Goal: Task Accomplishment & Management: Complete application form

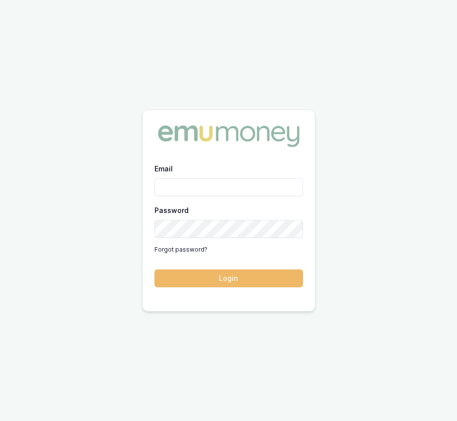
type input "eujin.ooi@emumoney.com.au"
click at [193, 286] on button "Login" at bounding box center [228, 278] width 149 height 18
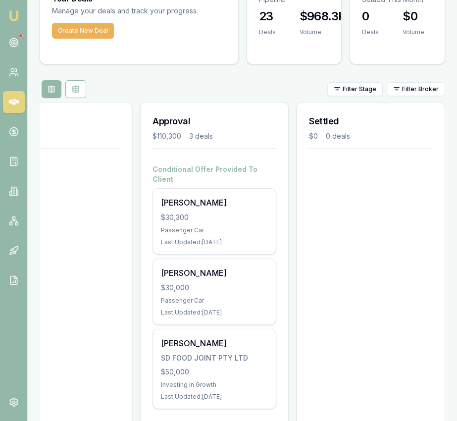
scroll to position [85, 0]
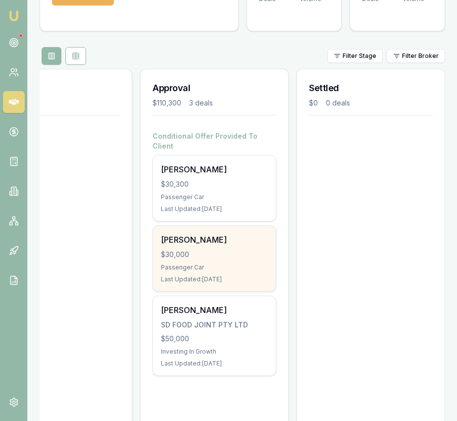
click at [248, 234] on div "Manpreet kaur" at bounding box center [214, 240] width 107 height 12
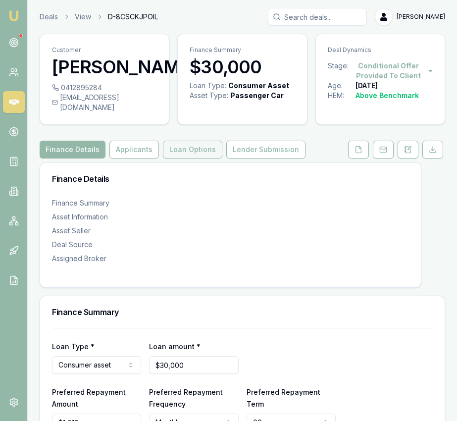
click at [199, 158] on button "Loan Options" at bounding box center [192, 150] width 59 height 18
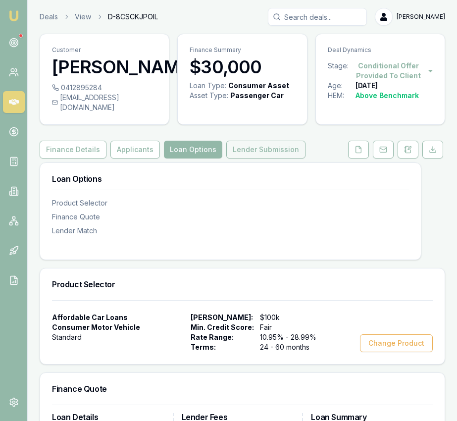
click at [257, 158] on button "Lender Submission" at bounding box center [265, 150] width 79 height 18
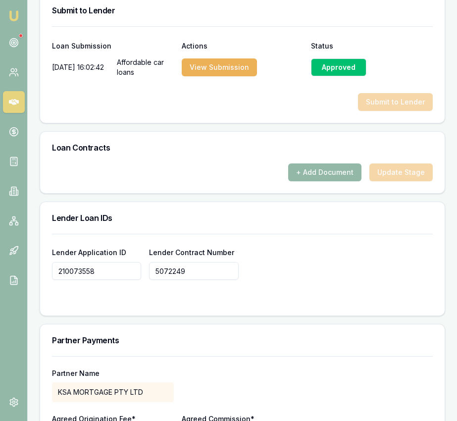
scroll to position [644, 0]
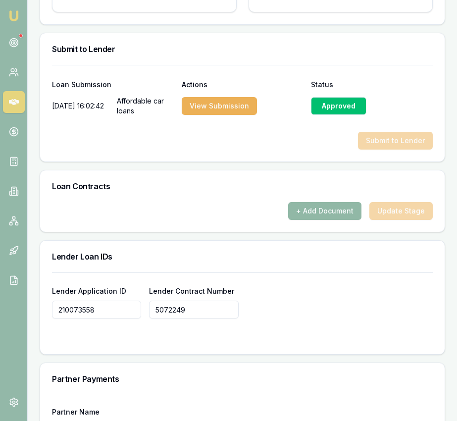
click at [326, 217] on button "+ Add Document" at bounding box center [324, 211] width 73 height 18
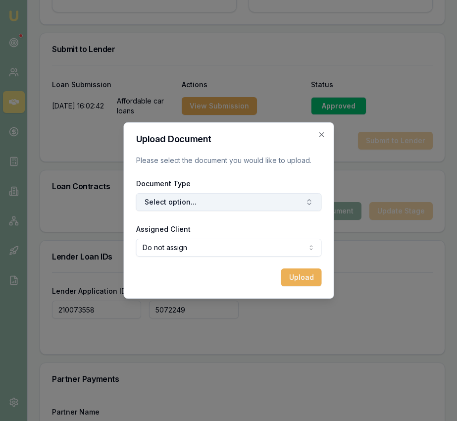
click at [244, 199] on button "Select option..." at bounding box center [229, 202] width 186 height 18
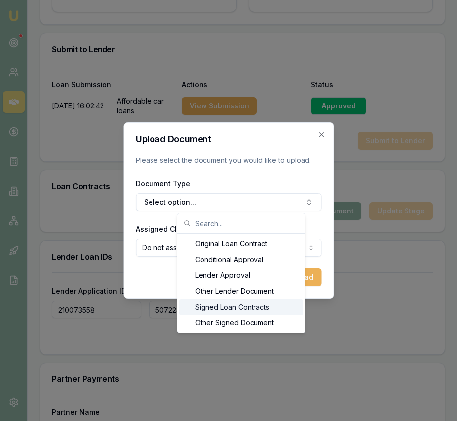
click at [245, 301] on div "Signed Loan Contracts" at bounding box center [241, 307] width 124 height 16
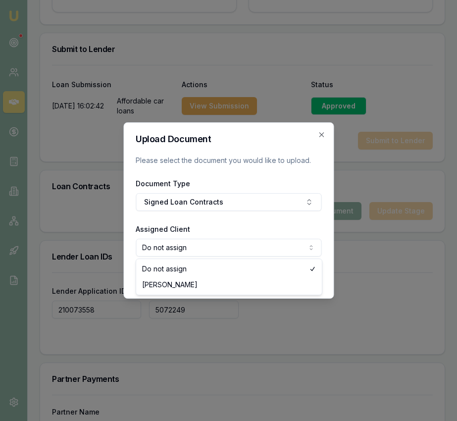
select select "U-XXXRW33CMX"
drag, startPoint x: 213, startPoint y: 285, endPoint x: 220, endPoint y: 283, distance: 7.6
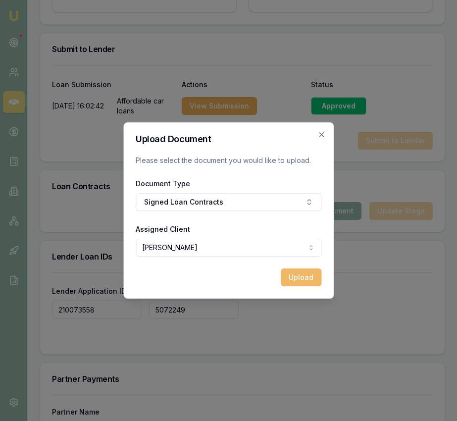
click at [285, 277] on button "Upload" at bounding box center [301, 277] width 41 height 18
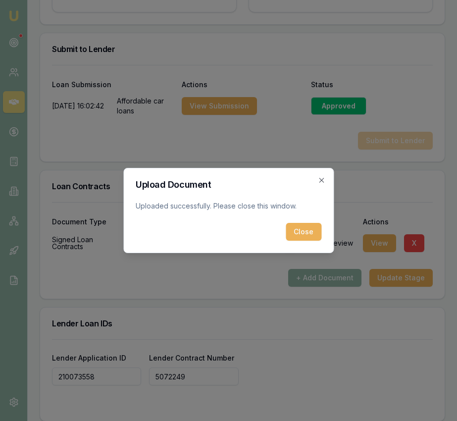
click at [304, 235] on button "Close" at bounding box center [304, 232] width 36 height 18
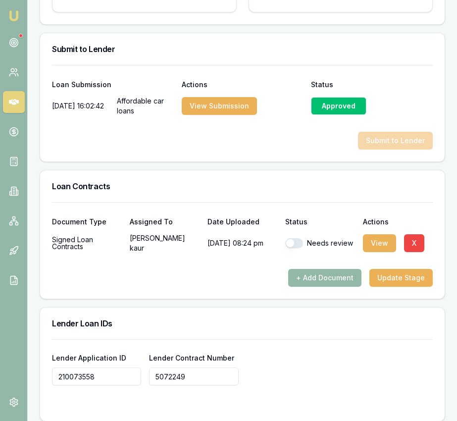
drag, startPoint x: 293, startPoint y: 252, endPoint x: 301, endPoint y: 253, distance: 8.0
click at [295, 248] on button "button" at bounding box center [294, 243] width 18 height 10
checkbox input "true"
click at [394, 287] on button "Update Stage" at bounding box center [400, 278] width 63 height 18
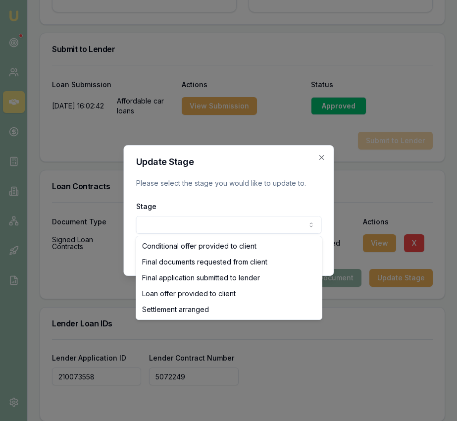
select select "SETTLEMENT_ARRANGED"
drag, startPoint x: 265, startPoint y: 302, endPoint x: 280, endPoint y: 297, distance: 15.4
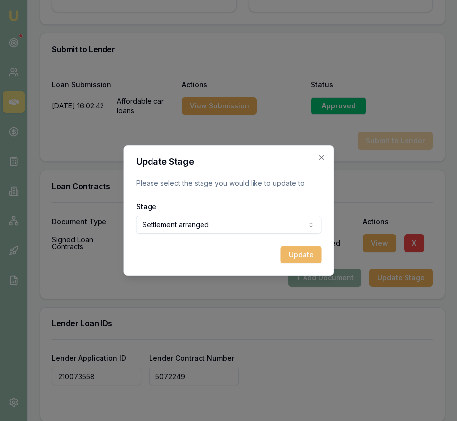
click at [303, 250] on button "Update" at bounding box center [300, 255] width 41 height 18
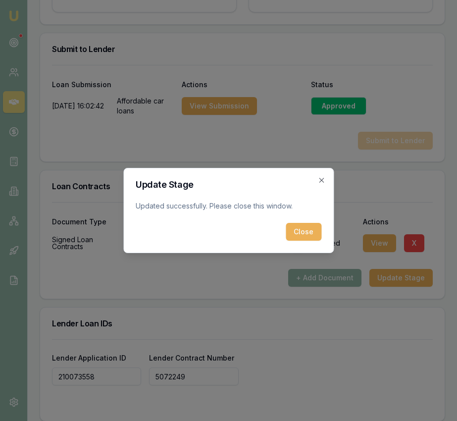
click at [301, 234] on button "Close" at bounding box center [304, 232] width 36 height 18
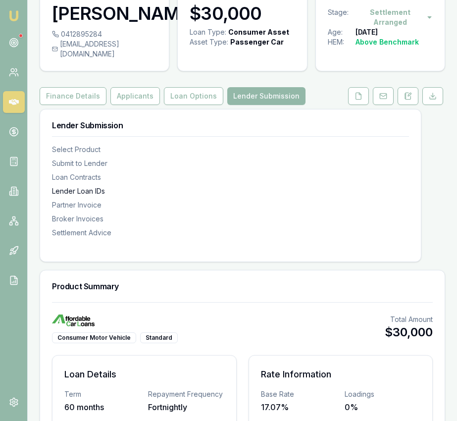
scroll to position [0, 0]
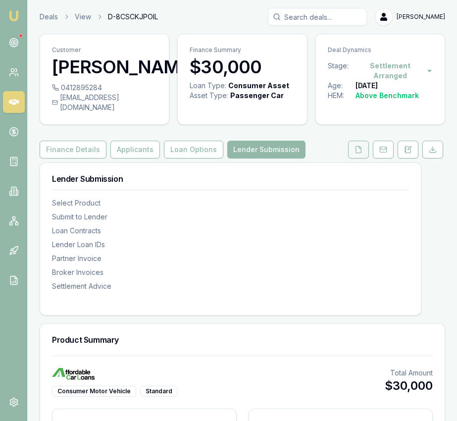
click at [350, 158] on button at bounding box center [358, 150] width 21 height 18
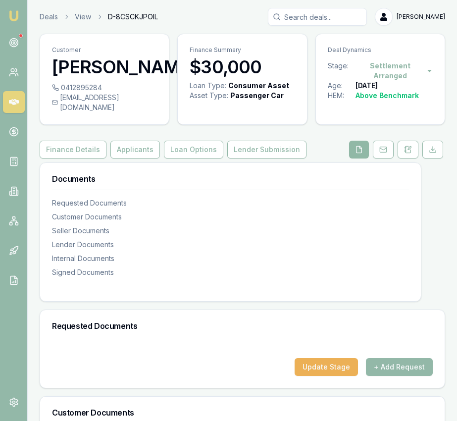
click at [354, 158] on button at bounding box center [359, 150] width 20 height 18
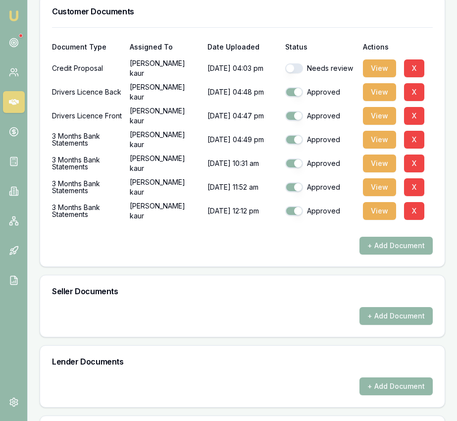
scroll to position [399, 0]
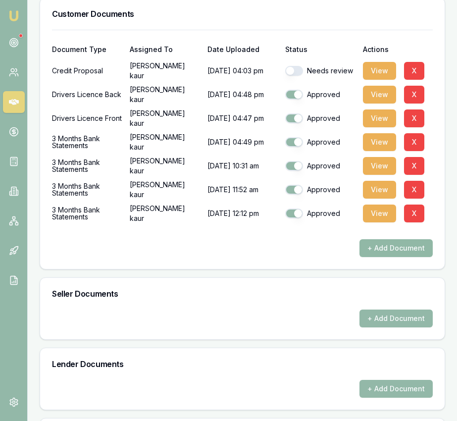
click at [368, 253] on button "+ Add Document" at bounding box center [395, 248] width 73 height 18
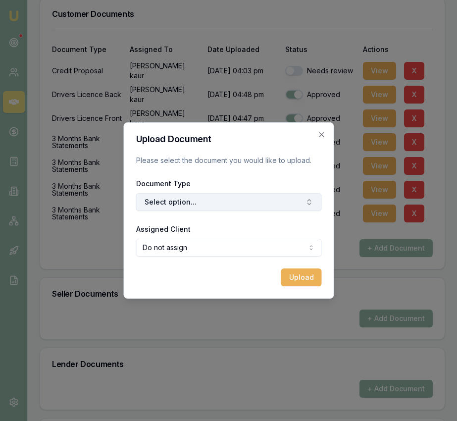
click at [224, 206] on button "Select option..." at bounding box center [229, 202] width 186 height 18
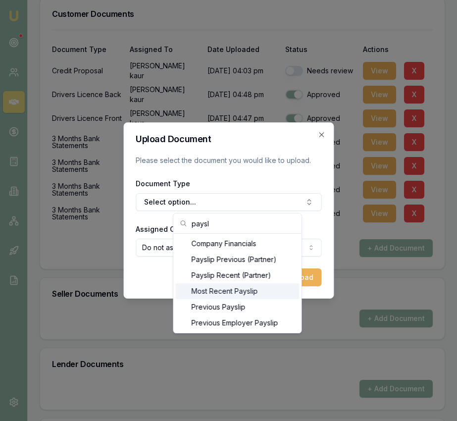
type input "paysl"
drag, startPoint x: 222, startPoint y: 291, endPoint x: 215, endPoint y: 287, distance: 8.0
click at [222, 291] on div "Most Recent Payslip" at bounding box center [238, 291] width 124 height 16
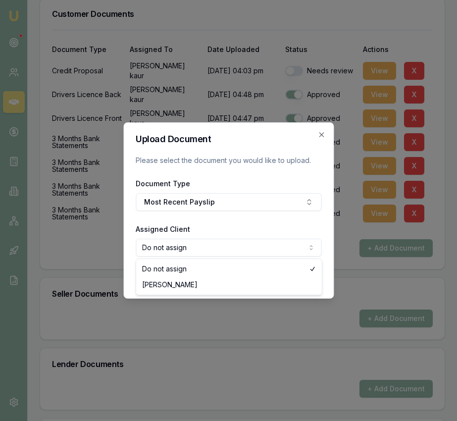
select select "U-XXXRW33CMX"
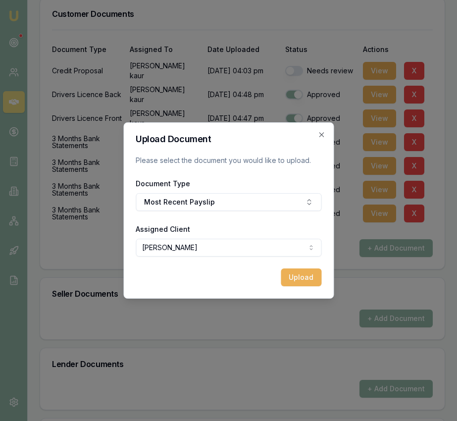
click at [305, 276] on button "Upload" at bounding box center [301, 277] width 41 height 18
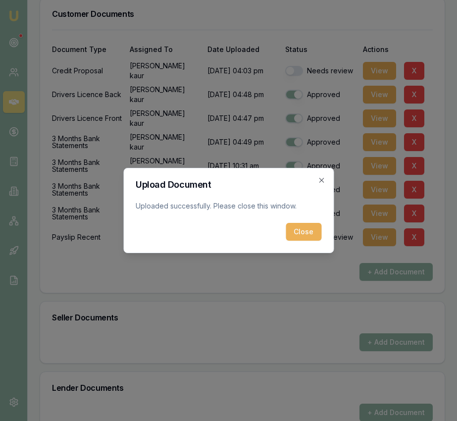
click at [303, 234] on button "Close" at bounding box center [304, 232] width 36 height 18
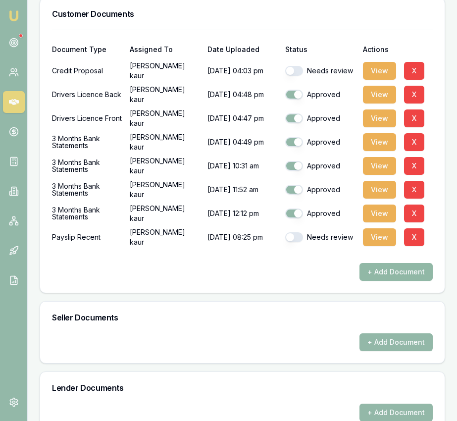
click at [402, 281] on button "+ Add Document" at bounding box center [395, 272] width 73 height 18
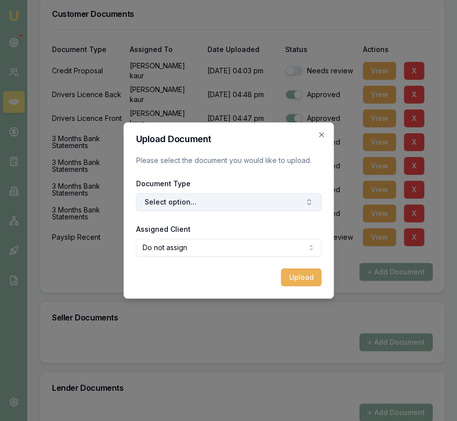
click at [260, 205] on button "Select option..." at bounding box center [229, 202] width 186 height 18
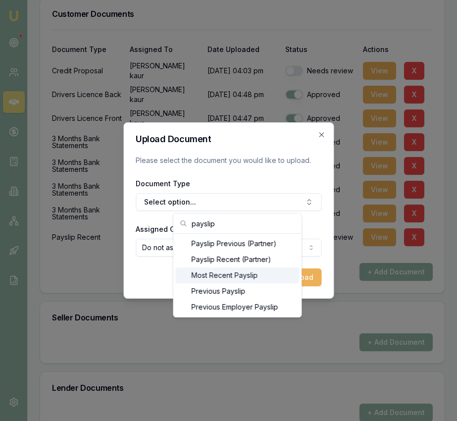
type input "payslip"
drag, startPoint x: 242, startPoint y: 272, endPoint x: 226, endPoint y: 260, distance: 19.8
click at [242, 273] on div "Most Recent Payslip" at bounding box center [238, 275] width 124 height 16
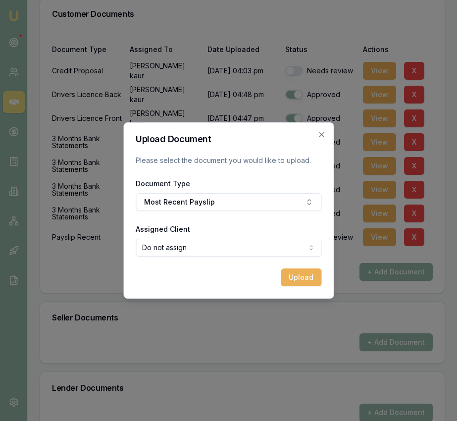
select select "U-XXXRW33CMX"
click at [300, 282] on button "Upload" at bounding box center [301, 277] width 41 height 18
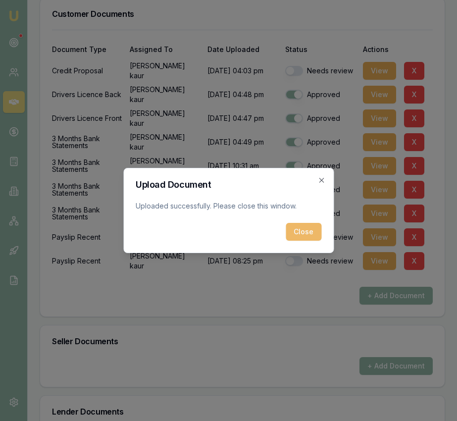
click at [300, 231] on button "Close" at bounding box center [304, 232] width 36 height 18
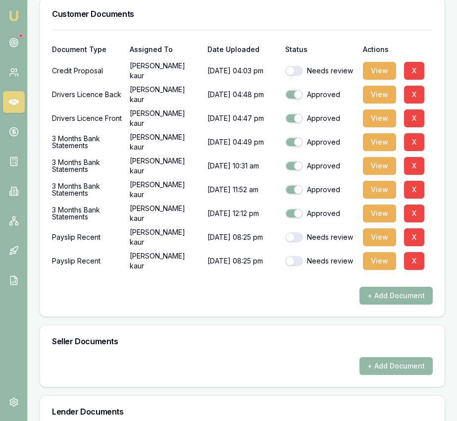
click at [383, 304] on button "+ Add Document" at bounding box center [395, 296] width 73 height 18
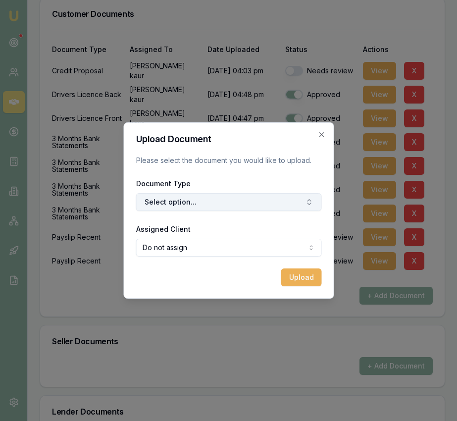
click at [214, 204] on button "Select option..." at bounding box center [229, 202] width 186 height 18
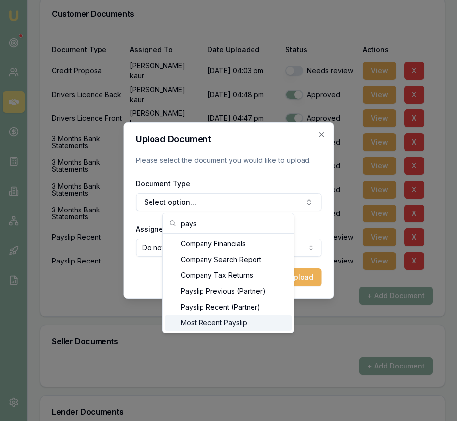
type input "pays"
click at [227, 324] on div "Most Recent Payslip" at bounding box center [228, 323] width 127 height 16
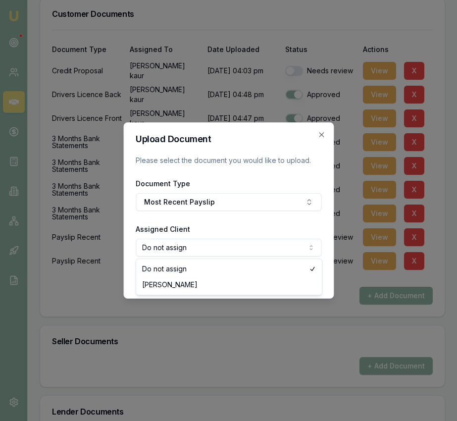
select select "U-XXXRW33CMX"
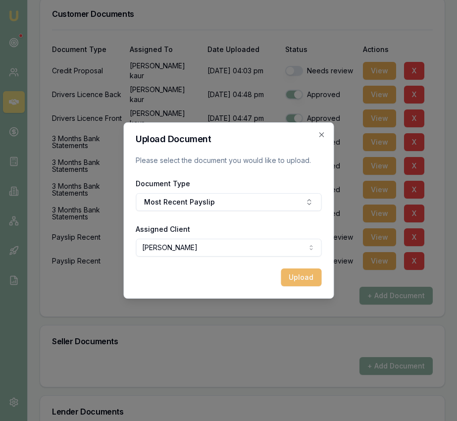
click at [288, 275] on button "Upload" at bounding box center [301, 277] width 41 height 18
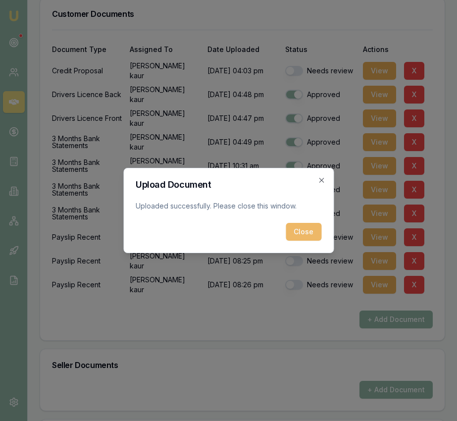
click at [299, 231] on button "Close" at bounding box center [304, 232] width 36 height 18
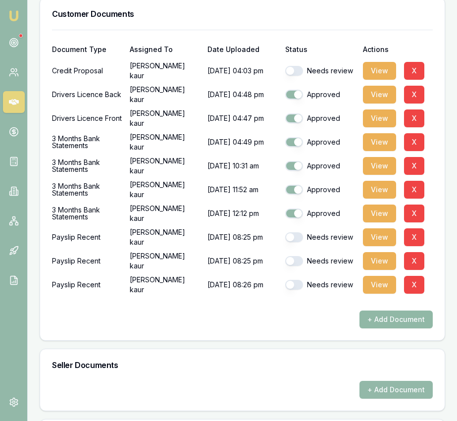
click at [398, 328] on button "+ Add Document" at bounding box center [395, 319] width 73 height 18
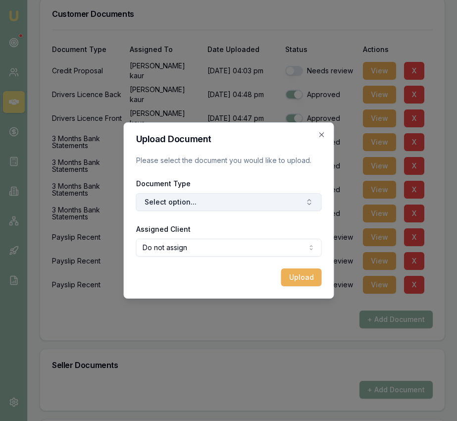
click at [183, 202] on button "Select option..." at bounding box center [229, 202] width 186 height 18
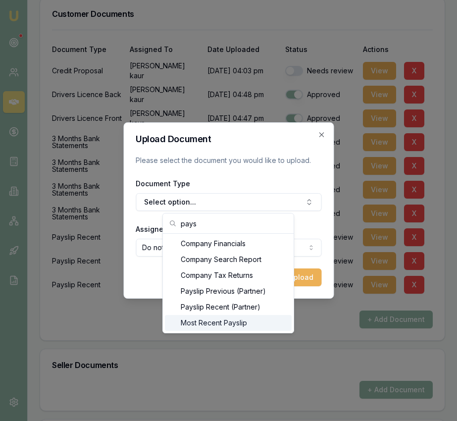
type input "pays"
click at [231, 322] on div "Most Recent Payslip" at bounding box center [228, 323] width 127 height 16
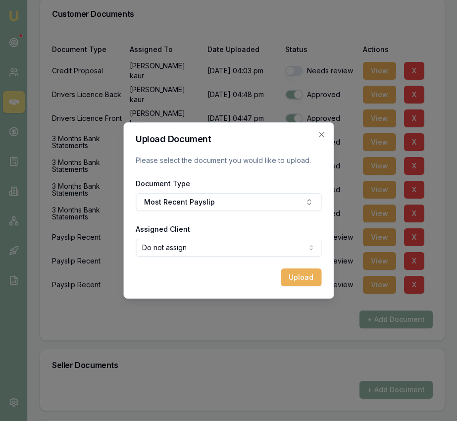
select select "U-XXXRW33CMX"
click at [297, 279] on button "Upload" at bounding box center [301, 277] width 41 height 18
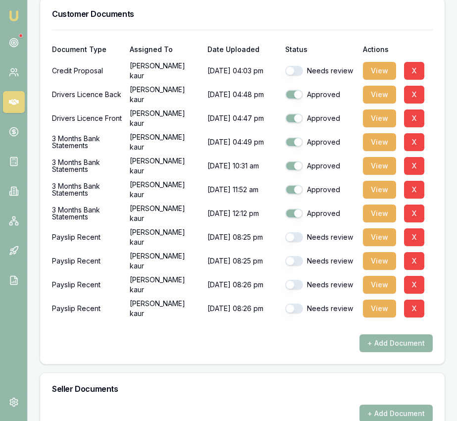
drag, startPoint x: 291, startPoint y: 315, endPoint x: 295, endPoint y: 303, distance: 12.9
click at [291, 313] on button "button" at bounding box center [294, 308] width 18 height 10
checkbox input "true"
drag, startPoint x: 295, startPoint y: 294, endPoint x: 292, endPoint y: 283, distance: 11.3
click at [294, 290] on button "button" at bounding box center [294, 285] width 18 height 10
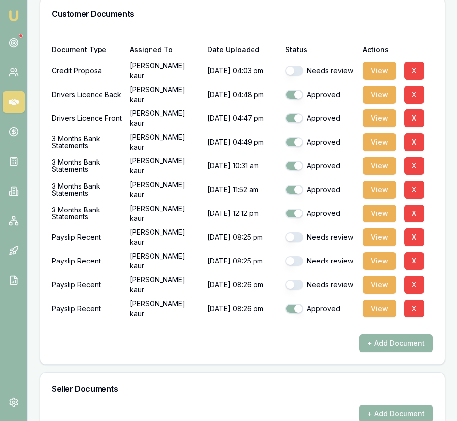
checkbox input "true"
click at [291, 271] on div "Needs review" at bounding box center [320, 261] width 70 height 20
click at [294, 266] on button "button" at bounding box center [294, 261] width 18 height 10
checkbox input "true"
click at [293, 239] on div "Needs review" at bounding box center [320, 237] width 70 height 20
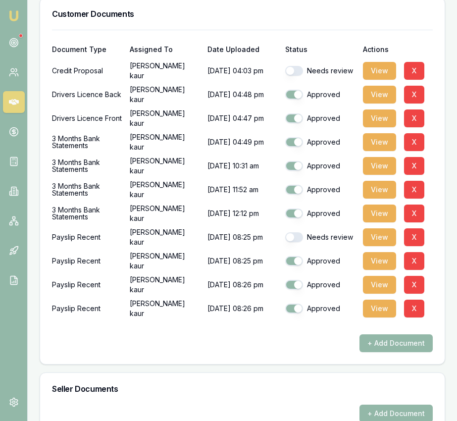
drag, startPoint x: 295, startPoint y: 244, endPoint x: 308, endPoint y: 335, distance: 92.1
click at [295, 242] on button "button" at bounding box center [294, 237] width 18 height 10
checkbox input "true"
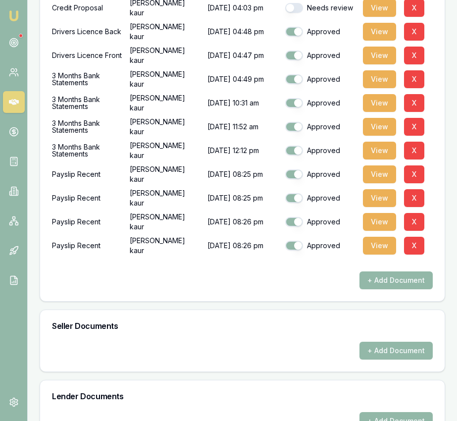
scroll to position [481, 0]
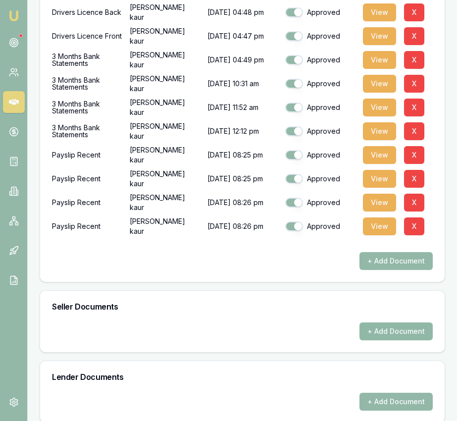
click at [370, 334] on button "+ Add Document" at bounding box center [395, 331] width 73 height 18
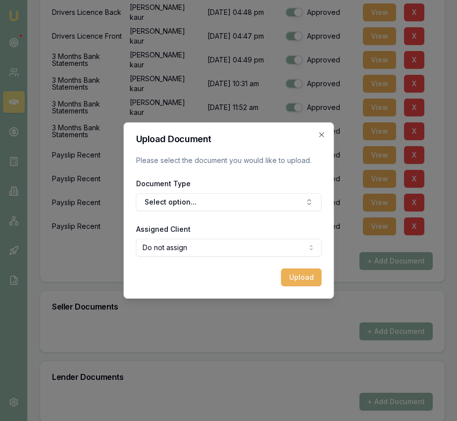
click at [227, 192] on div "Document Type Select option..." at bounding box center [229, 194] width 186 height 34
click at [224, 200] on button "Select option..." at bounding box center [229, 202] width 186 height 18
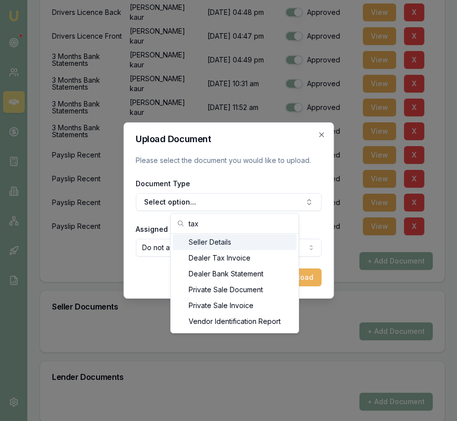
scroll to position [0, 0]
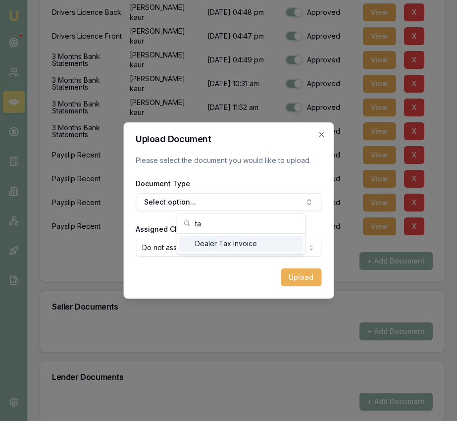
type input "t"
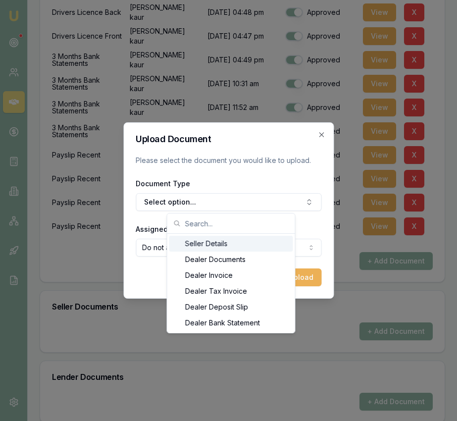
click at [239, 244] on div "Seller Details" at bounding box center [231, 244] width 124 height 16
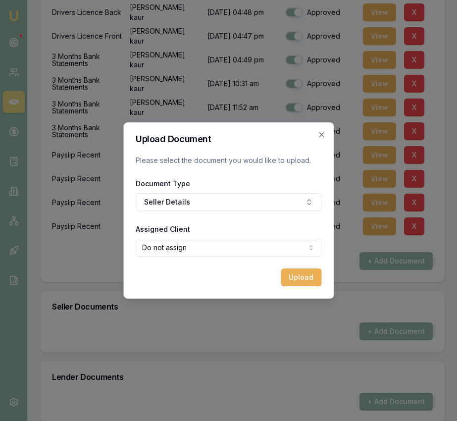
select select "U-XXXRW33CMX"
click at [290, 280] on button "Upload" at bounding box center [301, 277] width 41 height 18
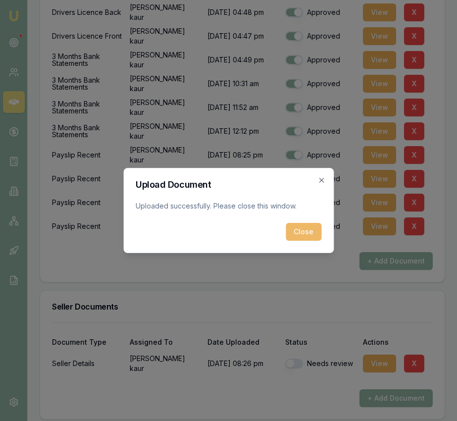
click at [311, 234] on button "Close" at bounding box center [304, 232] width 36 height 18
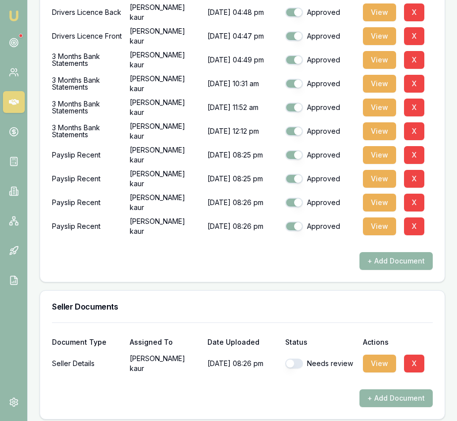
click at [300, 368] on button "button" at bounding box center [294, 363] width 18 height 10
checkbox input "true"
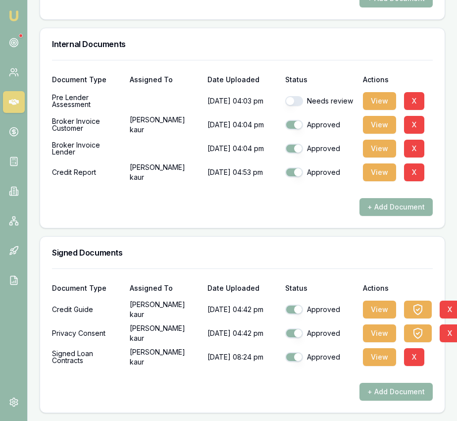
scroll to position [960, 0]
click at [302, 99] on button "button" at bounding box center [294, 101] width 18 height 10
checkbox input "true"
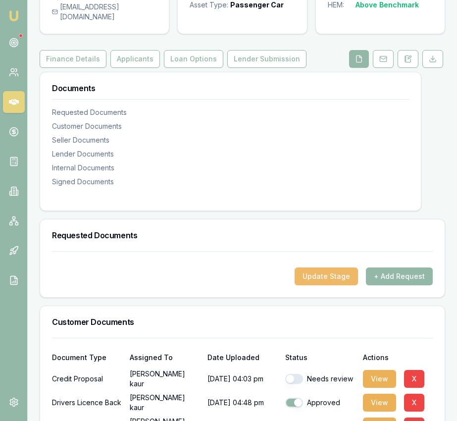
scroll to position [84, 0]
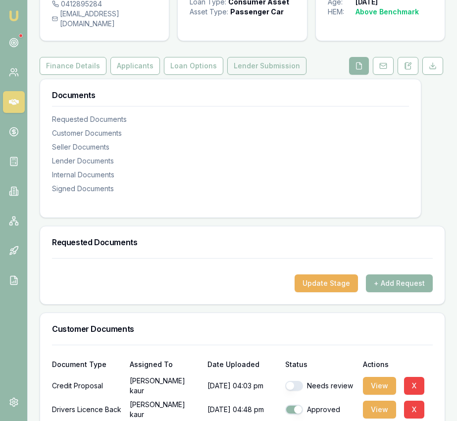
click at [278, 75] on button "Lender Submission" at bounding box center [266, 66] width 79 height 18
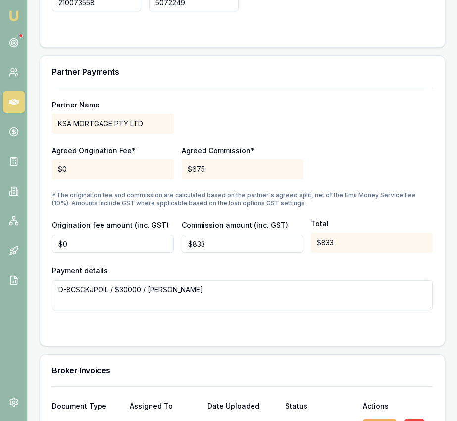
scroll to position [1262, 0]
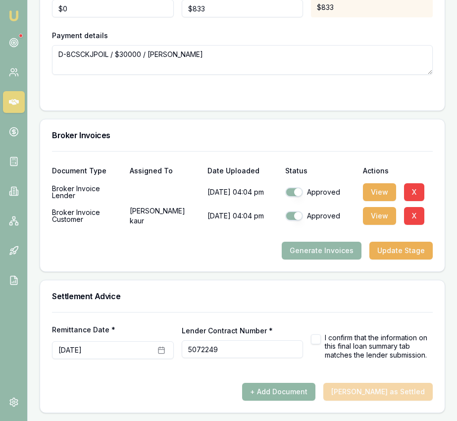
click at [314, 396] on button "+ Add Document" at bounding box center [278, 392] width 73 height 18
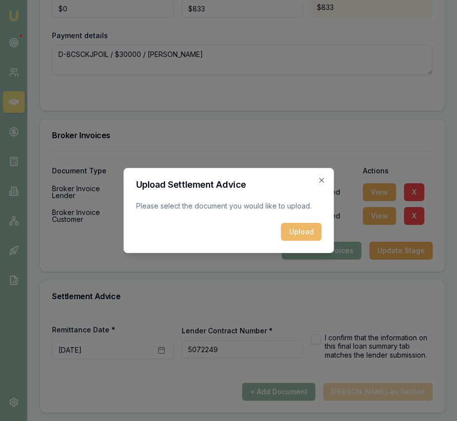
click at [298, 232] on button "Upload" at bounding box center [301, 232] width 41 height 18
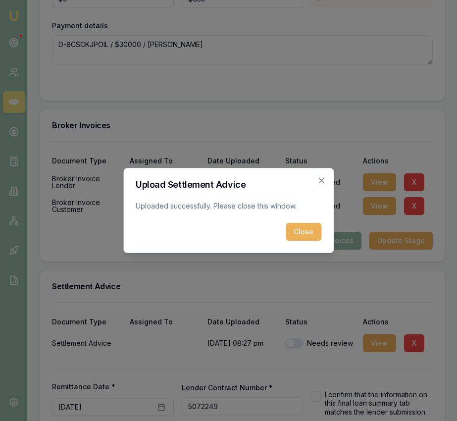
click at [297, 228] on button "Close" at bounding box center [304, 232] width 36 height 18
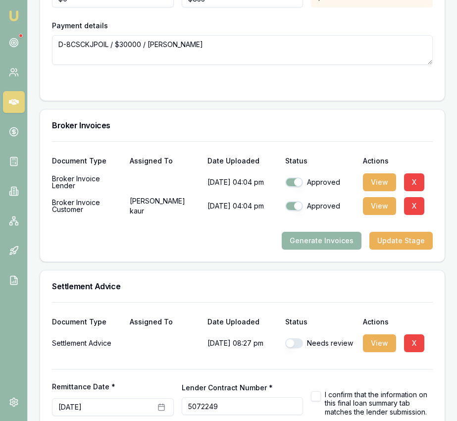
click at [294, 348] on button "button" at bounding box center [294, 343] width 18 height 10
checkbox input "true"
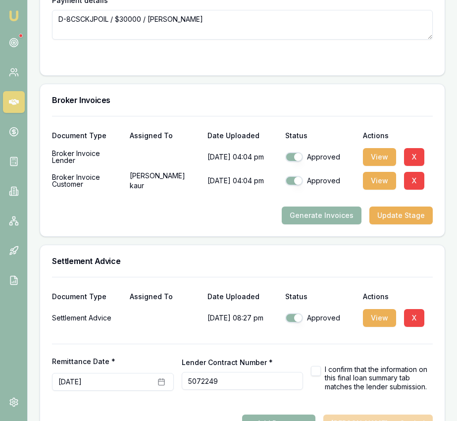
scroll to position [1329, 0]
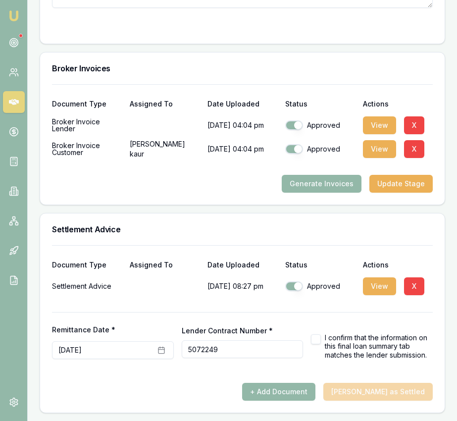
click at [318, 343] on button "button" at bounding box center [316, 339] width 10 height 10
checkbox input "true"
click at [155, 352] on button "August 28th, 2025" at bounding box center [113, 350] width 122 height 18
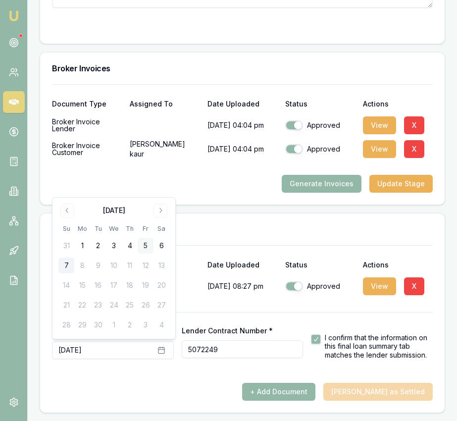
click at [149, 242] on button "5" at bounding box center [146, 246] width 16 height 16
click at [239, 371] on form "Remittance Date * August 28th, 2025 Lender Contract Number * 5072249 I confirm …" at bounding box center [242, 347] width 381 height 71
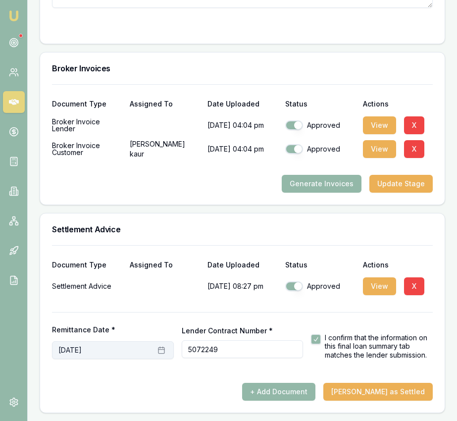
click at [163, 349] on icon "button" at bounding box center [161, 349] width 6 height 0
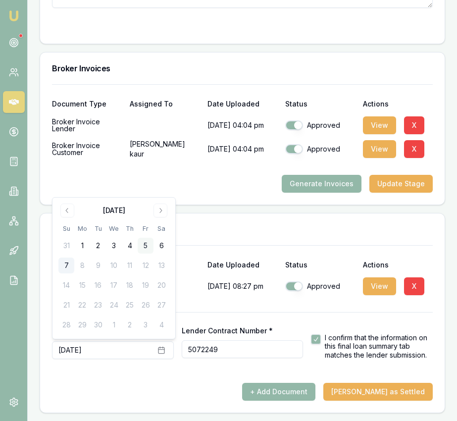
click at [146, 242] on button "5" at bounding box center [146, 246] width 16 height 16
click at [238, 308] on div at bounding box center [242, 304] width 381 height 16
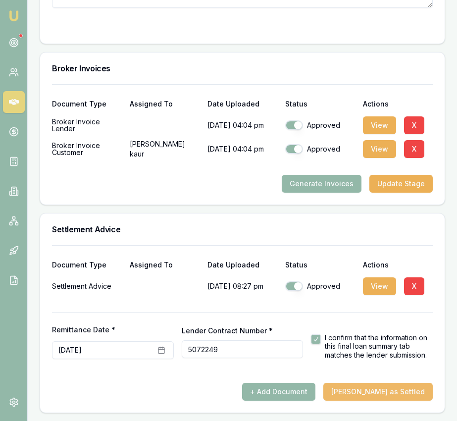
click at [389, 391] on button "[PERSON_NAME] as Settled" at bounding box center [377, 392] width 109 height 18
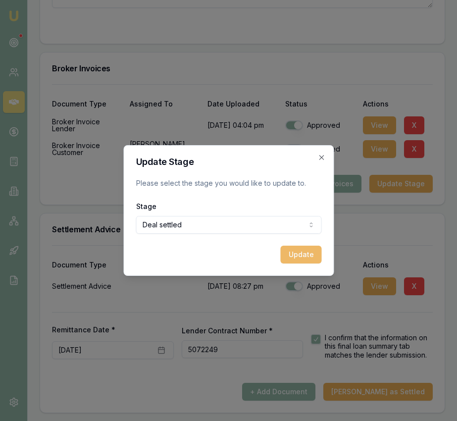
click at [302, 261] on button "Update" at bounding box center [300, 255] width 41 height 18
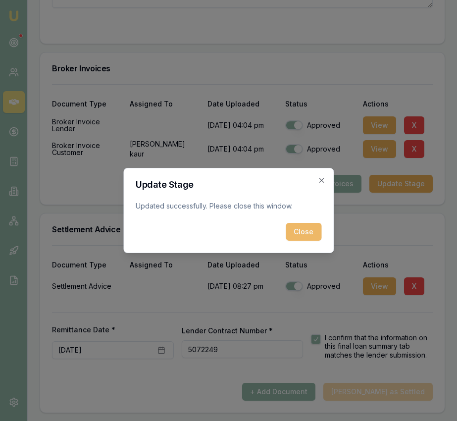
click at [304, 222] on form "Update Stage Updated successfully. Please close this window. Close" at bounding box center [229, 210] width 186 height 60
click at [302, 230] on button "Close" at bounding box center [304, 232] width 36 height 18
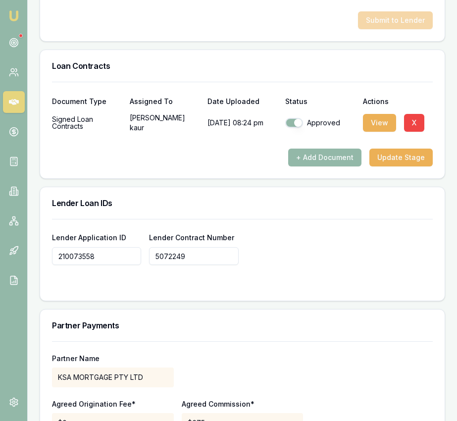
scroll to position [0, 0]
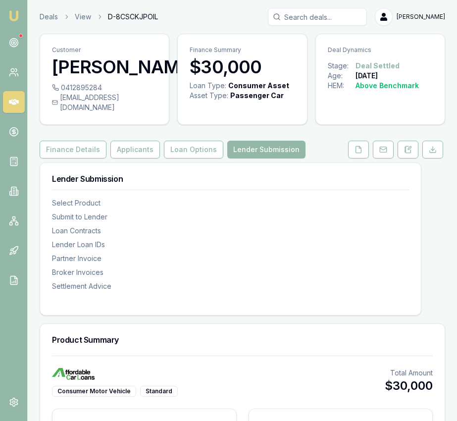
click at [16, 17] on img at bounding box center [14, 16] width 12 height 12
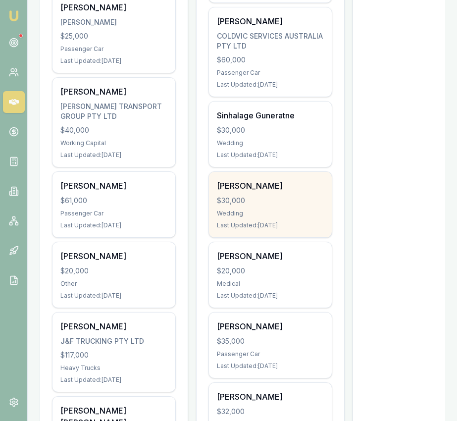
scroll to position [370, 0]
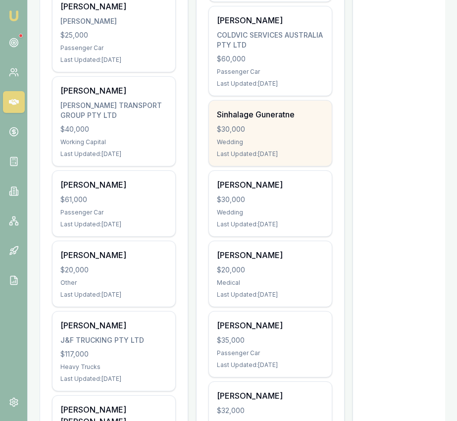
click at [281, 133] on div "$30,000" at bounding box center [270, 129] width 107 height 10
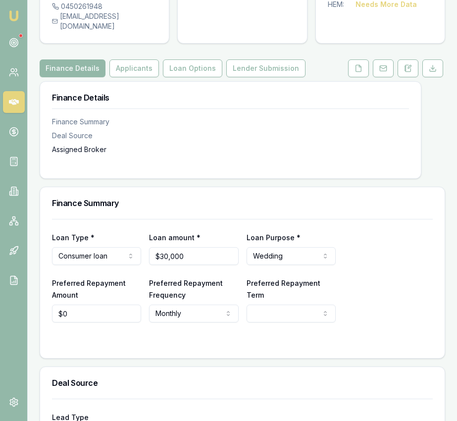
scroll to position [105, 0]
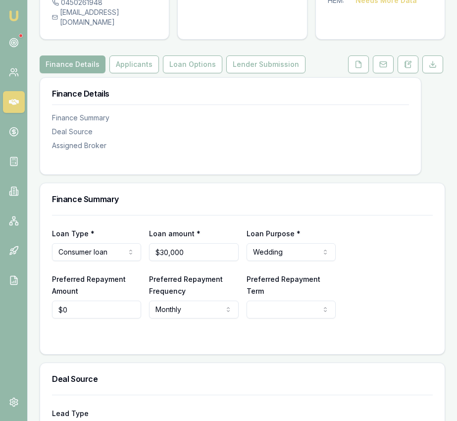
click at [313, 303] on html "Emu Broker Deals View D-9NCY5EFX0I Eujin Ooi Toggle Menu Customer Sinhalage Gun…" at bounding box center [228, 105] width 457 height 421
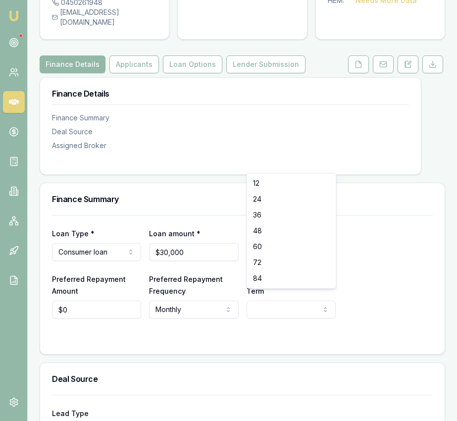
select select "84"
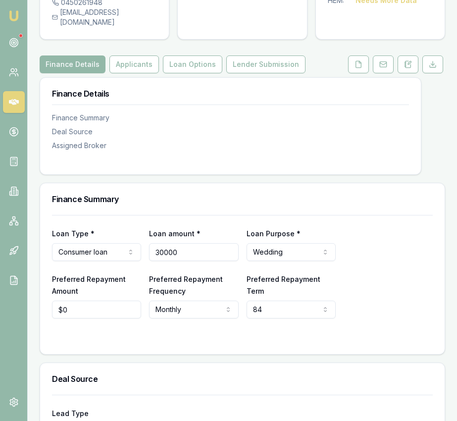
click at [196, 245] on input "30000" at bounding box center [193, 252] width 89 height 18
click at [77, 301] on input "$0" at bounding box center [96, 309] width 89 height 18
type input "$40,000"
click at [77, 300] on input "0" at bounding box center [96, 309] width 89 height 18
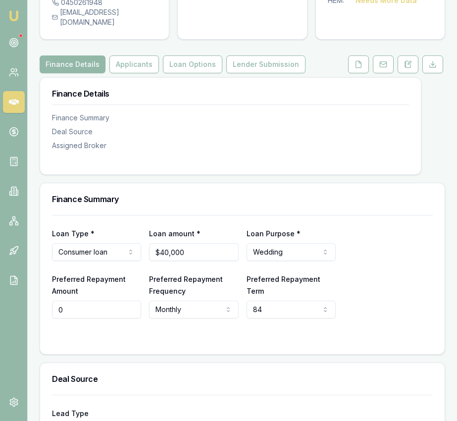
scroll to position [106, 0]
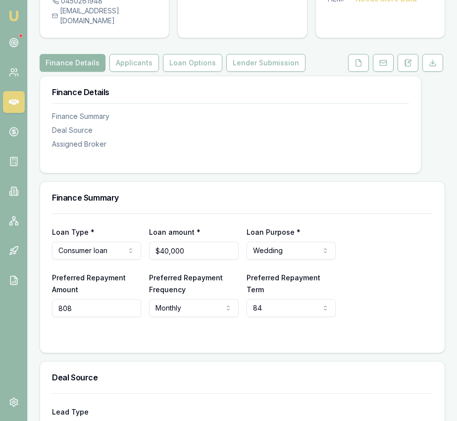
type input "$808"
drag, startPoint x: 172, startPoint y: 322, endPoint x: 169, endPoint y: 313, distance: 8.9
click at [172, 322] on form "Loan Type * Consumer loan Consumer loan Consumer asset Commercial loan Commerci…" at bounding box center [242, 276] width 381 height 127
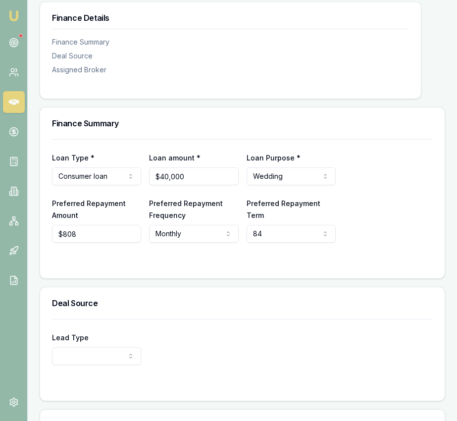
scroll to position [220, 0]
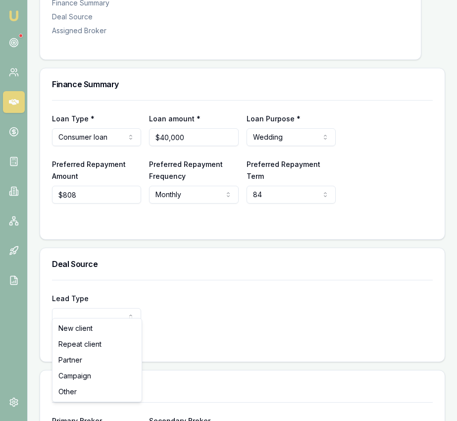
select select "REPEAT_CLIENT"
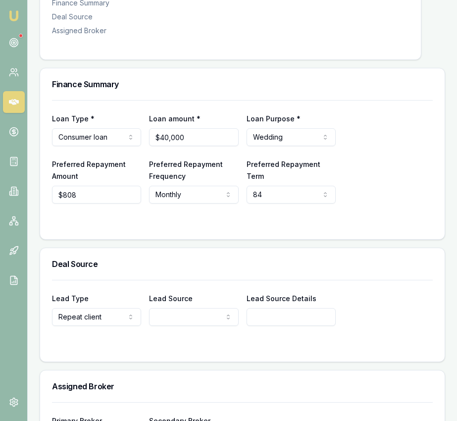
click at [187, 315] on form "Lead Type Repeat client New client Repeat client Partner Campaign Other Lead So…" at bounding box center [242, 315] width 381 height 70
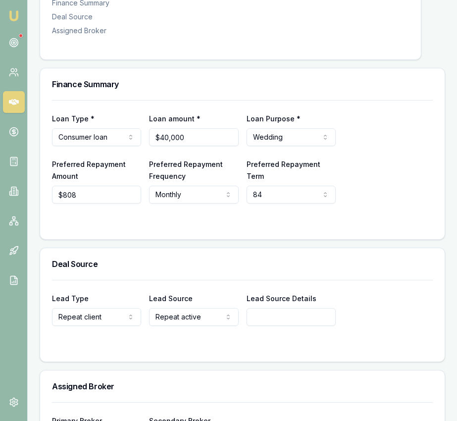
click at [378, 266] on div "Deal Source" at bounding box center [242, 264] width 404 height 32
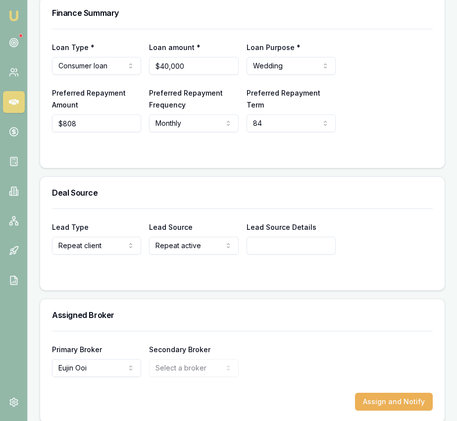
scroll to position [0, 0]
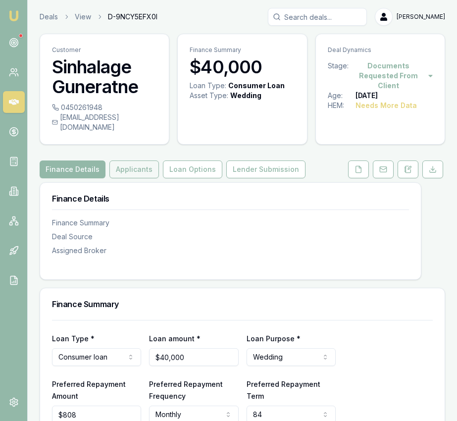
click at [127, 160] on button "Applicants" at bounding box center [134, 169] width 50 height 18
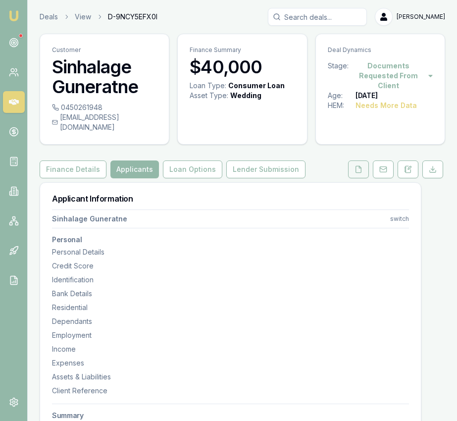
click at [356, 165] on icon at bounding box center [358, 169] width 8 height 8
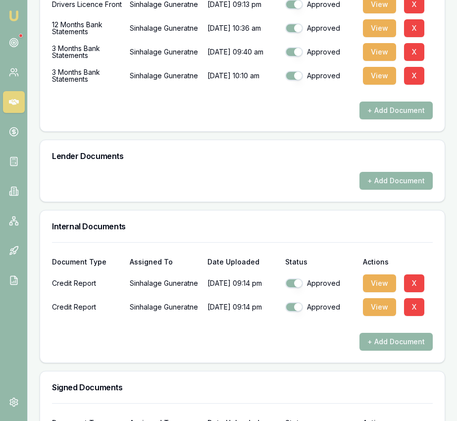
scroll to position [484, 0]
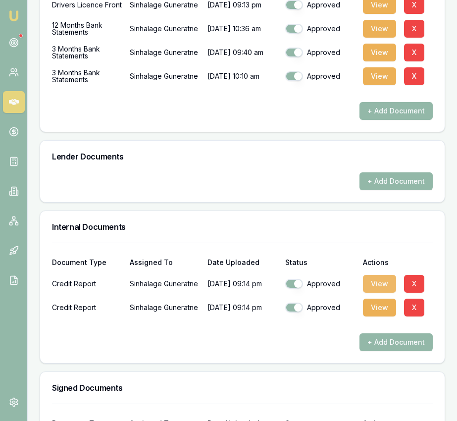
click at [376, 276] on button "View" at bounding box center [379, 284] width 33 height 18
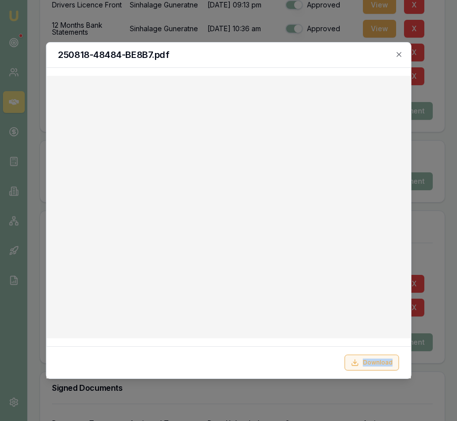
click at [371, 368] on button "Download" at bounding box center [372, 362] width 54 height 16
click at [403, 55] on div "250818-48484-BE8B7.pdf" at bounding box center [228, 55] width 364 height 25
click at [397, 54] on icon "button" at bounding box center [399, 54] width 8 height 8
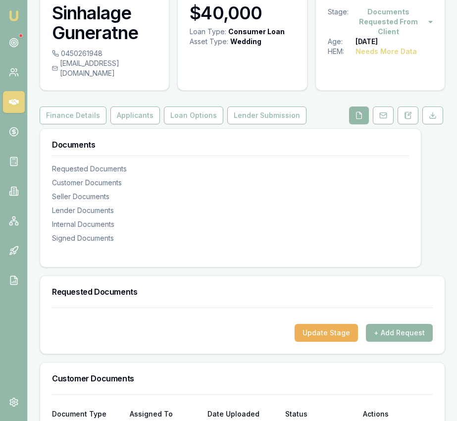
scroll to position [0, 0]
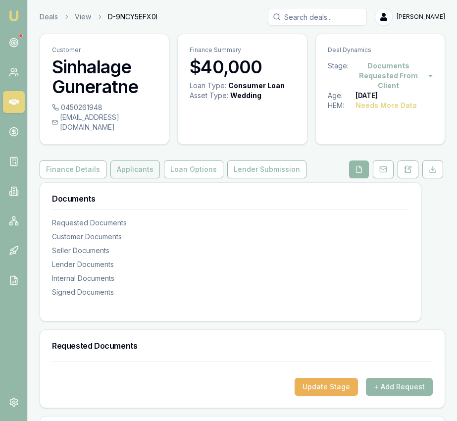
click at [120, 160] on button "Applicants" at bounding box center [135, 169] width 50 height 18
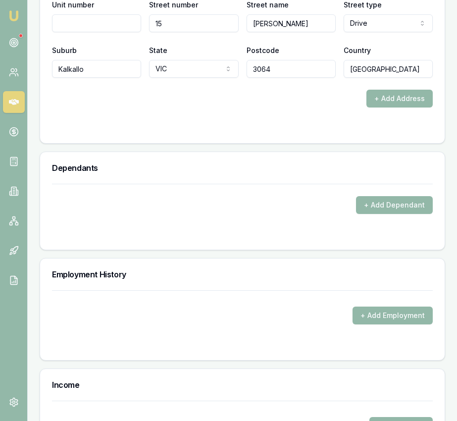
scroll to position [1415, 0]
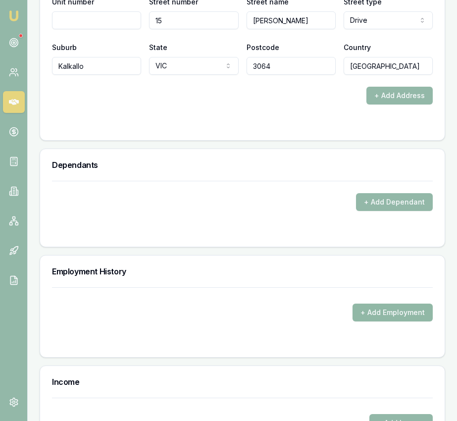
click at [397, 303] on button "+ Add Employment" at bounding box center [392, 312] width 80 height 18
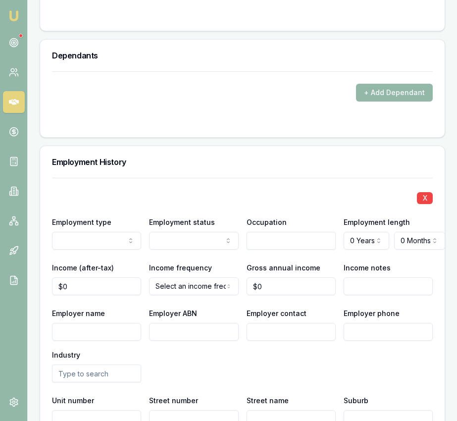
scroll to position [1535, 0]
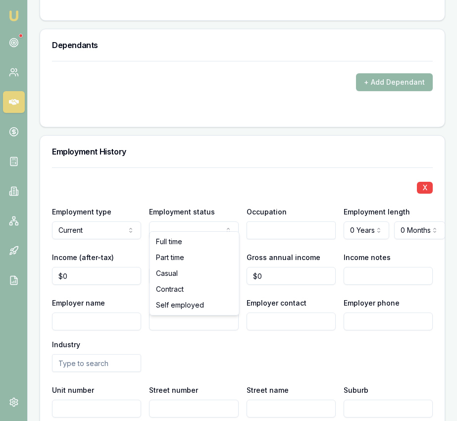
select select "SELF_EMPLOYED"
drag, startPoint x: 195, startPoint y: 300, endPoint x: 203, endPoint y: 292, distance: 11.2
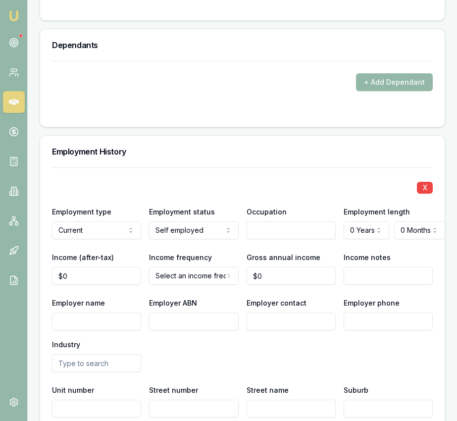
click at [260, 226] on input "text" at bounding box center [291, 230] width 89 height 18
type input "l"
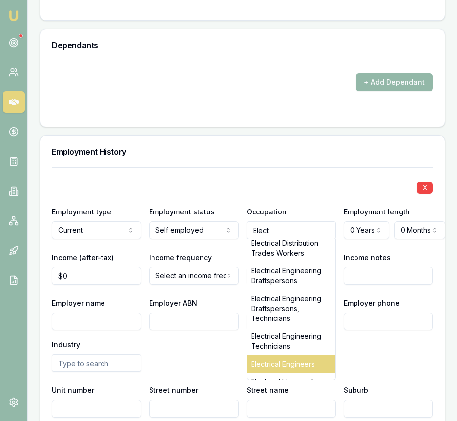
scroll to position [81, 0]
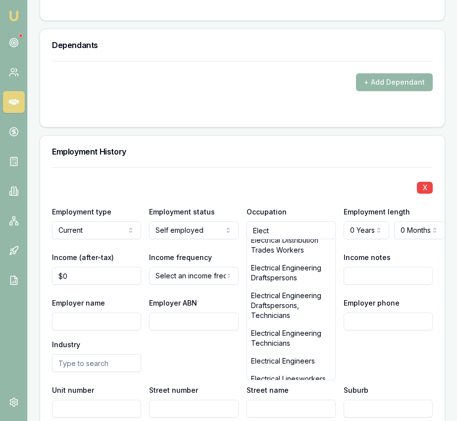
click at [289, 324] on div "Electrical Engineering Technicians" at bounding box center [291, 338] width 88 height 28
type input "Electrical Engineering Technicians"
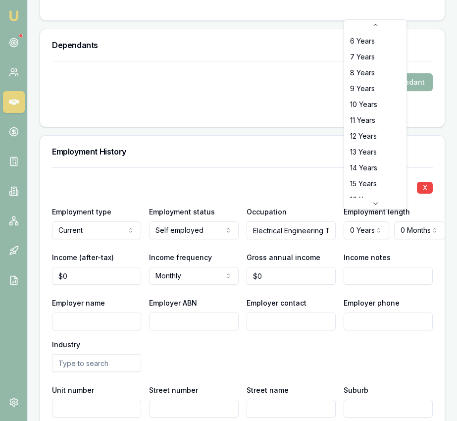
scroll to position [0, 0]
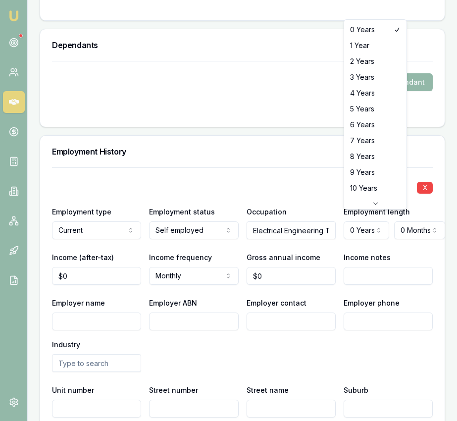
select select "4"
drag, startPoint x: 365, startPoint y: 95, endPoint x: 359, endPoint y: 120, distance: 25.9
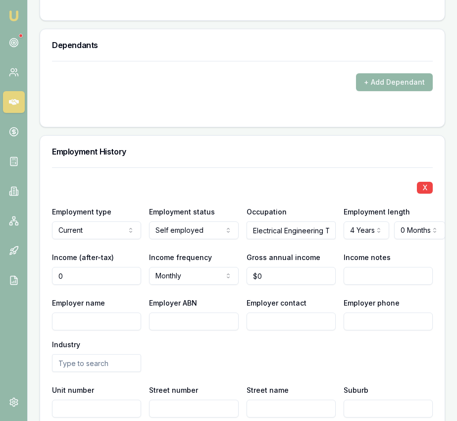
click at [92, 268] on input "0" at bounding box center [96, 276] width 89 height 18
type input "$0"
click at [95, 268] on input "0" at bounding box center [96, 276] width 89 height 18
type input "$11,509"
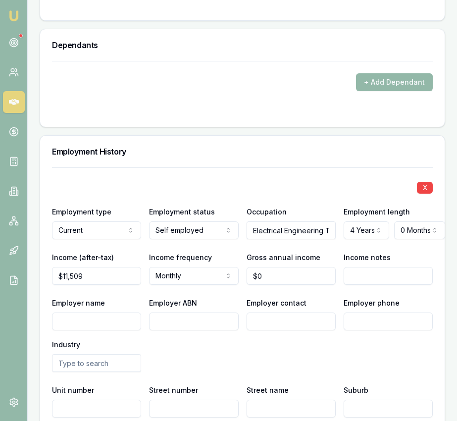
type input "0"
type input "$196,745"
click at [96, 316] on input "Employer name" at bounding box center [96, 321] width 89 height 18
paste input "HUME & CO P/L"
type input "HUME & CO P/L"
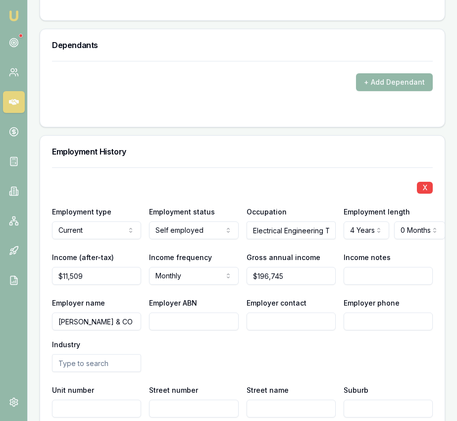
paste input "35652352442"
type input "35652352442"
click at [293, 312] on input "Employer contact" at bounding box center [291, 321] width 89 height 18
click at [126, 354] on input "text" at bounding box center [96, 363] width 89 height 18
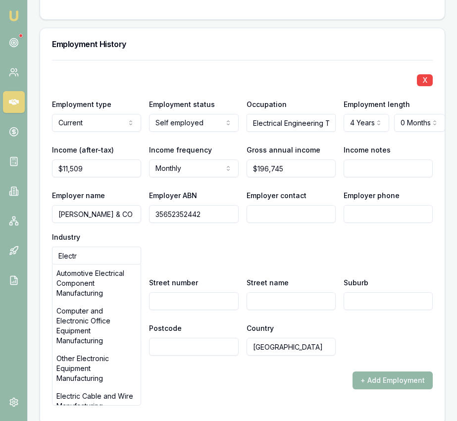
scroll to position [1645, 0]
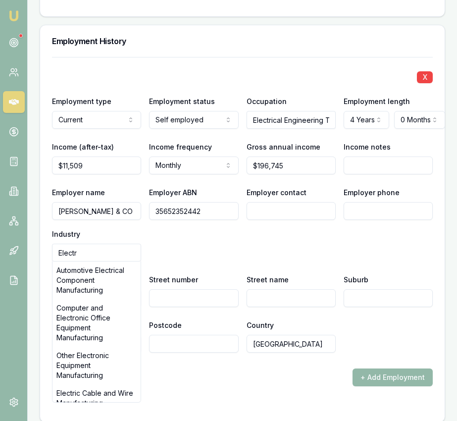
click at [122, 384] on div "Electric Cable and Wire Manufacturing" at bounding box center [96, 398] width 88 height 28
type input "Electric Cable and Wire Manufacturing"
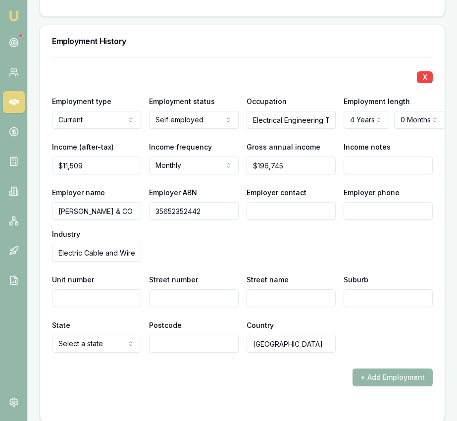
click at [167, 289] on input "Street number" at bounding box center [193, 298] width 89 height 18
click at [119, 289] on input "Unit number" at bounding box center [96, 298] width 89 height 18
type input "2"
click at [169, 289] on input "Street number" at bounding box center [193, 298] width 89 height 18
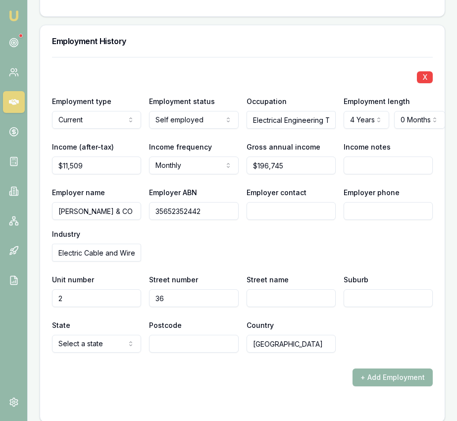
type input "36"
click at [258, 289] on input "Street name" at bounding box center [291, 298] width 89 height 18
type input "Blair Street"
type input "Broadsmeadow"
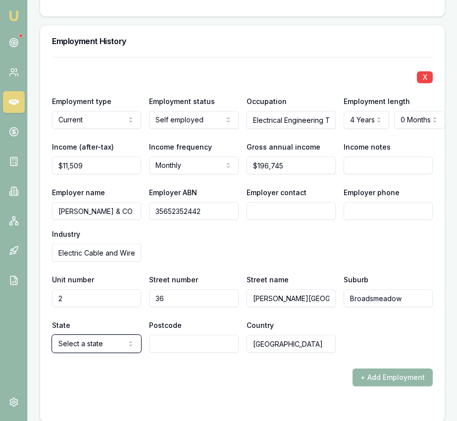
select select "VIC"
type input "3047"
click at [304, 207] on input "Employer contact" at bounding box center [291, 211] width 89 height 18
type input "Paba"
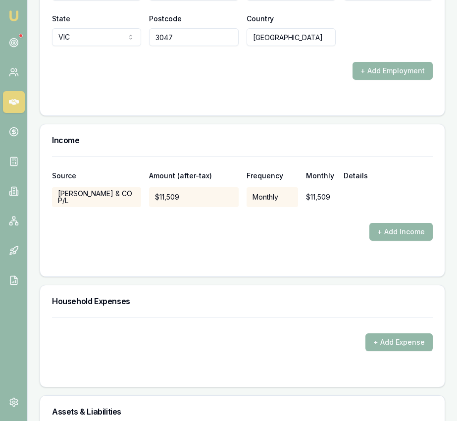
scroll to position [2007, 0]
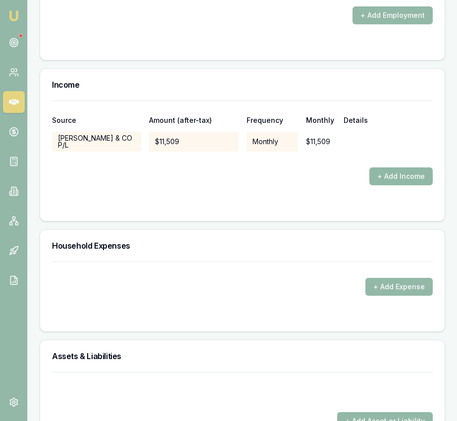
type input "0450 261 948"
click at [382, 171] on button "+ Add Income" at bounding box center [400, 176] width 63 height 18
click at [94, 153] on div at bounding box center [242, 159] width 381 height 16
click at [400, 167] on button "+ Add Income" at bounding box center [400, 176] width 63 height 18
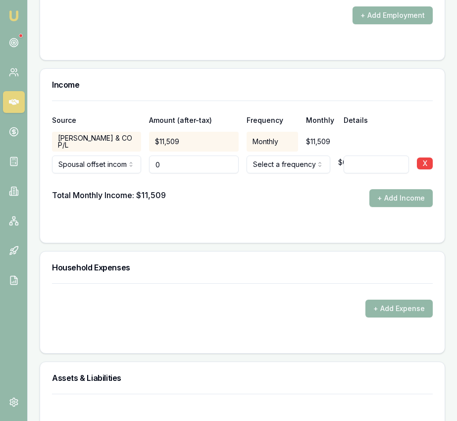
click at [168, 157] on input "0" at bounding box center [193, 164] width 89 height 18
type input "$8,500"
click at [291, 189] on div "Total Monthly Income: $11,509 + Add Income" at bounding box center [242, 198] width 381 height 18
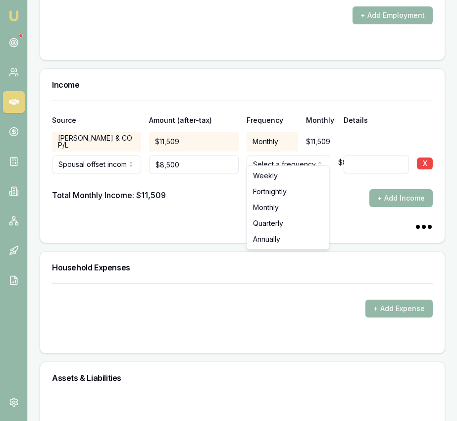
select select "MONTHLY"
click at [283, 204] on form "Source Amount (after-tax) Frequency Monthly Details HUME & CO P/L $11,509 Month…" at bounding box center [242, 165] width 381 height 130
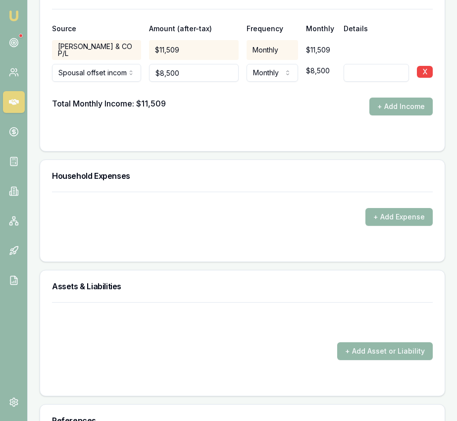
scroll to position [2099, 0]
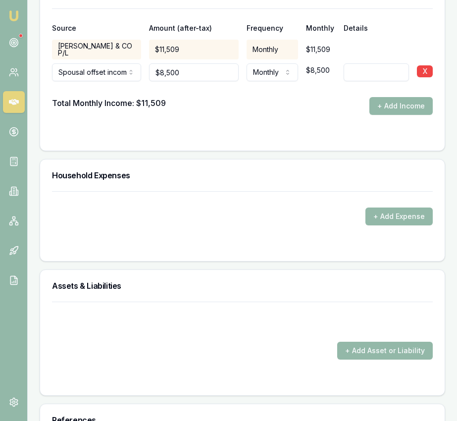
click at [283, 207] on div "+ Add Expense" at bounding box center [242, 216] width 381 height 18
click at [313, 214] on div "+ Add Expense" at bounding box center [242, 216] width 381 height 18
click at [384, 207] on button "+ Add Expense" at bounding box center [398, 216] width 67 height 18
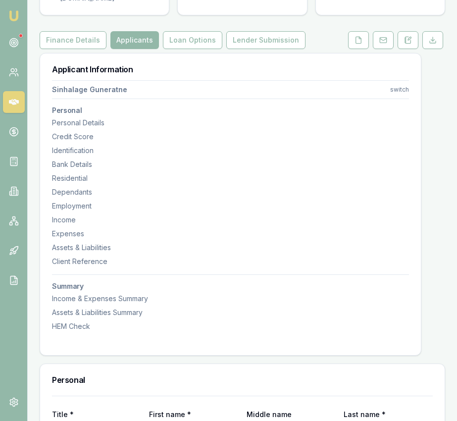
scroll to position [0, 0]
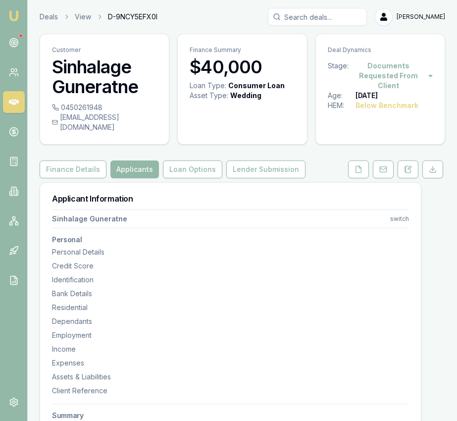
type input "$0"
click at [21, 19] on link "Emu Broker" at bounding box center [14, 16] width 16 height 16
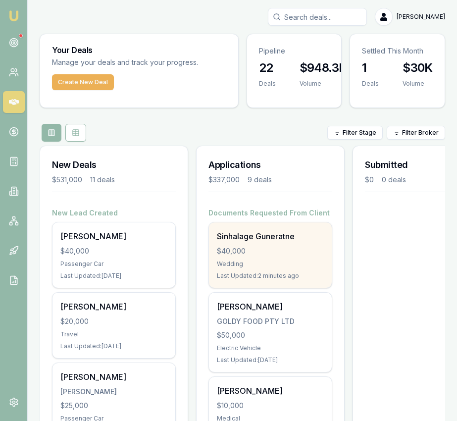
click at [262, 267] on div "Wedding" at bounding box center [270, 264] width 107 height 8
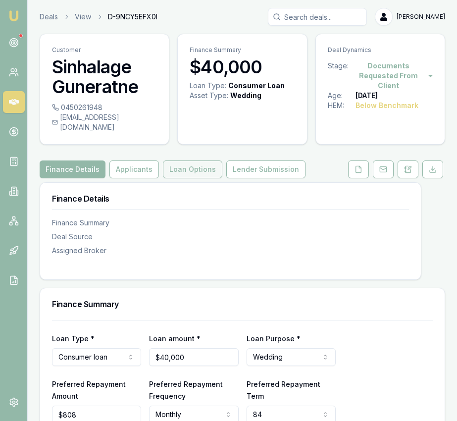
click at [179, 160] on button "Loan Options" at bounding box center [192, 169] width 59 height 18
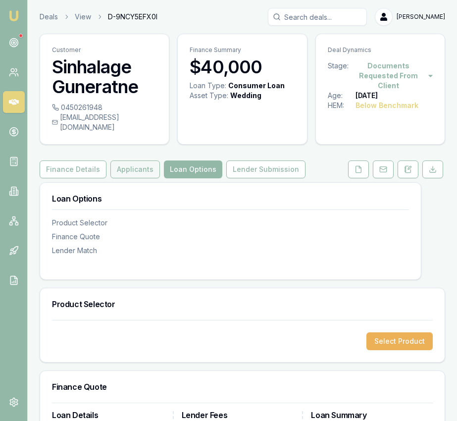
click at [141, 160] on button "Applicants" at bounding box center [135, 169] width 50 height 18
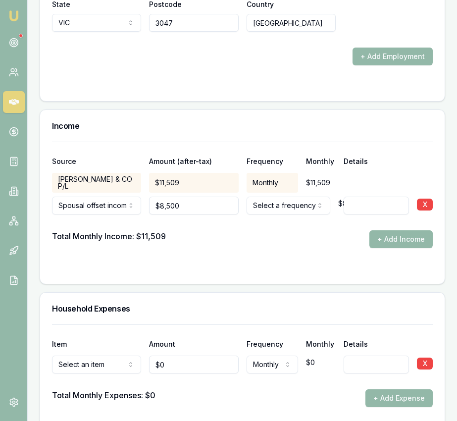
scroll to position [1966, 0]
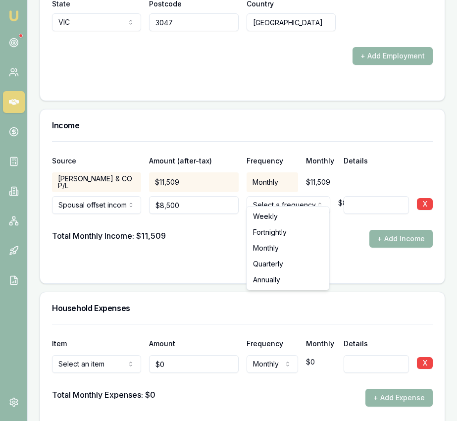
select select "MONTHLY"
click at [259, 237] on div "Total Monthly Income: $11,509 + Add Income" at bounding box center [242, 239] width 381 height 18
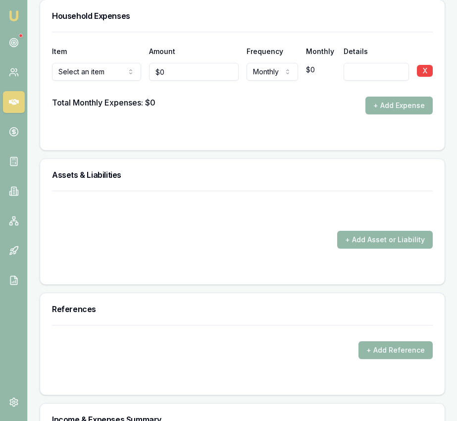
scroll to position [2260, 0]
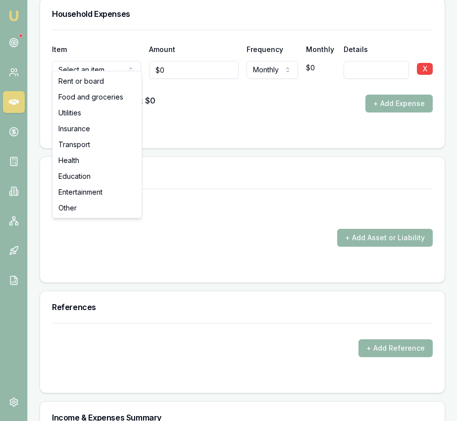
select select "FOOD_AND_GROCERIES"
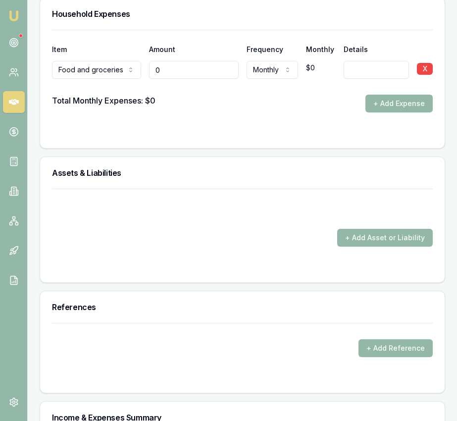
click at [183, 61] on input "0" at bounding box center [193, 70] width 89 height 18
type input "$2,500"
click at [391, 95] on button "+ Add Expense" at bounding box center [398, 104] width 67 height 18
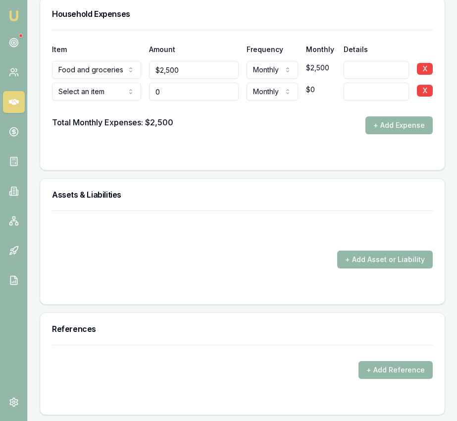
type input "$0"
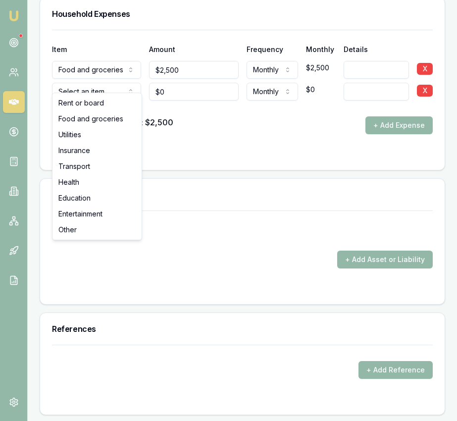
select select "UTILITIES"
drag, startPoint x: 104, startPoint y: 117, endPoint x: 100, endPoint y: 129, distance: 13.0
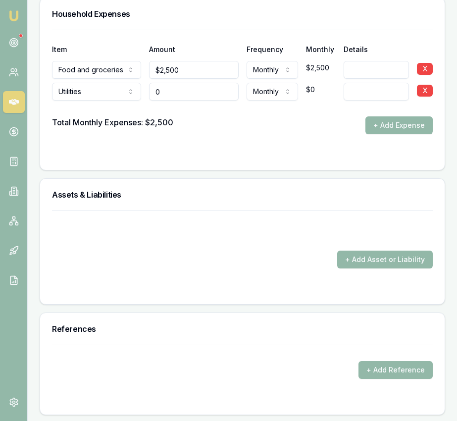
click at [164, 83] on input "0" at bounding box center [193, 92] width 89 height 18
type input "$600"
click at [384, 116] on button "+ Add Expense" at bounding box center [398, 125] width 67 height 18
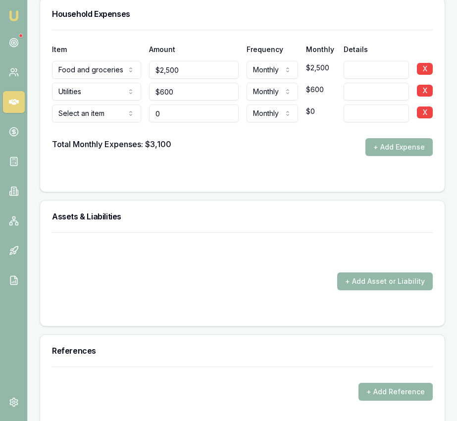
type input "$0"
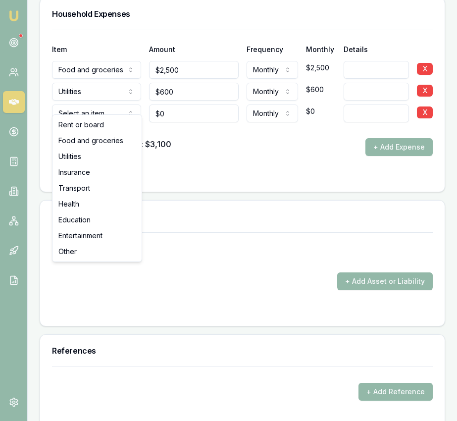
select select "UTILITIES"
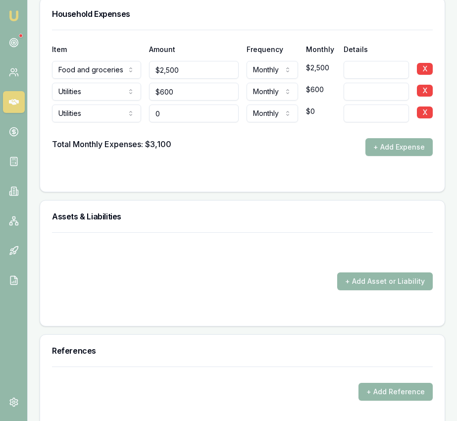
click at [176, 104] on input "0" at bounding box center [193, 113] width 89 height 18
type input "$400"
click at [371, 138] on button "+ Add Expense" at bounding box center [398, 147] width 67 height 18
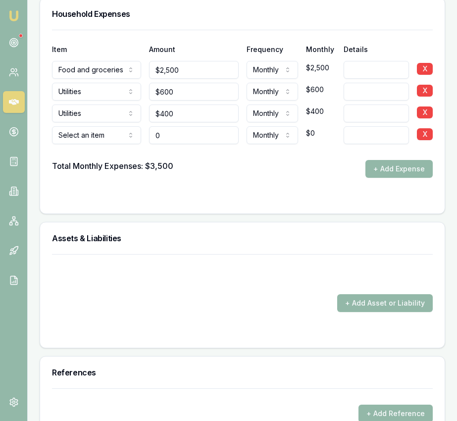
type input "$0"
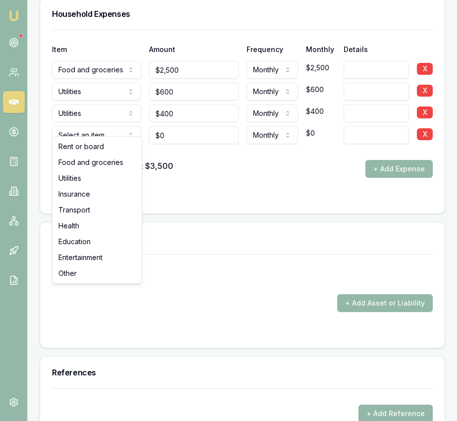
select select "INSURANCE"
drag, startPoint x: 100, startPoint y: 191, endPoint x: 106, endPoint y: 186, distance: 7.7
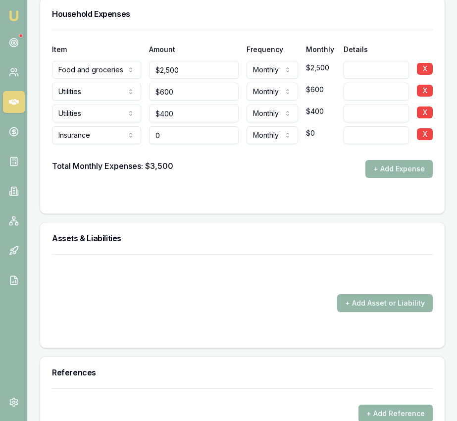
click at [164, 127] on input "0" at bounding box center [193, 135] width 89 height 18
type input "$200"
drag, startPoint x: 227, startPoint y: 153, endPoint x: 315, endPoint y: 153, distance: 88.1
click at [232, 160] on div "Total Monthly Expenses: $3,500 + Add Expense" at bounding box center [242, 169] width 381 height 18
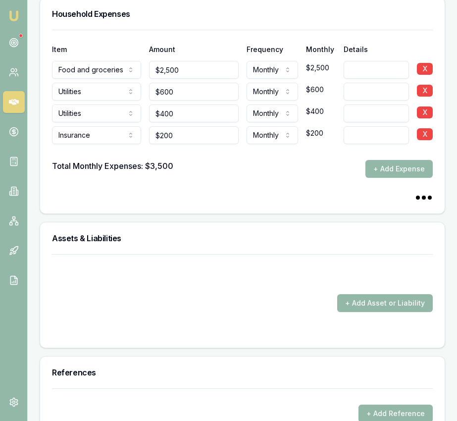
click at [402, 160] on button "+ Add Expense" at bounding box center [398, 169] width 67 height 18
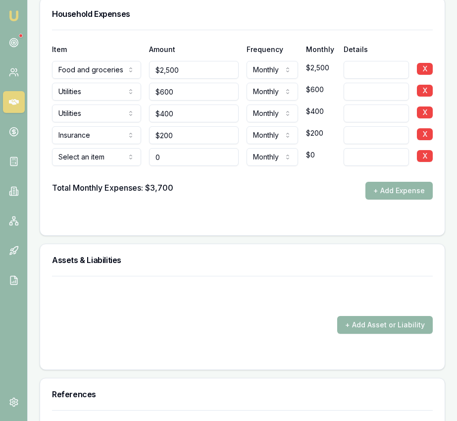
type input "$0"
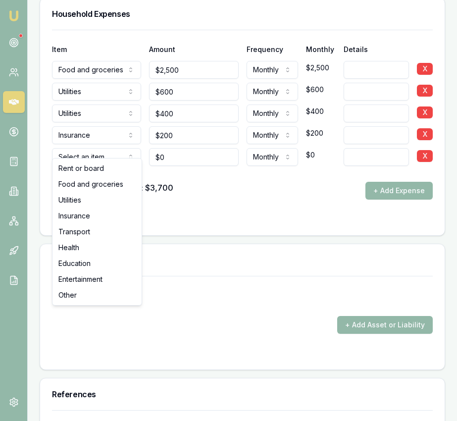
select select "TRANSPORT"
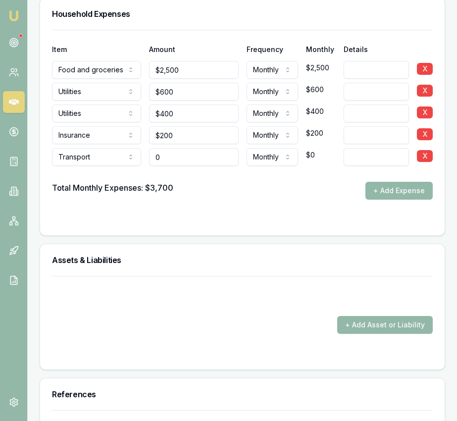
click at [176, 150] on input "0" at bounding box center [193, 157] width 89 height 18
type input "$400"
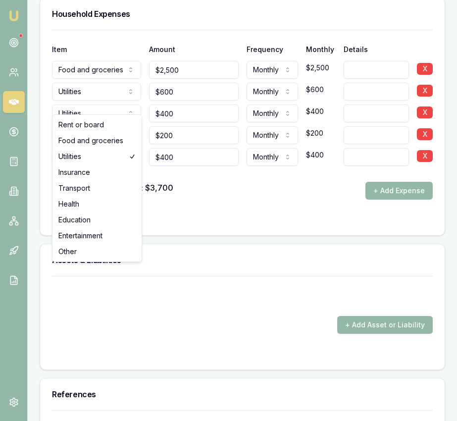
select select "TRANSPORT"
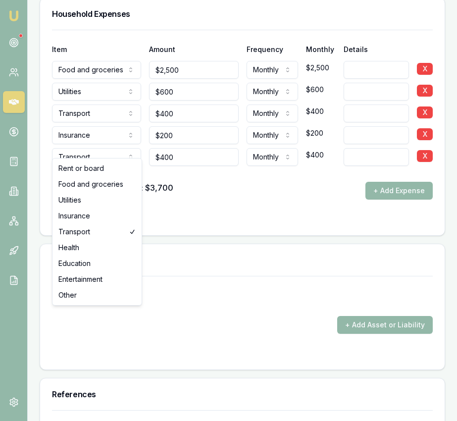
select select "HEALTH"
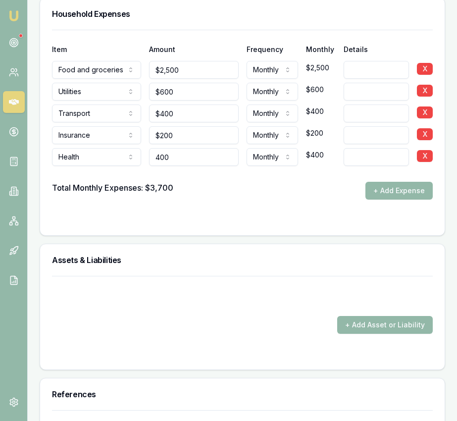
click at [178, 152] on input "400" at bounding box center [193, 157] width 89 height 18
type input "$100"
click at [226, 186] on div "Total Monthly Expenses: $3,700 + Add Expense" at bounding box center [242, 191] width 381 height 18
drag, startPoint x: 377, startPoint y: 174, endPoint x: 258, endPoint y: 180, distance: 119.0
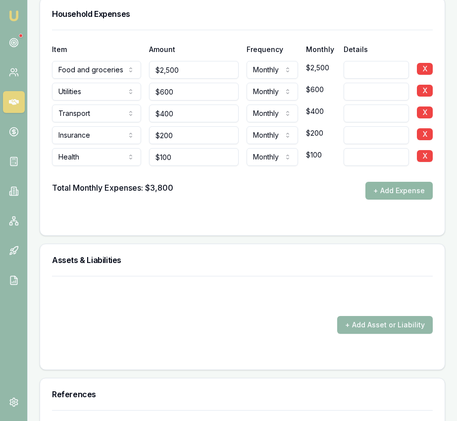
click at [377, 182] on button "+ Add Expense" at bounding box center [398, 191] width 67 height 18
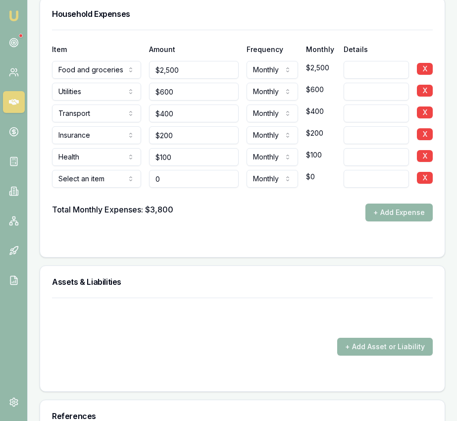
type input "$0"
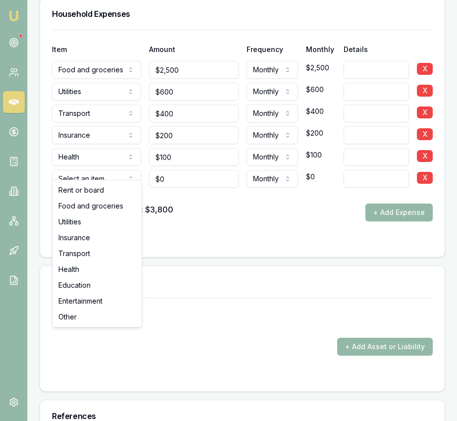
select select "ENTERTAINMENT"
drag, startPoint x: 96, startPoint y: 298, endPoint x: 122, endPoint y: 259, distance: 46.4
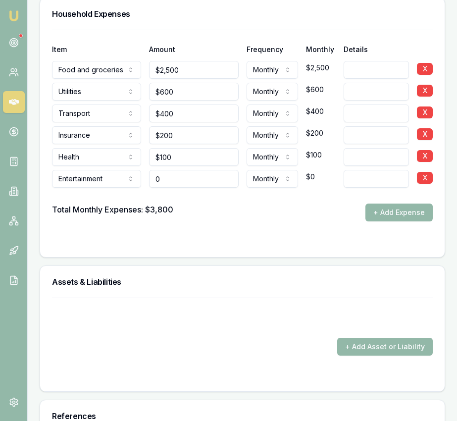
click at [166, 170] on input "0" at bounding box center [193, 179] width 89 height 18
type input "$200"
click at [244, 203] on div "Total Monthly Expenses: $3,800 + Add Expense" at bounding box center [242, 212] width 381 height 18
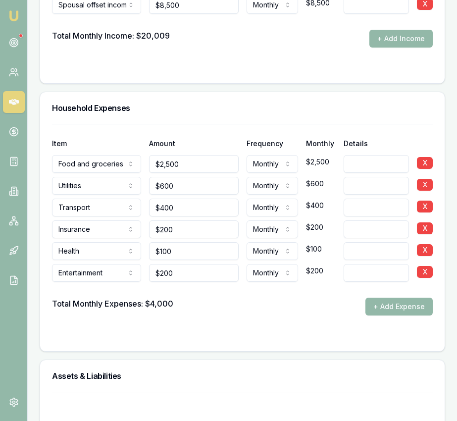
scroll to position [2164, 0]
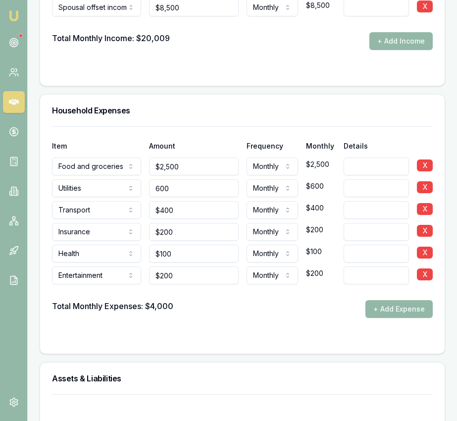
click at [185, 180] on input "600" at bounding box center [193, 188] width 89 height 18
click at [185, 181] on input "600" at bounding box center [193, 188] width 89 height 18
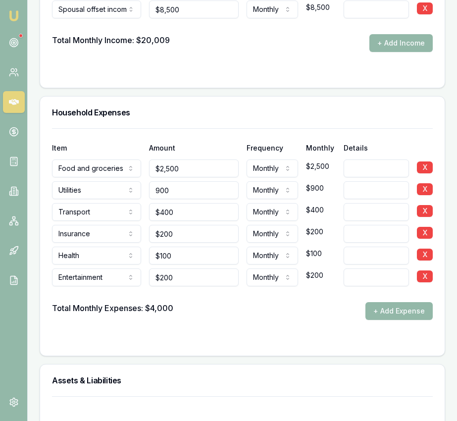
type input "$900"
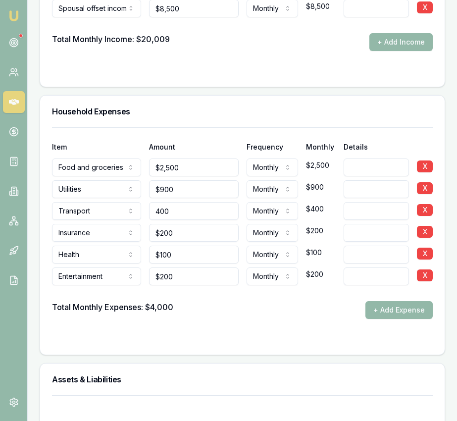
click at [182, 206] on input "400" at bounding box center [193, 211] width 89 height 18
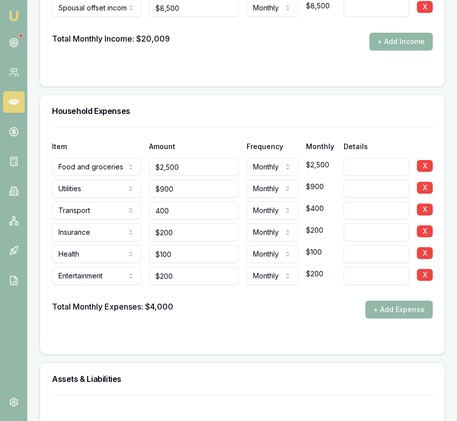
click at [182, 206] on input "400" at bounding box center [193, 210] width 89 height 18
type input "$600"
click at [205, 304] on div "Total Monthly Expenses: $4,000 + Add Expense" at bounding box center [242, 309] width 381 height 18
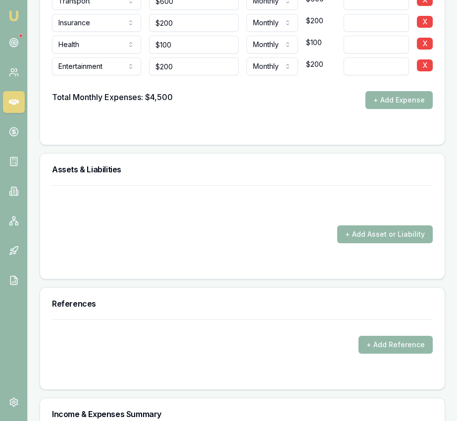
scroll to position [2373, 0]
click at [366, 228] on button "+ Add Asset or Liability" at bounding box center [385, 234] width 96 height 18
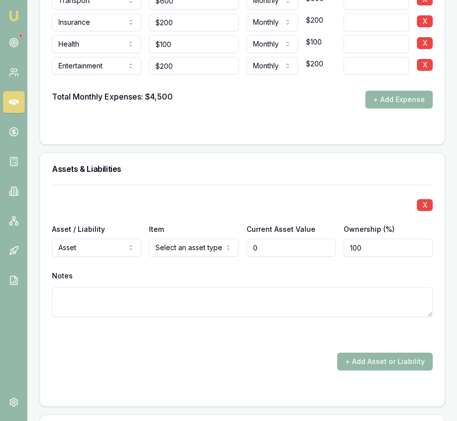
type input "$0"
click at [219, 228] on div "Item Select an asset type Home Car Boat Bike Caravan Household items Cash Share…" at bounding box center [193, 240] width 89 height 34
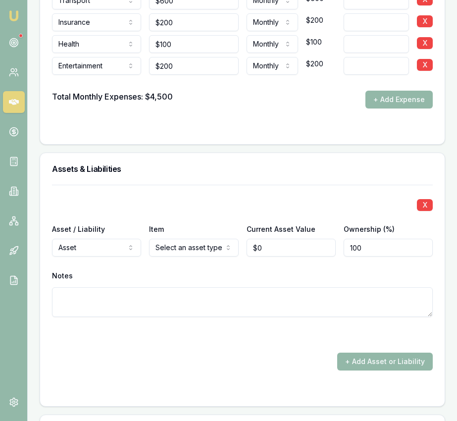
click at [264, 239] on input "0" at bounding box center [291, 248] width 89 height 18
type input "$900,000"
click at [300, 329] on div at bounding box center [242, 335] width 381 height 12
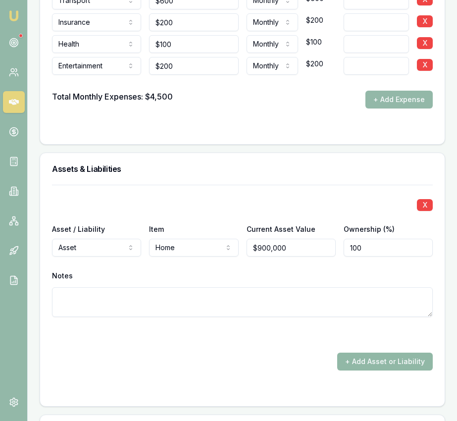
click at [373, 352] on button "+ Add Asset or Liability" at bounding box center [385, 361] width 96 height 18
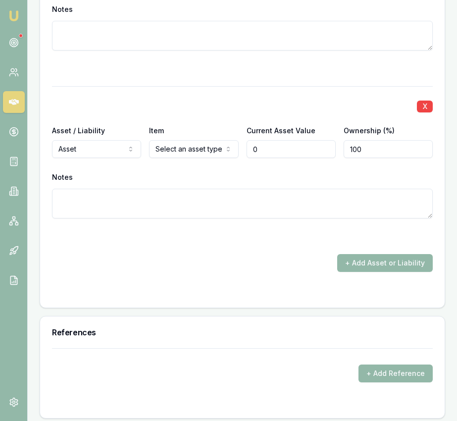
scroll to position [2660, 0]
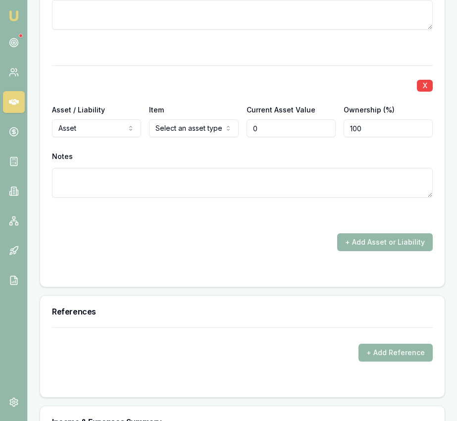
type input "$0"
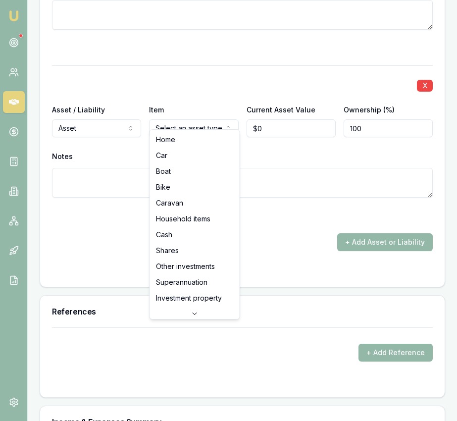
select select "CASH"
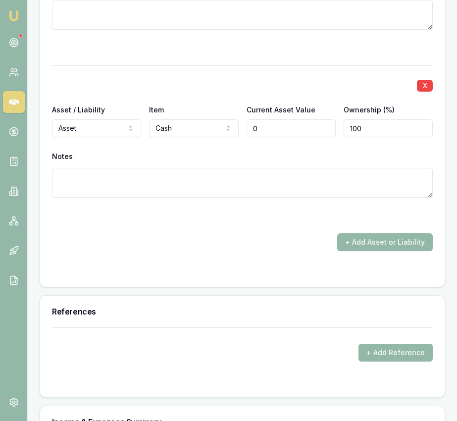
click at [266, 119] on input "0" at bounding box center [291, 128] width 89 height 18
type input "$50,000"
click at [356, 233] on button "+ Add Asset or Liability" at bounding box center [385, 242] width 96 height 18
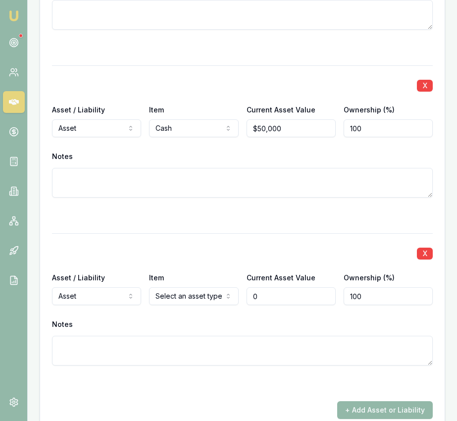
type input "$0"
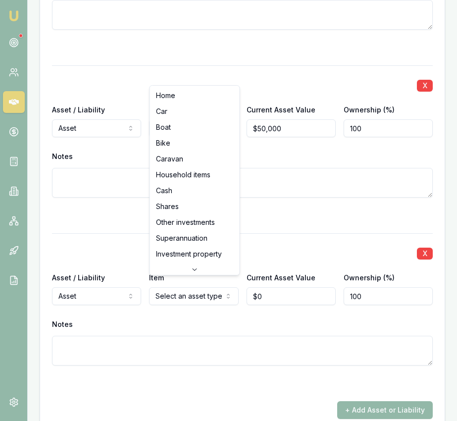
select select "HOUSEHOLD_ITEMS"
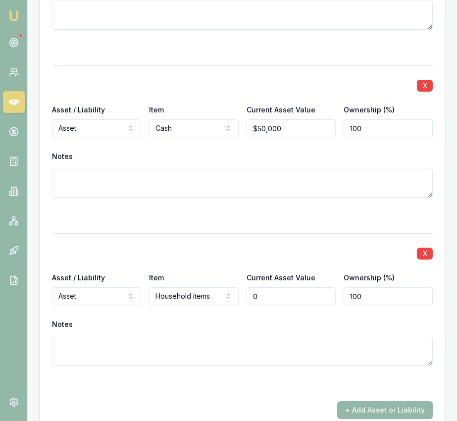
click at [267, 288] on input "0" at bounding box center [291, 296] width 89 height 18
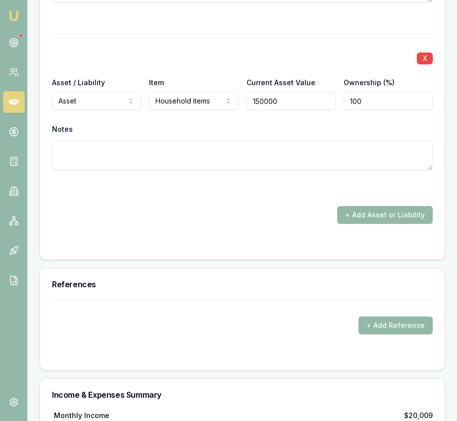
scroll to position [2857, 0]
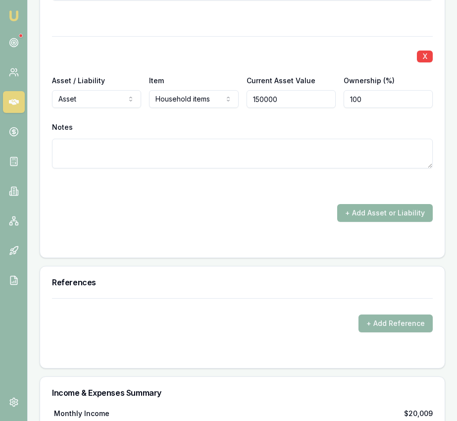
type input "$150,000"
click at [359, 204] on button "+ Add Asset or Liability" at bounding box center [385, 213] width 96 height 18
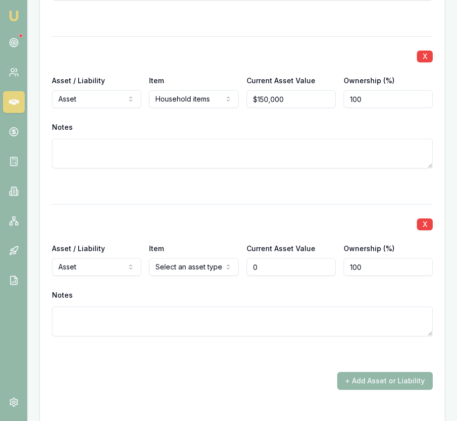
type input "$0"
click at [169, 266] on div "X Asset / Liability Asset Asset Liability Item Select an asset type Home Car Bo…" at bounding box center [242, 282] width 381 height 156
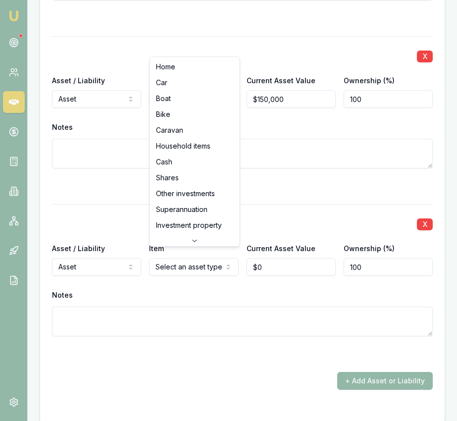
scroll to position [2857, 0]
select select "SUPERANNUATION"
drag, startPoint x: 183, startPoint y: 209, endPoint x: 185, endPoint y: 214, distance: 5.8
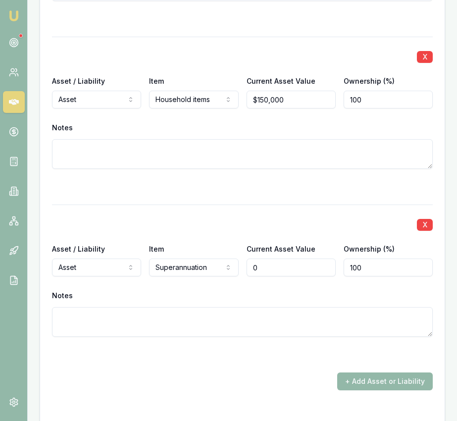
click at [264, 258] on input "0" at bounding box center [291, 267] width 89 height 18
type input "$56,000"
click at [391, 372] on button "+ Add Asset or Liability" at bounding box center [385, 381] width 96 height 18
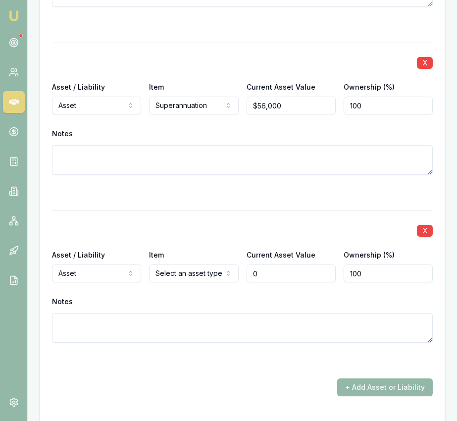
scroll to position [3020, 0]
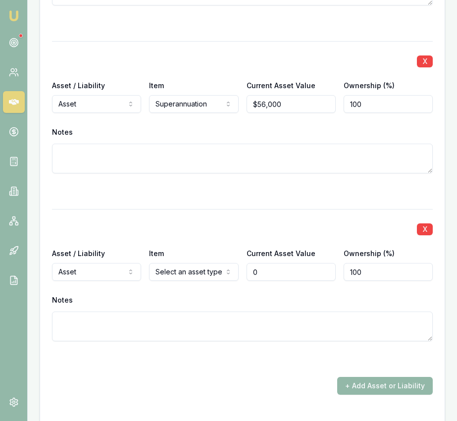
type input "$0"
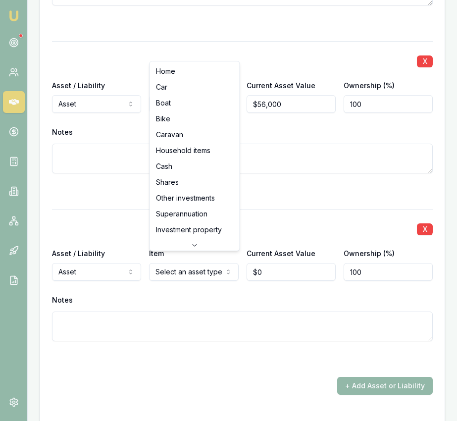
select select "CAR"
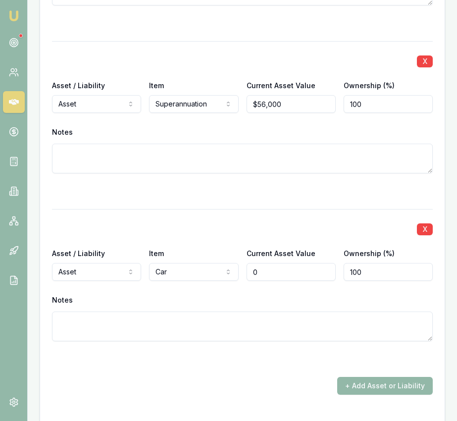
click at [276, 263] on input "0" at bounding box center [291, 272] width 89 height 18
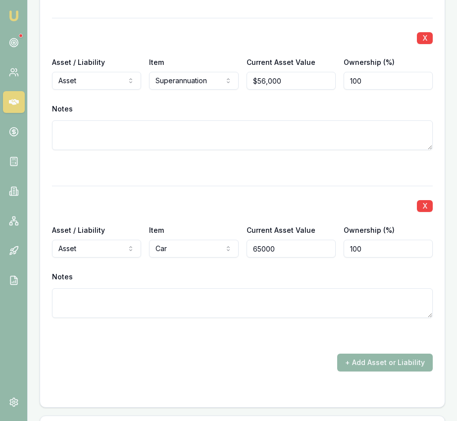
type input "$65,000"
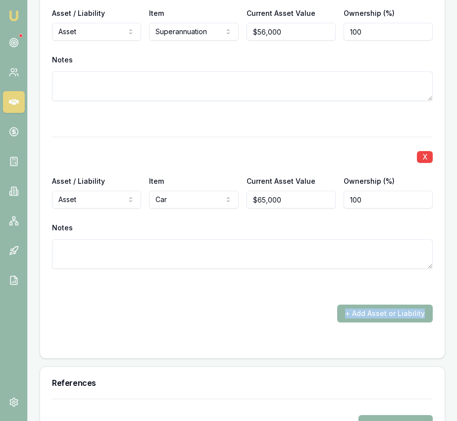
scroll to position [3093, 0]
click at [363, 304] on button "+ Add Asset or Liability" at bounding box center [385, 313] width 96 height 18
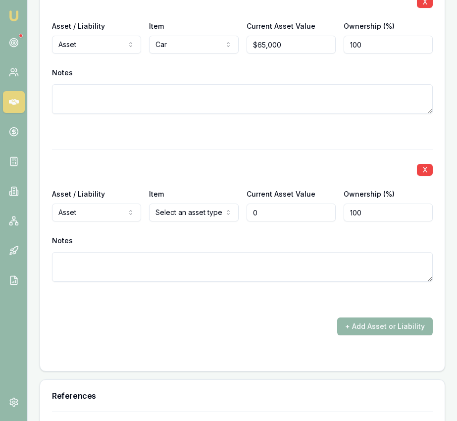
scroll to position [3311, 0]
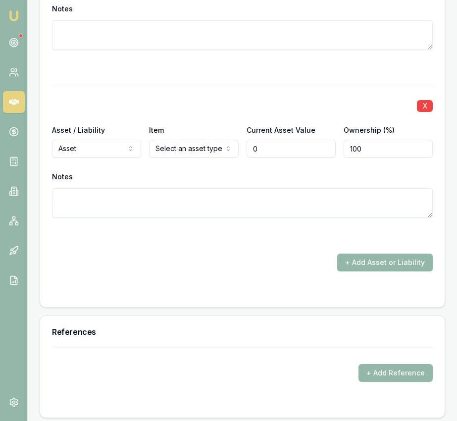
type input "$0"
select select "LIABILITY"
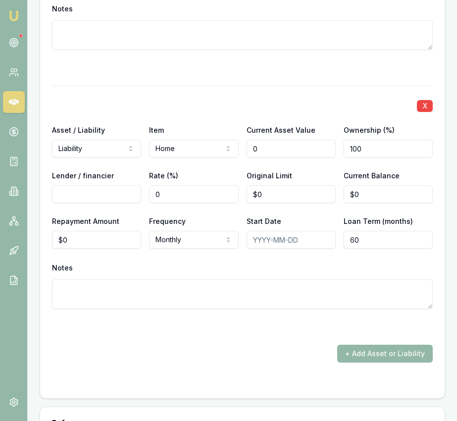
click at [264, 140] on input "0" at bounding box center [291, 149] width 89 height 18
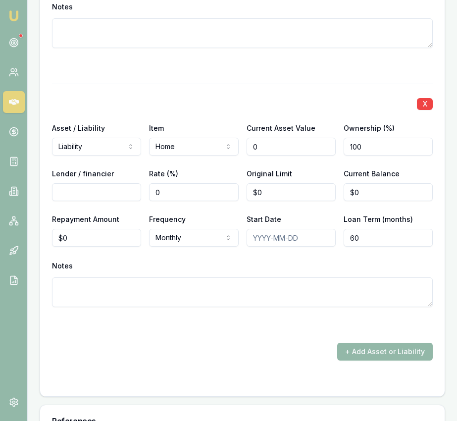
scroll to position [3315, 0]
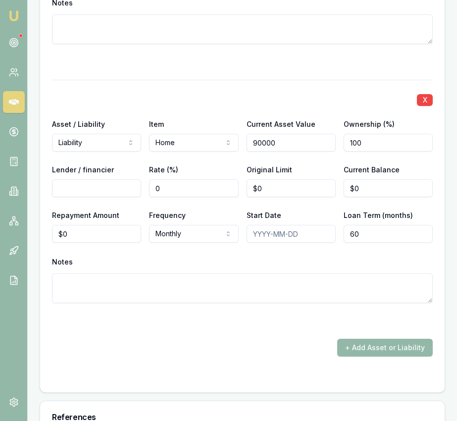
click at [288, 136] on input "90000" at bounding box center [291, 143] width 89 height 18
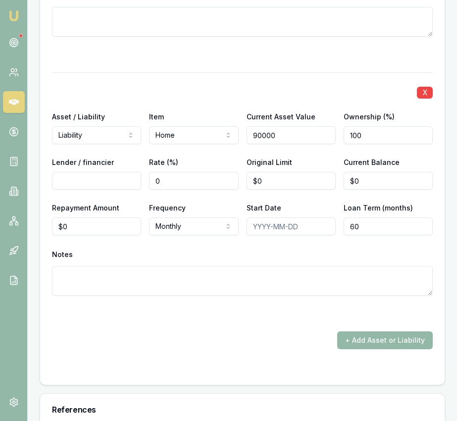
scroll to position [3325, 0]
type input "$900,000"
click at [109, 171] on input "Lender / financier" at bounding box center [96, 180] width 89 height 18
type input "N"
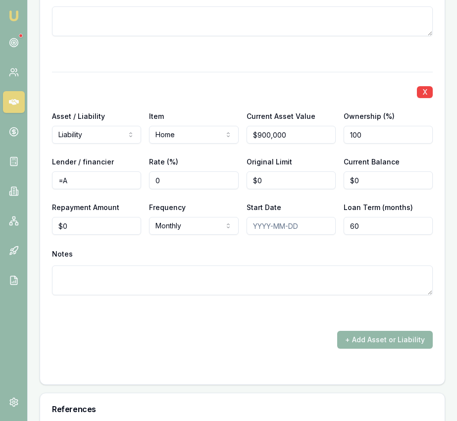
type input "="
type input "Anz"
type input "0"
type input "$680,000"
type input "$673,000"
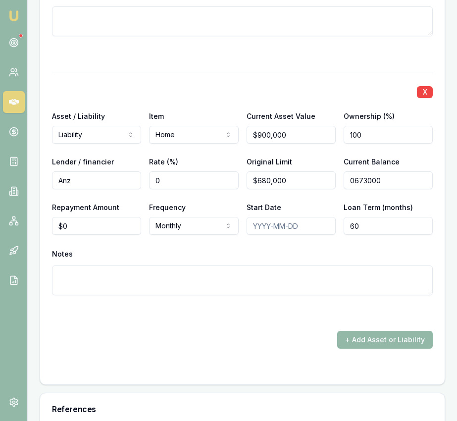
type input "0"
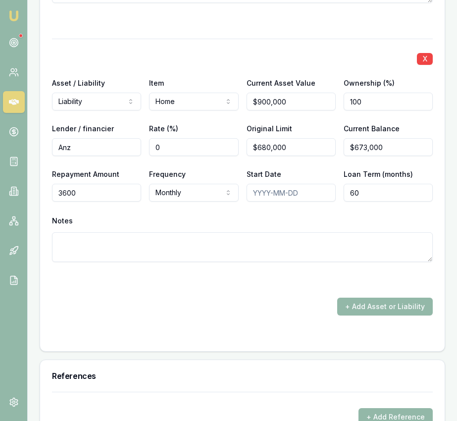
scroll to position [3361, 0]
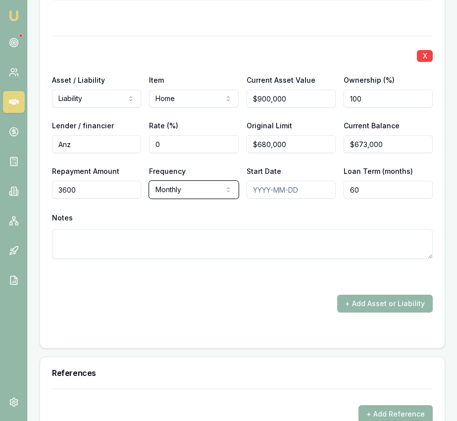
type input "$3,600"
type input "360"
click at [370, 295] on button "+ Add Asset or Liability" at bounding box center [385, 304] width 96 height 18
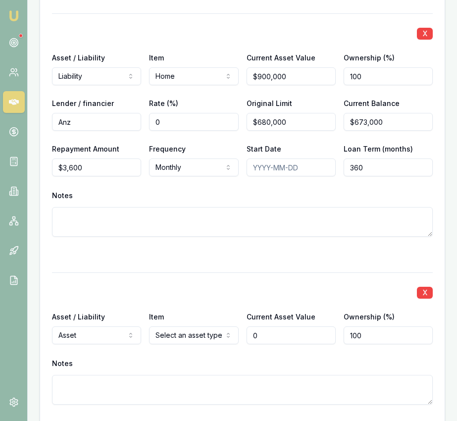
scroll to position [3391, 0]
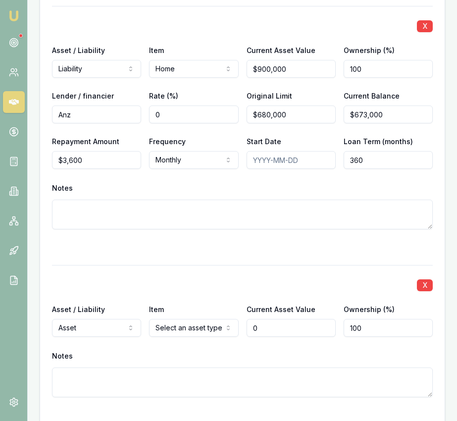
type input "$0"
select select "LIABILITY"
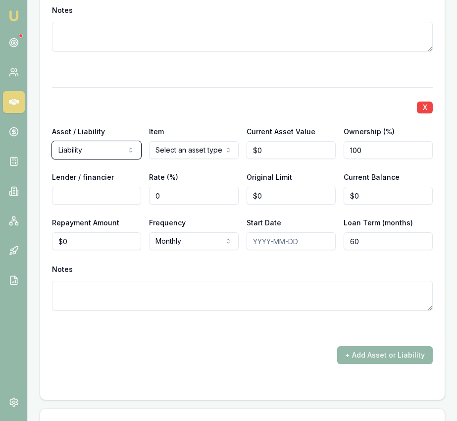
scroll to position [3572, 0]
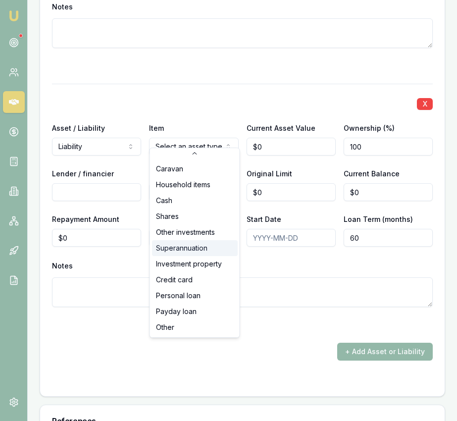
scroll to position [64, 0]
select select "PERSONAL_LOAN"
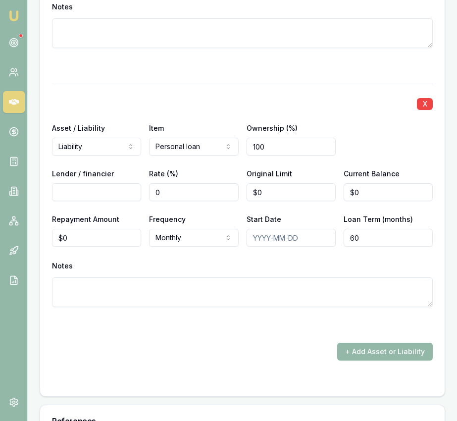
click at [98, 186] on input "Lender / financier" at bounding box center [96, 192] width 89 height 18
type input "Latitude"
type input "0"
type input "$52,000"
type input "$51,377"
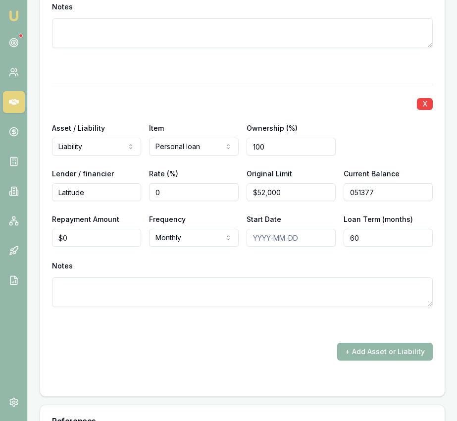
type input "0"
type input "$1,057"
click at [264, 259] on div "Notes" at bounding box center [242, 265] width 381 height 15
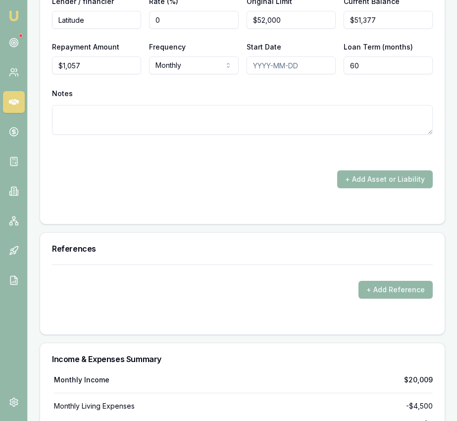
scroll to position [3747, 0]
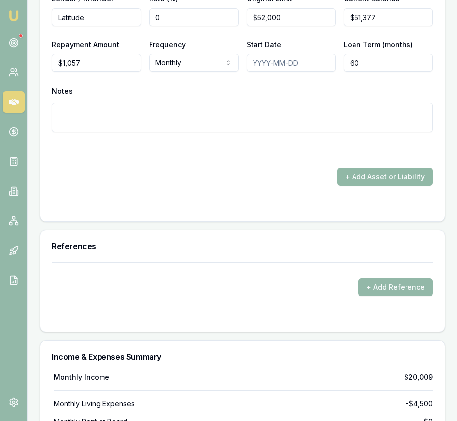
click at [395, 173] on button "+ Add Asset or Liability" at bounding box center [385, 177] width 96 height 18
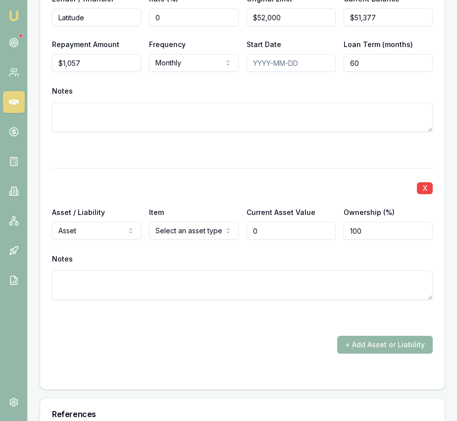
type input "$0"
select select "LIABILITY"
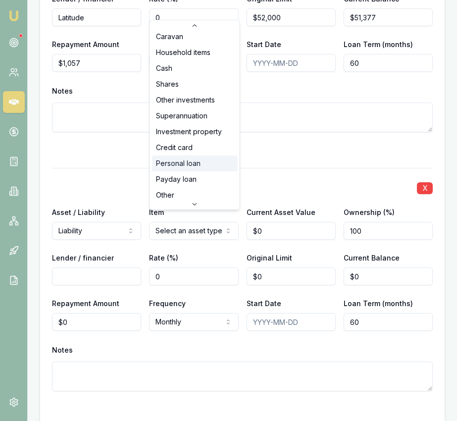
scroll to position [64, 0]
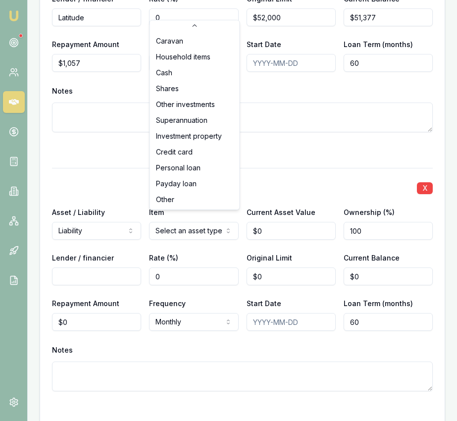
select select "CREDIT_CARD"
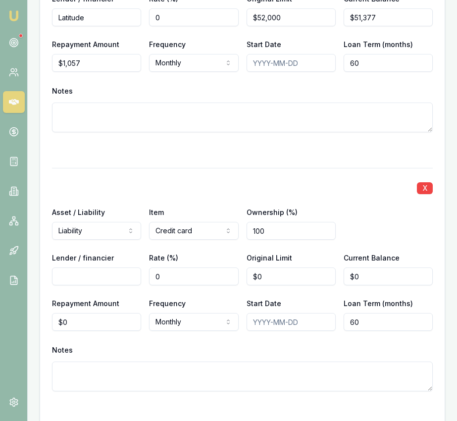
click at [120, 267] on input "Lender / financier" at bounding box center [96, 276] width 89 height 18
type input "N"
type input "ANZ"
type input "0"
click at [319, 267] on input "0" at bounding box center [291, 276] width 89 height 18
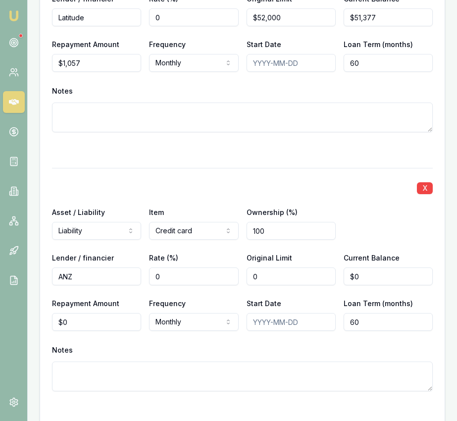
click at [316, 270] on input "0" at bounding box center [291, 276] width 89 height 18
type input "$1,000"
type input "$500"
click at [135, 313] on input "0" at bounding box center [96, 322] width 89 height 18
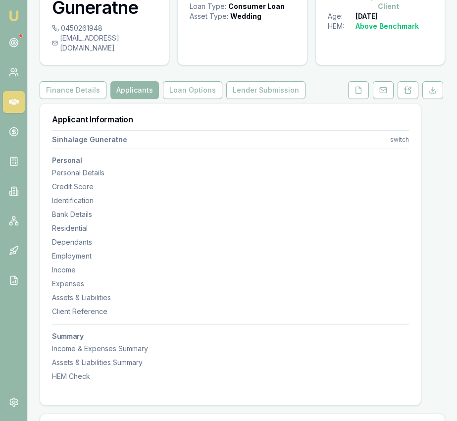
scroll to position [0, 0]
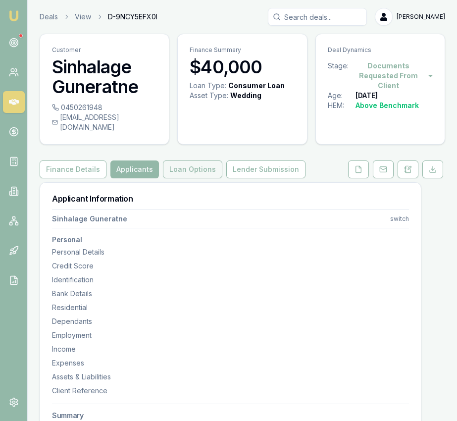
type input "$250"
click at [172, 160] on button "Loan Options" at bounding box center [192, 169] width 59 height 18
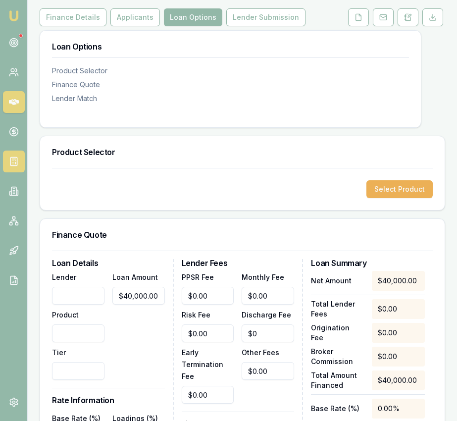
scroll to position [155, 0]
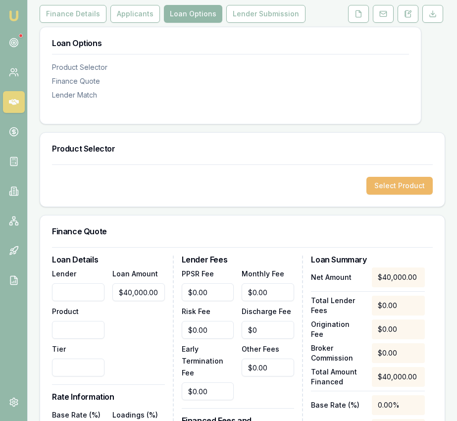
click at [379, 179] on button "Select Product" at bounding box center [399, 186] width 66 height 18
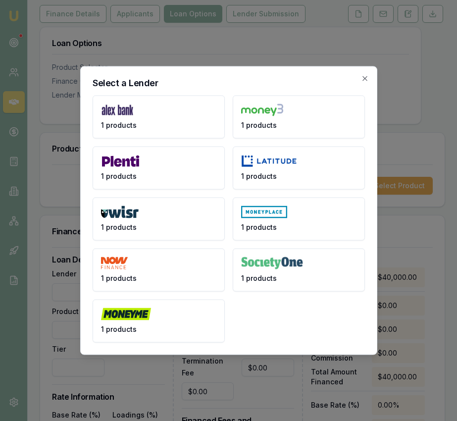
click at [173, 316] on button "1 products" at bounding box center [159, 321] width 132 height 43
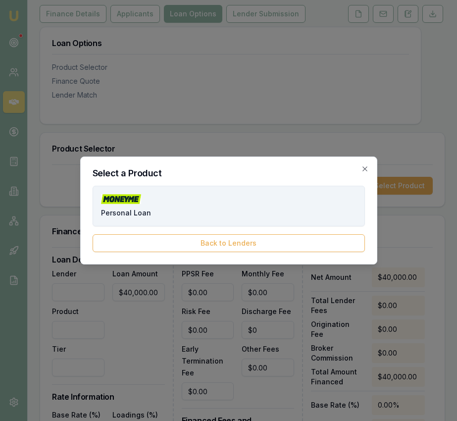
click at [165, 212] on button "Personal Loan" at bounding box center [229, 206] width 272 height 41
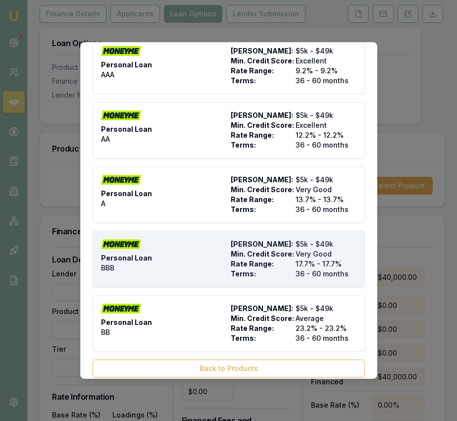
scroll to position [37, 0]
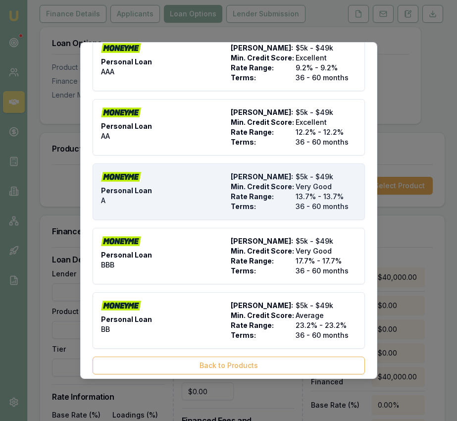
click at [172, 208] on div "Personal Loan A" at bounding box center [164, 192] width 126 height 40
type input "Money Me"
type input "Personal Loan"
type input "A"
type input "13.7"
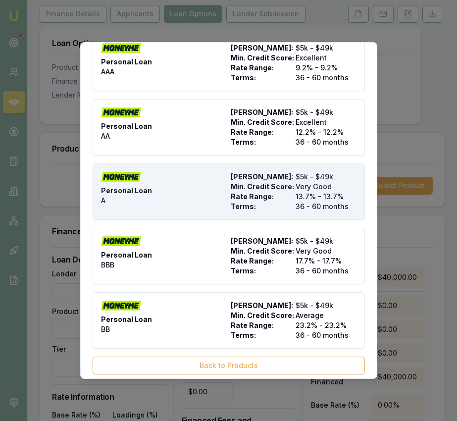
type input "36"
type input "$10.00"
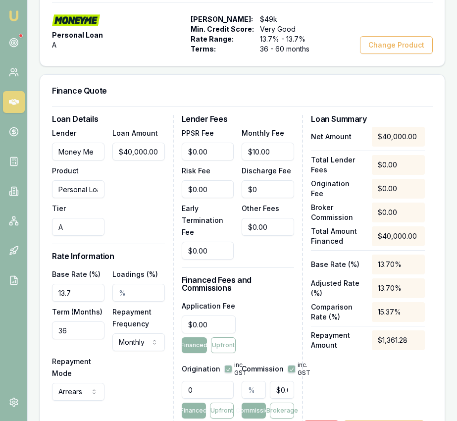
scroll to position [350, 0]
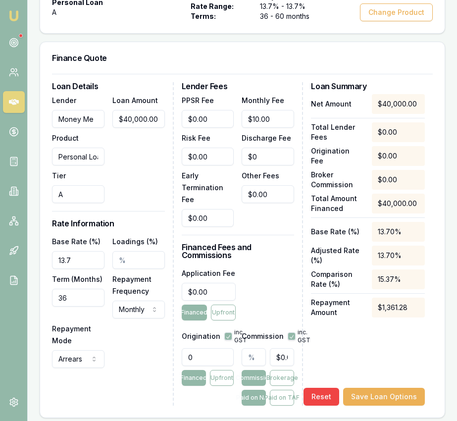
click at [76, 251] on input "13.7" at bounding box center [78, 260] width 52 height 18
type input "14.24%"
click at [75, 289] on input "36" at bounding box center [78, 298] width 52 height 18
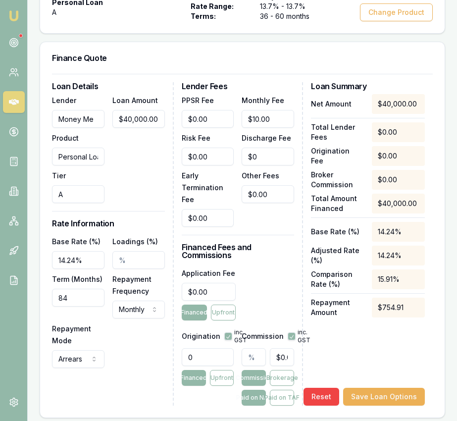
type input "84"
click at [129, 336] on div "Base Rate (%) 14.24% Loadings (%) Term (Months) 84 Repayment Frequency Monthly …" at bounding box center [108, 301] width 113 height 133
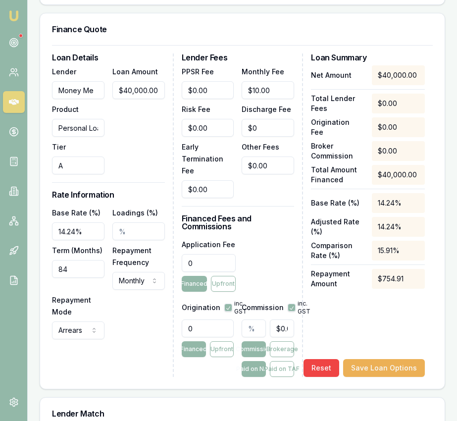
click at [221, 254] on input "0" at bounding box center [209, 263] width 54 height 18
type input "$795.00"
click at [206, 319] on input "0" at bounding box center [208, 328] width 52 height 18
click at [205, 319] on input "0" at bounding box center [208, 328] width 52 height 18
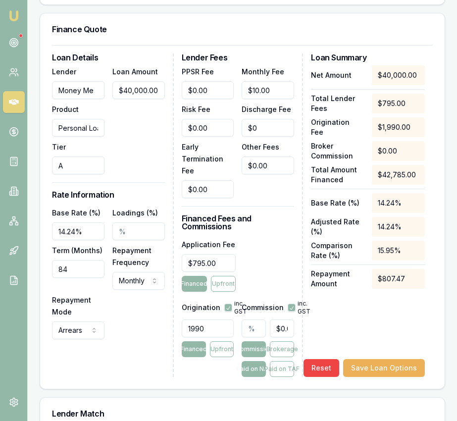
type input "1990.00"
click at [249, 321] on input "text" at bounding box center [254, 328] width 24 height 18
type input "1"
type input "$400.00"
type input "1.00%"
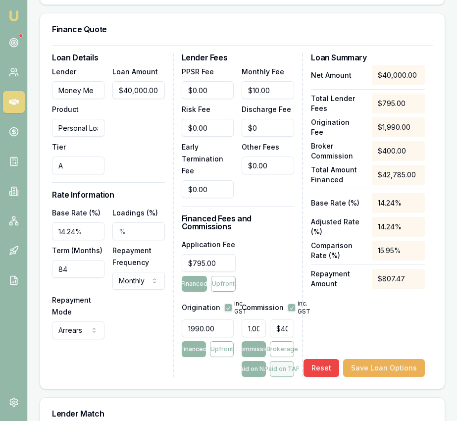
click at [280, 361] on button "Paid on TAF" at bounding box center [282, 369] width 24 height 16
click at [204, 363] on div "Origination inc. GST 1990.00 Financed Upfront" at bounding box center [208, 336] width 52 height 81
click at [274, 361] on button "Paid on TAF" at bounding box center [282, 369] width 24 height 16
type input "427"
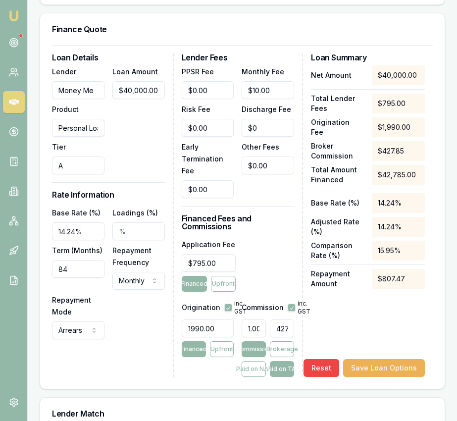
click at [284, 319] on input "427" at bounding box center [282, 328] width 24 height 18
click at [289, 319] on input "427" at bounding box center [282, 328] width 24 height 18
drag, startPoint x: 286, startPoint y: 319, endPoint x: 299, endPoint y: 319, distance: 12.9
click at [299, 319] on div "Lender Fees PPSR Fee $0.00 Monthly Fee $10.00 Risk Fee $0.00 Discharge Fee $0 E…" at bounding box center [243, 214] width 122 height 323
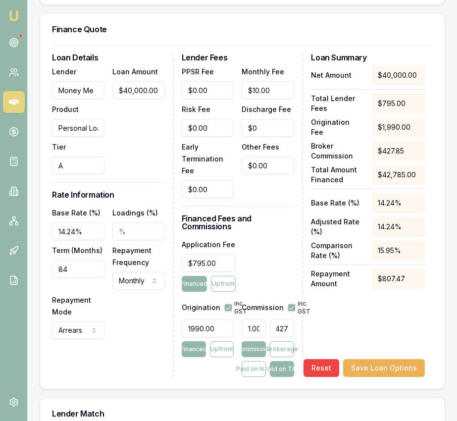
type input "1.0003505901601029"
type input "$428.00"
click at [324, 316] on div "Net Amount $40,000.00 Total Lender Fees $795.00 Origination Fee $1,990.00 Broke…" at bounding box center [368, 220] width 114 height 311
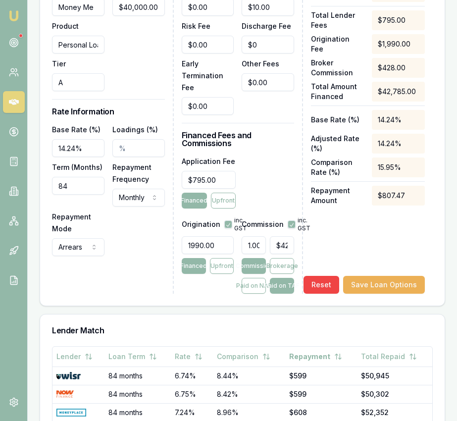
scroll to position [482, 0]
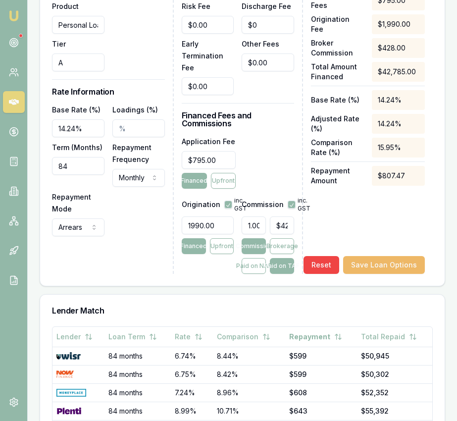
click at [409, 256] on button "Save Loan Options" at bounding box center [384, 265] width 82 height 18
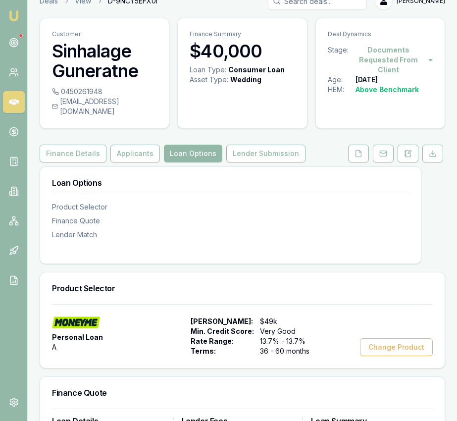
scroll to position [0, 0]
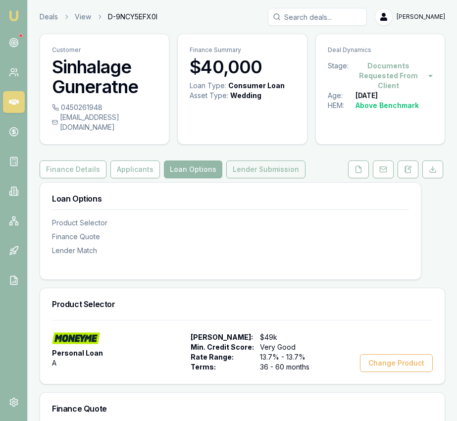
click at [252, 162] on button "Lender Submission" at bounding box center [265, 169] width 79 height 18
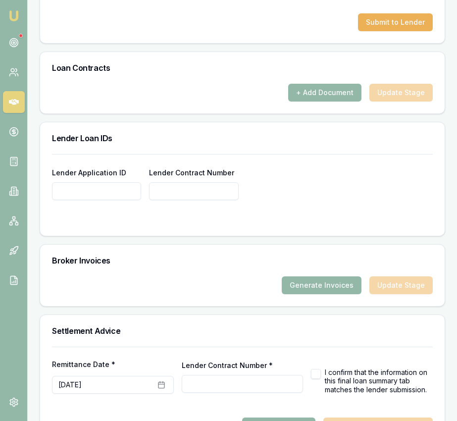
scroll to position [749, 0]
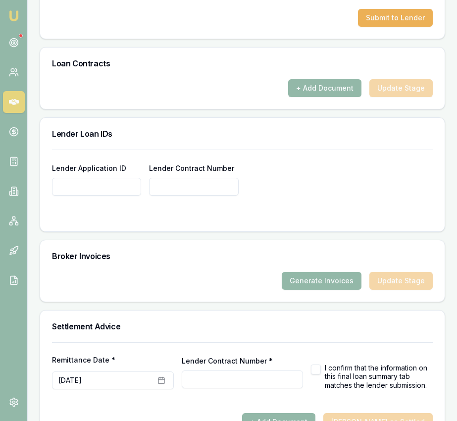
click at [109, 178] on input "Lender Application ID" at bounding box center [96, 187] width 89 height 18
paste input "10002579569"
type input "10002579569"
click at [200, 370] on input "Lender Contract Number *" at bounding box center [243, 379] width 122 height 18
paste input "10002579569"
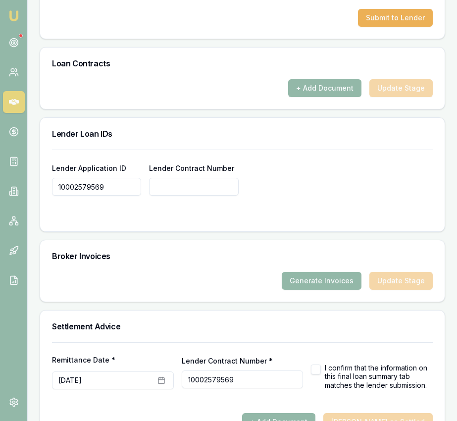
type input "10002579569"
click at [189, 178] on input "Lender Contract Number" at bounding box center [193, 187] width 89 height 18
paste input "10002579569"
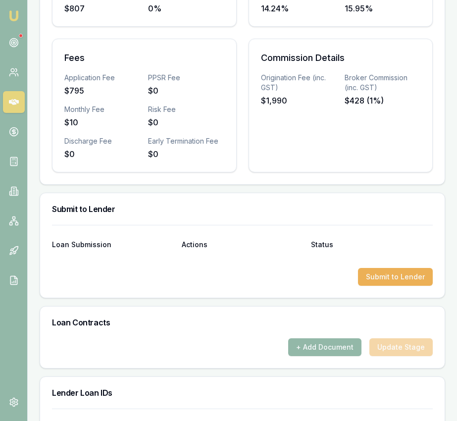
scroll to position [485, 0]
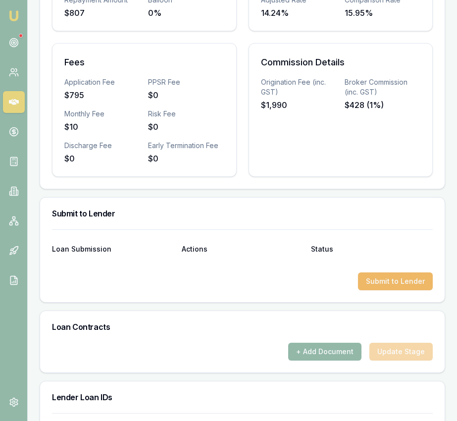
type input "10002579569"
click at [395, 274] on button "Submit to Lender" at bounding box center [395, 281] width 75 height 18
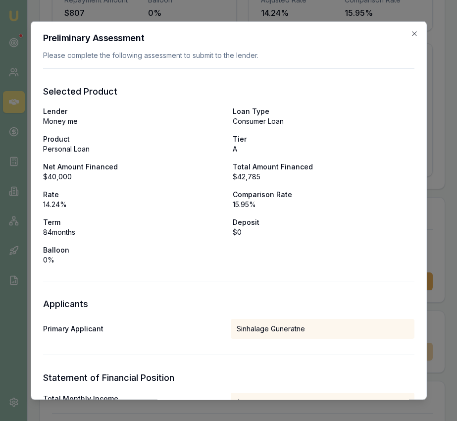
type input "10002579569"
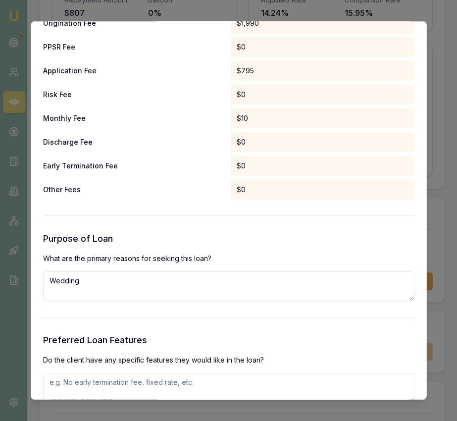
scroll to position [814, 0]
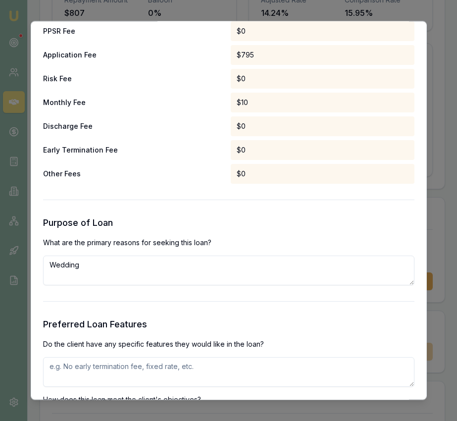
click at [210, 369] on textarea at bounding box center [228, 372] width 371 height 30
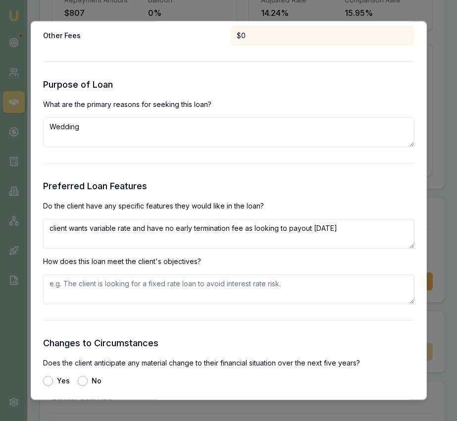
scroll to position [968, 0]
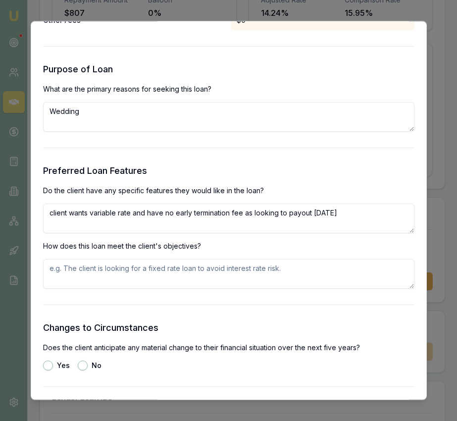
type textarea "client wants variable rate and have no early termination fee as looking to payo…"
click at [183, 272] on textarea at bounding box center [228, 274] width 371 height 30
type textarea "K"
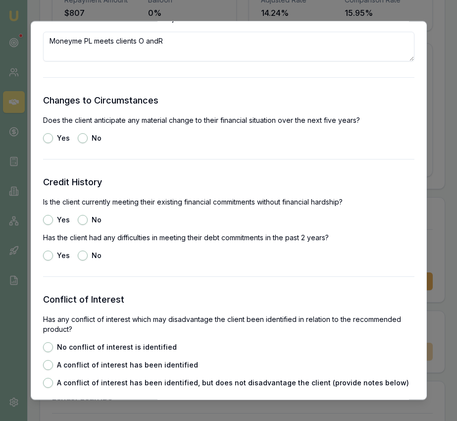
scroll to position [1200, 0]
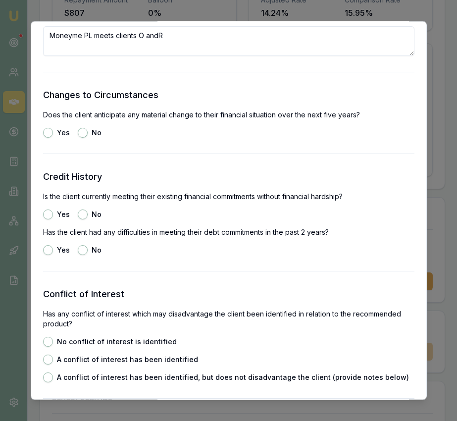
type textarea "Moneyme PL meets clients O andR"
click at [81, 133] on button "No" at bounding box center [83, 133] width 10 height 10
radio input "true"
drag, startPoint x: 46, startPoint y: 214, endPoint x: 50, endPoint y: 218, distance: 5.3
click at [46, 214] on button "Yes" at bounding box center [48, 215] width 10 height 10
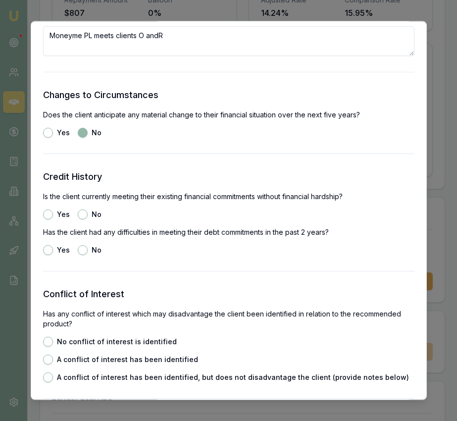
radio input "true"
drag, startPoint x: 83, startPoint y: 252, endPoint x: 80, endPoint y: 261, distance: 9.2
click at [83, 252] on button "No" at bounding box center [83, 251] width 10 height 10
radio input "true"
click at [49, 337] on button "No conflict of interest is identified" at bounding box center [48, 342] width 10 height 10
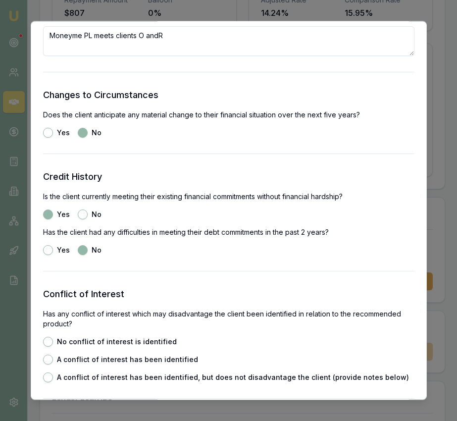
radio input "true"
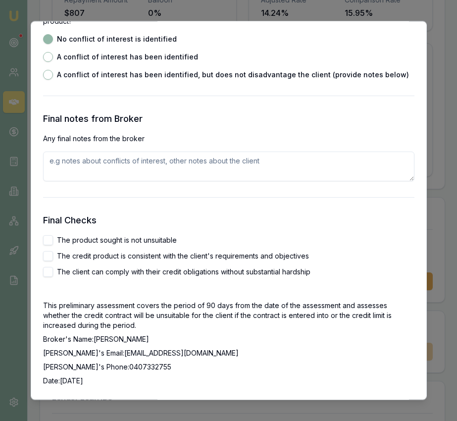
scroll to position [1528, 0]
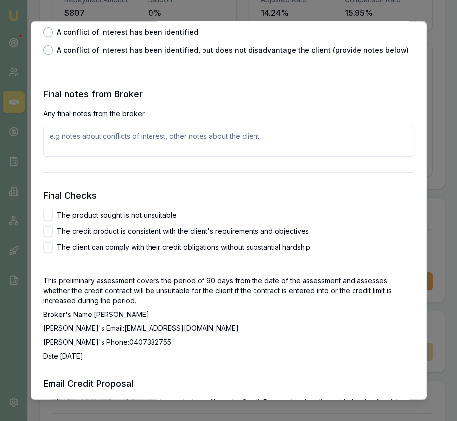
click at [52, 214] on div "The product sought is not unsuitable" at bounding box center [228, 216] width 371 height 10
click at [47, 215] on button "The product sought is not unsuitable" at bounding box center [48, 216] width 10 height 10
checkbox input "true"
drag, startPoint x: 47, startPoint y: 229, endPoint x: 48, endPoint y: 243, distance: 13.9
click at [47, 229] on button "The credit product is consistent with the client's requirements and objectives" at bounding box center [48, 232] width 10 height 10
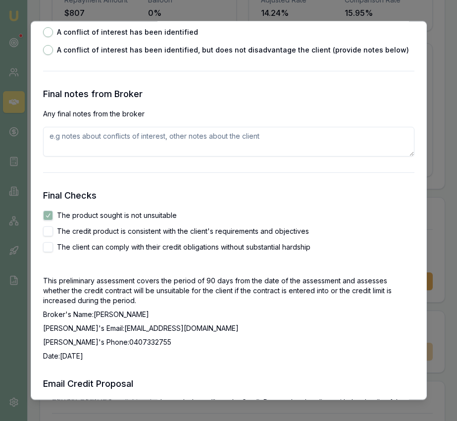
checkbox input "true"
click at [49, 252] on button "The client can comply with their credit obligations without substantial hardship" at bounding box center [48, 248] width 10 height 10
checkbox input "true"
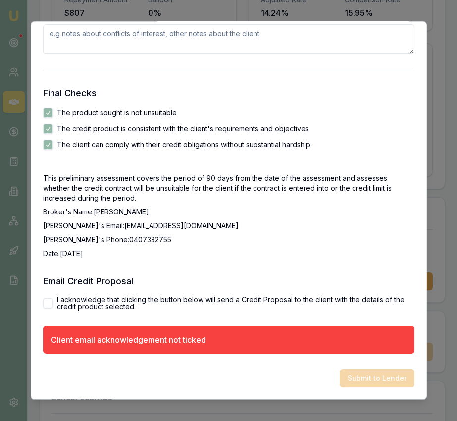
click at [49, 302] on button "I acknowledge that clicking the button below will send a Credit Proposal to the…" at bounding box center [48, 304] width 10 height 10
checkbox input "true"
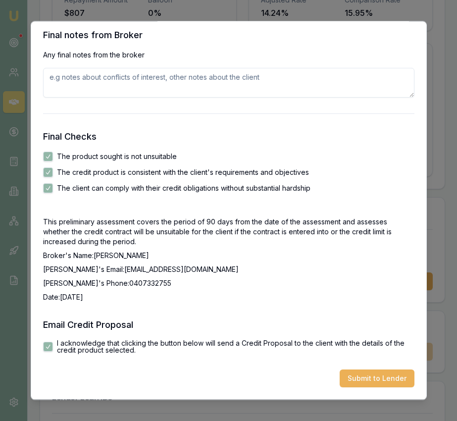
scroll to position [1587, 0]
click at [384, 374] on button "Submit to Lender" at bounding box center [377, 379] width 75 height 18
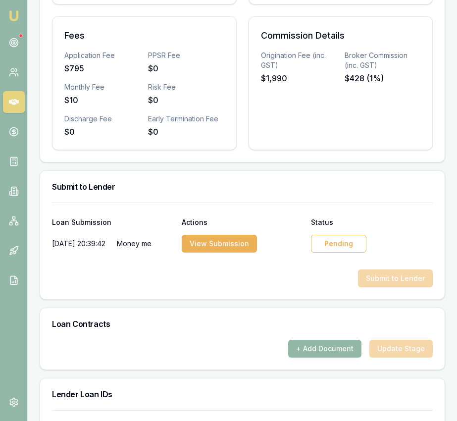
scroll to position [510, 0]
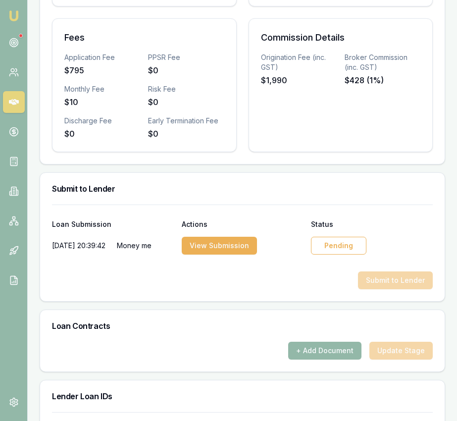
click at [332, 243] on div "Pending" at bounding box center [338, 246] width 55 height 18
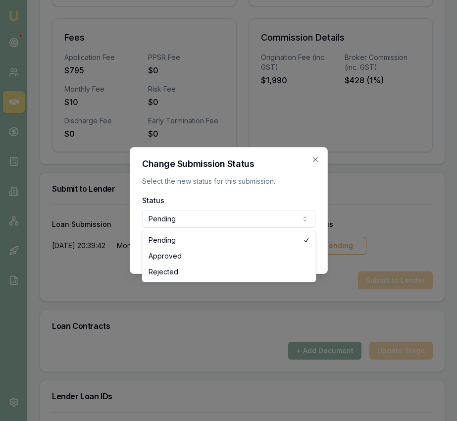
select select "APPROVED"
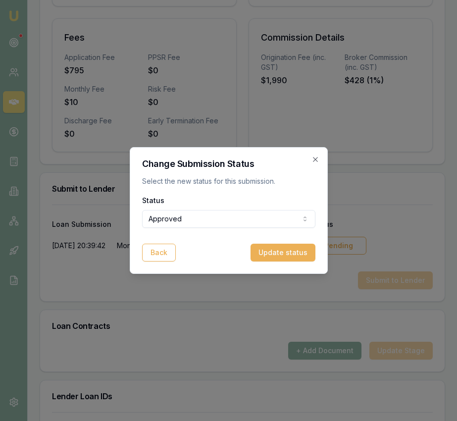
click at [275, 250] on button "Update status" at bounding box center [282, 253] width 65 height 18
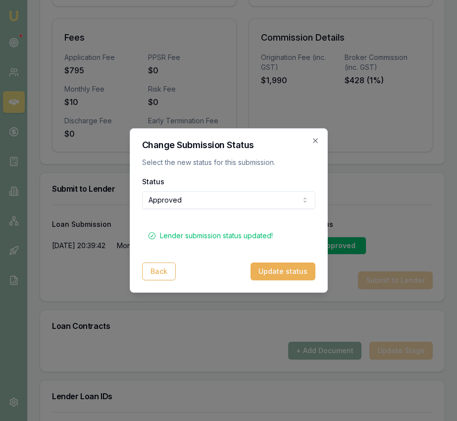
click at [315, 137] on icon "button" at bounding box center [315, 141] width 8 height 8
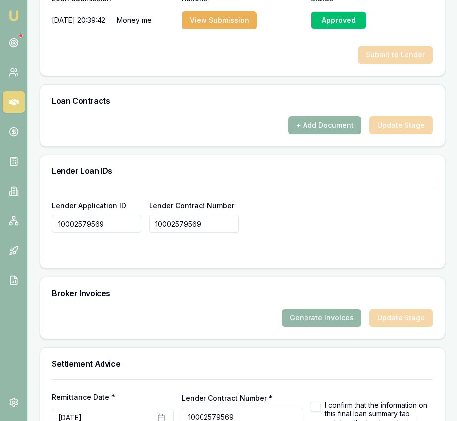
scroll to position [717, 0]
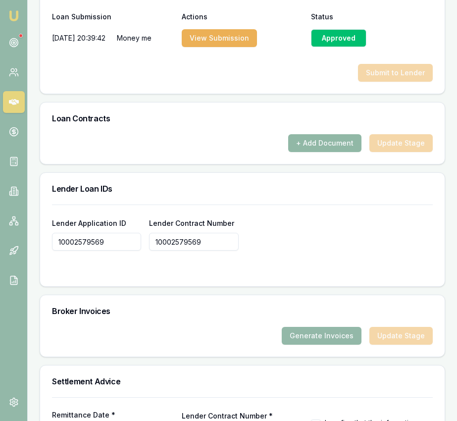
click at [325, 139] on button "+ Add Document" at bounding box center [324, 143] width 73 height 18
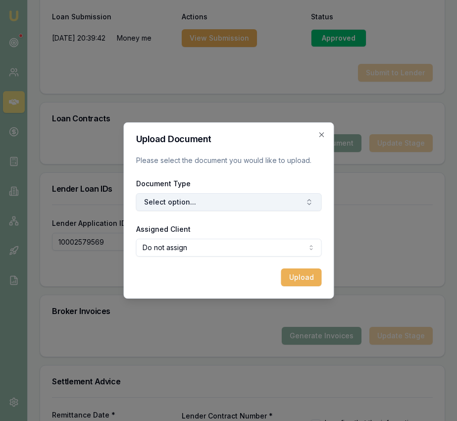
drag, startPoint x: 264, startPoint y: 224, endPoint x: 265, endPoint y: 210, distance: 14.4
click at [264, 220] on form "Upload Document Please select the document you would like to upload. Document T…" at bounding box center [229, 210] width 186 height 151
click at [266, 203] on button "Select option..." at bounding box center [229, 202] width 186 height 18
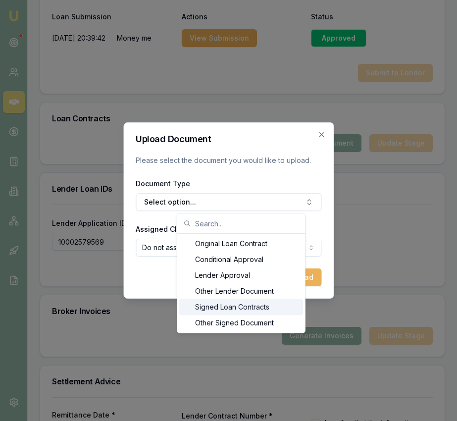
click at [246, 310] on div "Signed Loan Contracts" at bounding box center [241, 307] width 124 height 16
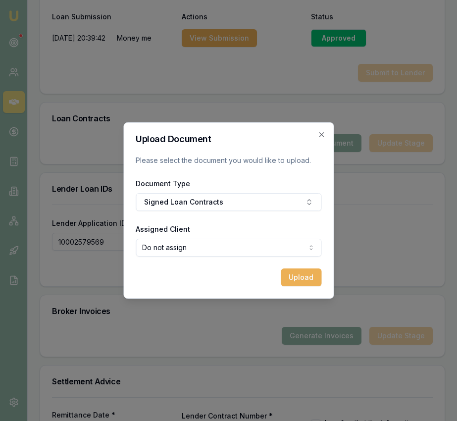
select select "U-TYTM1YROWS"
click at [296, 280] on button "Upload" at bounding box center [301, 277] width 41 height 18
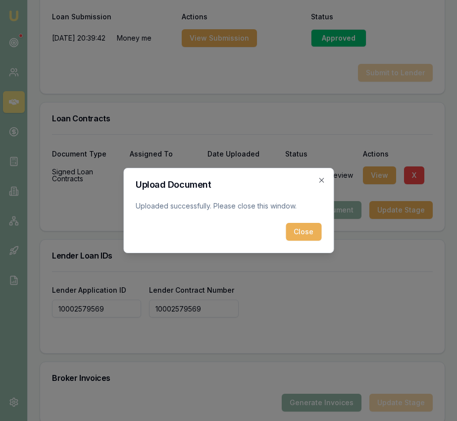
click at [311, 235] on button "Close" at bounding box center [304, 232] width 36 height 18
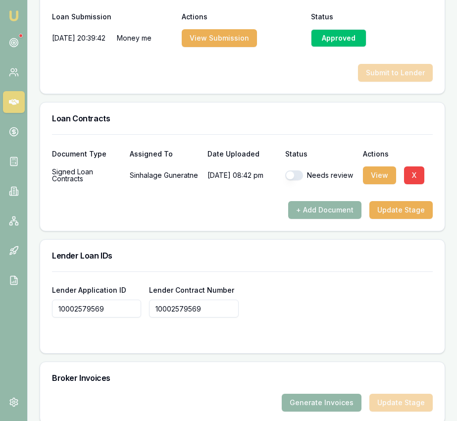
drag, startPoint x: 295, startPoint y: 164, endPoint x: 293, endPoint y: 173, distance: 9.2
click at [295, 170] on button "button" at bounding box center [294, 175] width 18 height 10
checkbox input "true"
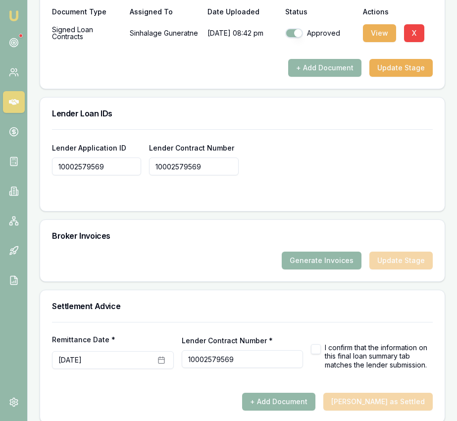
click at [316, 344] on button "button" at bounding box center [316, 349] width 10 height 10
click at [315, 393] on button "+ Add Document" at bounding box center [278, 402] width 73 height 18
checkbox input "false"
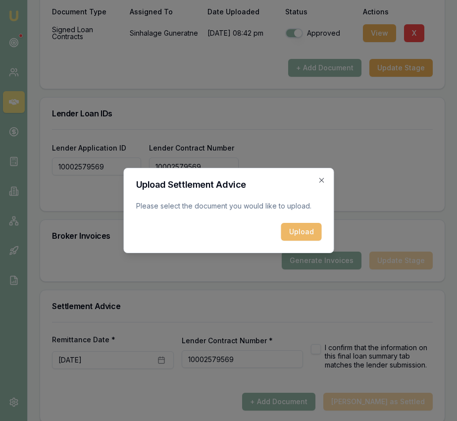
click at [291, 223] on button "Upload" at bounding box center [301, 232] width 41 height 18
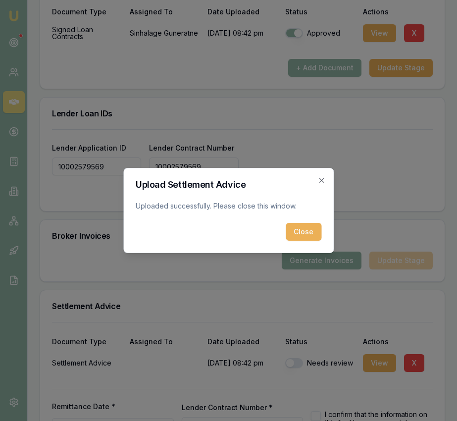
click at [300, 235] on button "Close" at bounding box center [304, 232] width 36 height 18
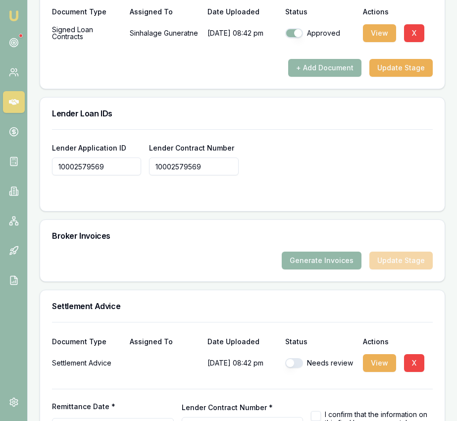
click at [300, 358] on button "button" at bounding box center [294, 363] width 18 height 10
checkbox input "true"
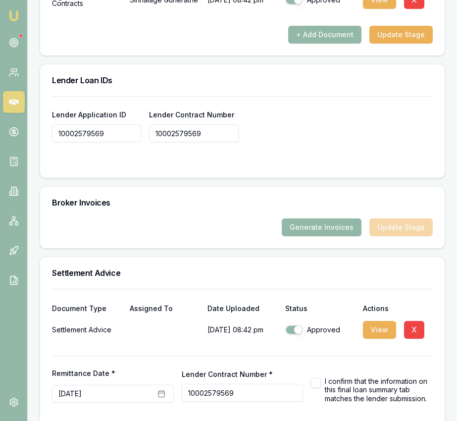
scroll to position [926, 0]
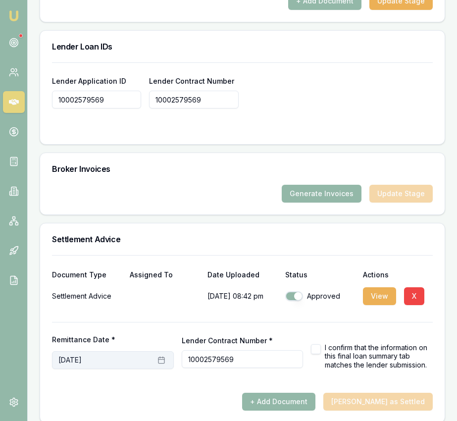
click at [161, 356] on icon "button" at bounding box center [161, 360] width 8 height 8
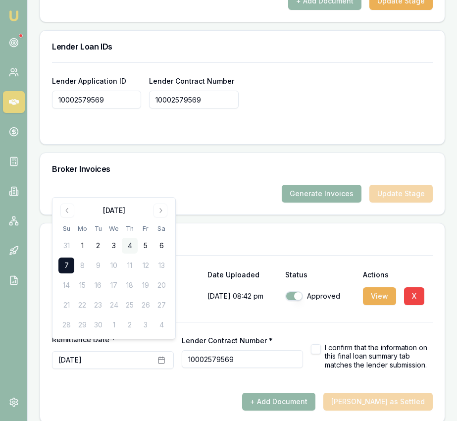
click at [133, 243] on button "4" at bounding box center [130, 246] width 16 height 16
click at [289, 309] on div at bounding box center [242, 314] width 381 height 16
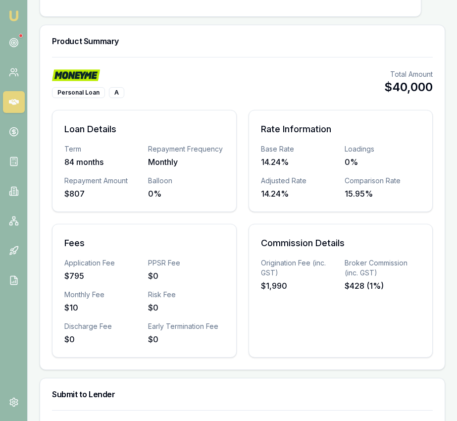
scroll to position [0, 0]
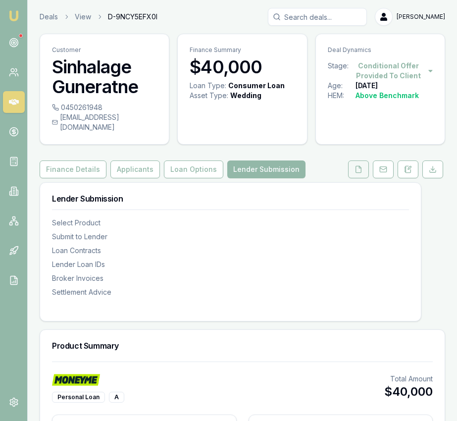
click at [357, 166] on icon at bounding box center [358, 169] width 5 height 6
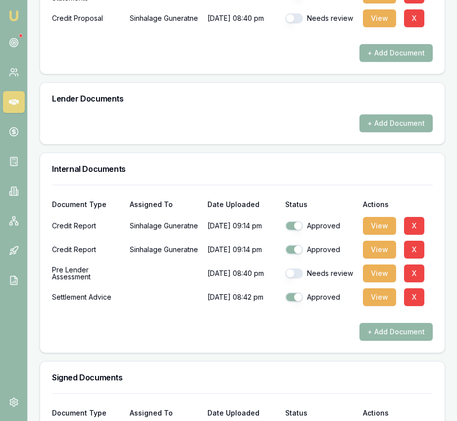
scroll to position [567, 0]
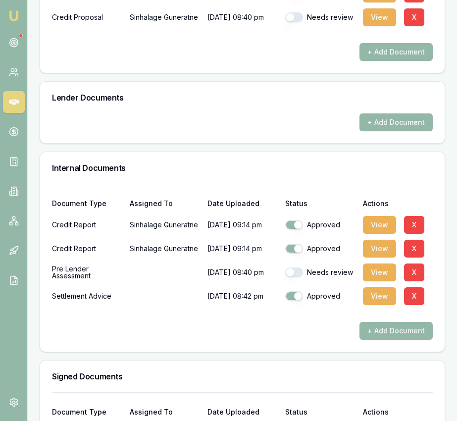
click at [303, 267] on div "Needs review" at bounding box center [320, 272] width 70 height 10
click at [298, 267] on button "button" at bounding box center [294, 272] width 18 height 10
checkbox input "true"
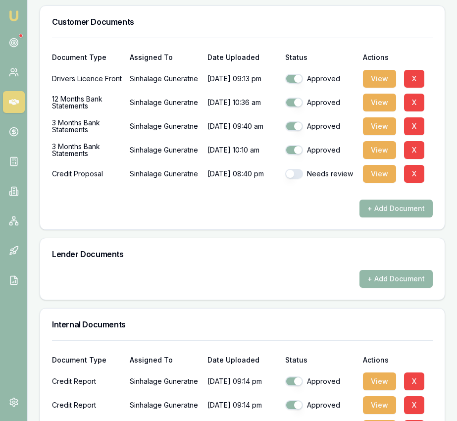
scroll to position [406, 0]
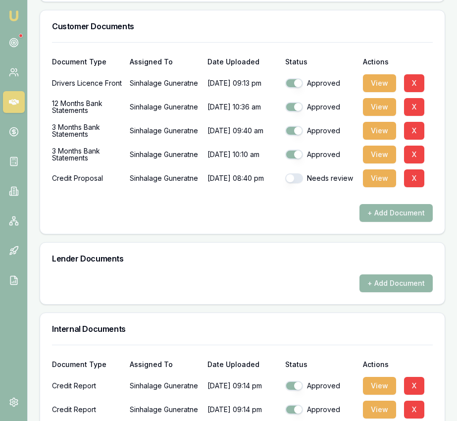
click at [298, 173] on button "button" at bounding box center [294, 178] width 18 height 10
checkbox input "true"
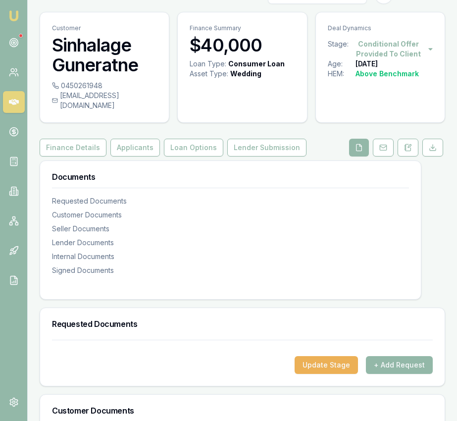
scroll to position [0, 0]
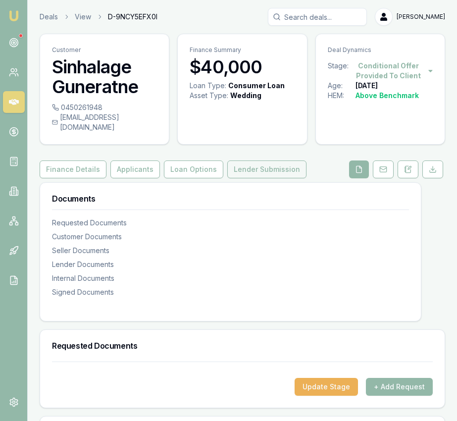
click at [258, 160] on button "Lender Submission" at bounding box center [266, 169] width 79 height 18
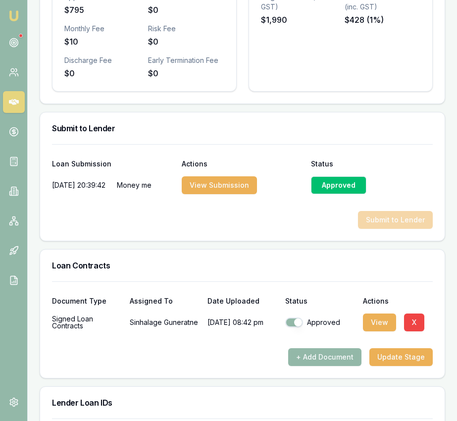
scroll to position [926, 0]
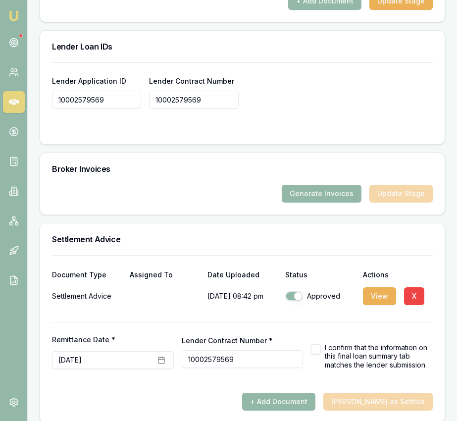
click at [318, 344] on button "button" at bounding box center [316, 349] width 10 height 10
checkbox input "true"
click at [380, 393] on button "Mark Deal as Settled" at bounding box center [377, 402] width 109 height 18
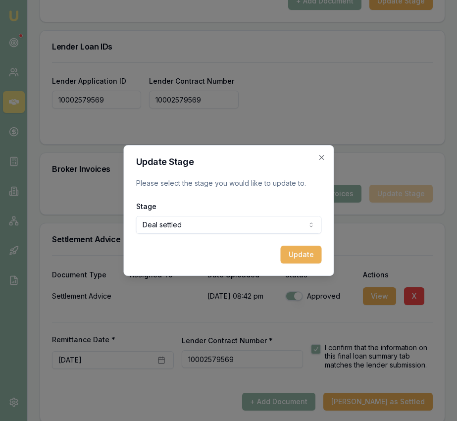
click at [300, 254] on button "Update" at bounding box center [300, 255] width 41 height 18
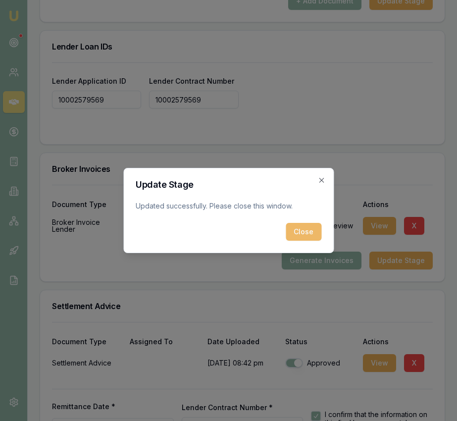
click at [307, 231] on button "Close" at bounding box center [304, 232] width 36 height 18
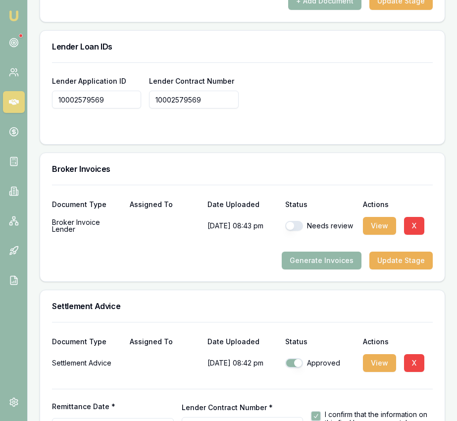
scroll to position [993, 0]
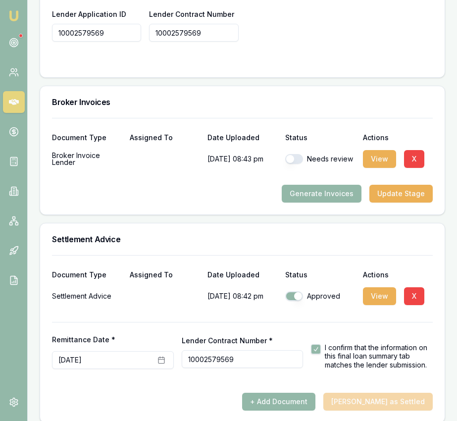
click at [296, 154] on button "button" at bounding box center [294, 159] width 18 height 10
click at [291, 154] on button "button" at bounding box center [294, 159] width 18 height 10
checkbox input "false"
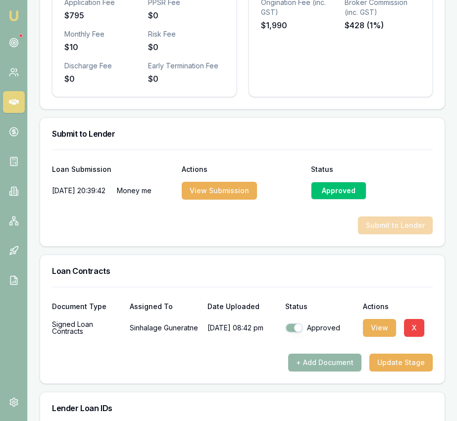
scroll to position [0, 0]
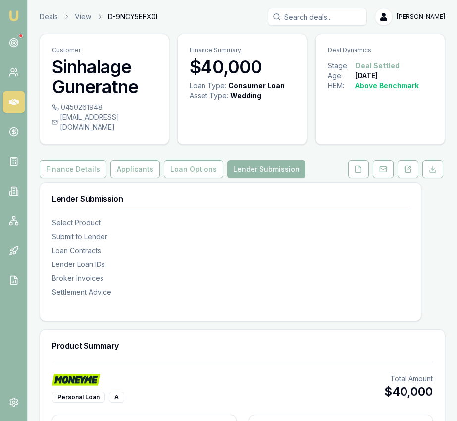
click at [12, 12] on img at bounding box center [14, 16] width 12 height 12
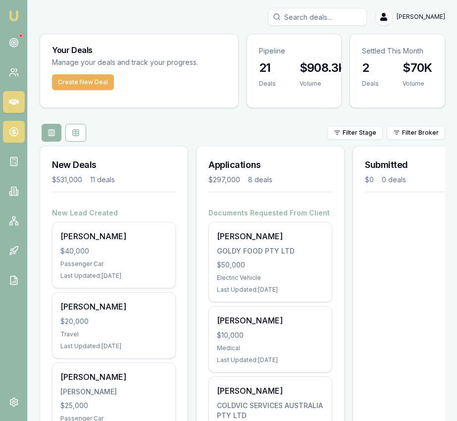
click at [18, 133] on icon at bounding box center [14, 132] width 10 height 10
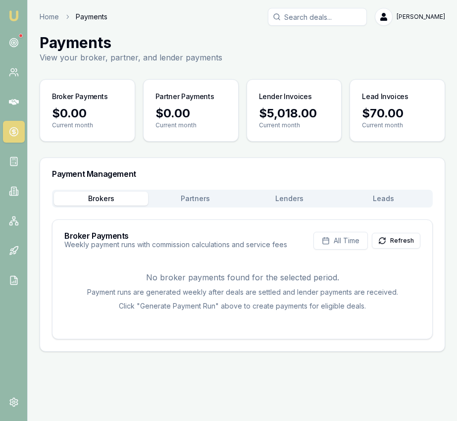
click at [386, 203] on button "Leads" at bounding box center [384, 199] width 94 height 14
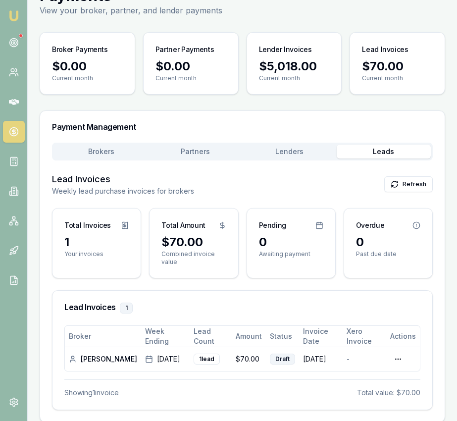
scroll to position [60, 0]
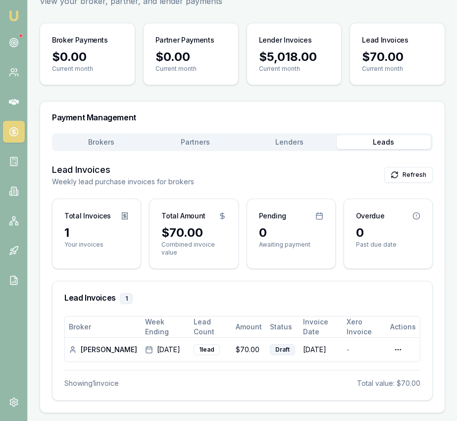
click at [291, 134] on main "Payments View your broker, partner, and lender payments Broker Payments $0.00 C…" at bounding box center [242, 195] width 429 height 436
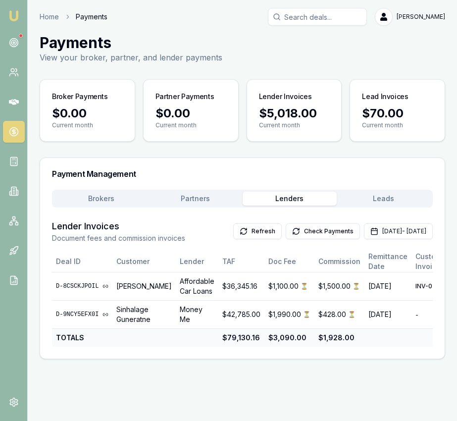
click at [299, 225] on button "Check Payments" at bounding box center [323, 231] width 74 height 16
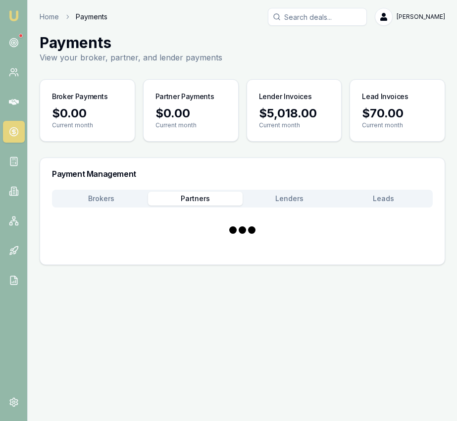
click at [188, 200] on button "Partners" at bounding box center [195, 199] width 94 height 14
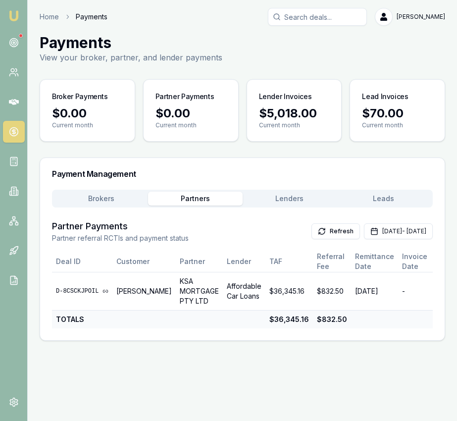
click at [18, 19] on img at bounding box center [14, 16] width 12 height 12
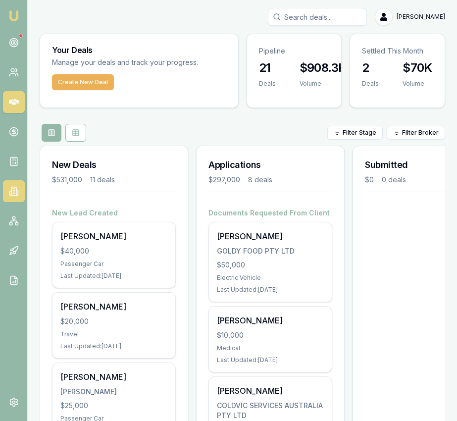
click at [13, 188] on icon at bounding box center [14, 191] width 10 height 10
drag, startPoint x: 13, startPoint y: 188, endPoint x: 27, endPoint y: 184, distance: 14.8
click at [13, 188] on icon at bounding box center [14, 191] width 10 height 10
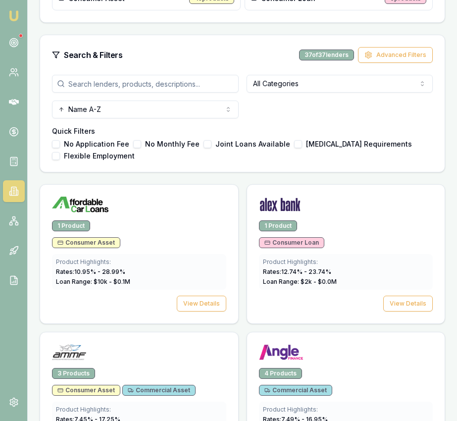
scroll to position [316, 0]
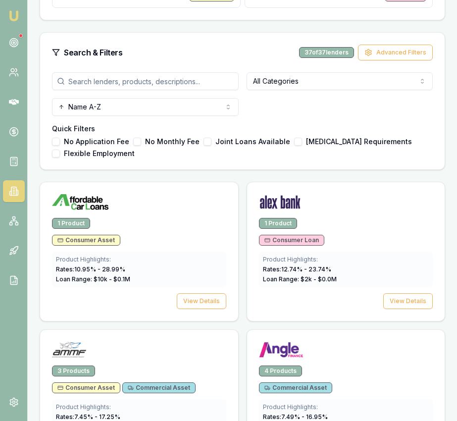
click at [121, 85] on input "search" at bounding box center [145, 81] width 187 height 18
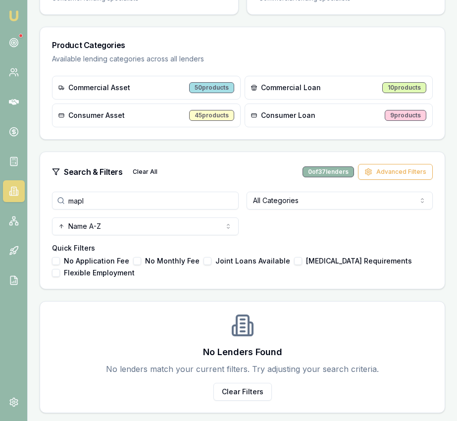
scroll to position [197, 0]
type input "maple"
click at [15, 16] on img at bounding box center [14, 16] width 12 height 12
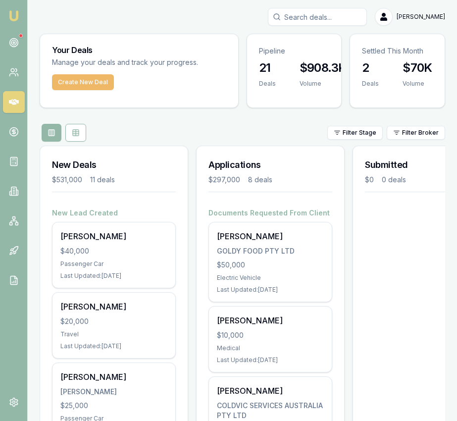
click at [97, 83] on button "Create New Deal" at bounding box center [83, 82] width 62 height 16
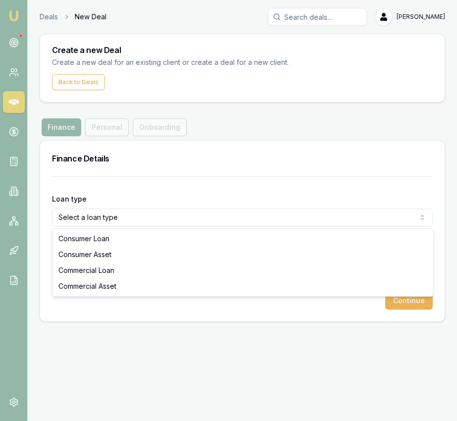
click at [144, 220] on html "Emu Broker Deals New Deal Eujin Ooi Toggle Menu Create a new Deal Create a new …" at bounding box center [228, 210] width 457 height 421
select select "COMMERCIAL_ASSET"
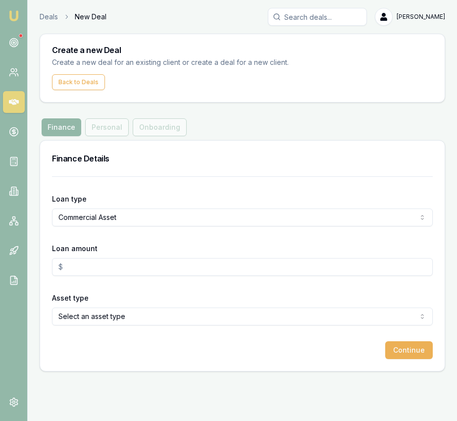
click at [148, 263] on input "Loan amount" at bounding box center [242, 267] width 381 height 18
type input "$20,000.00"
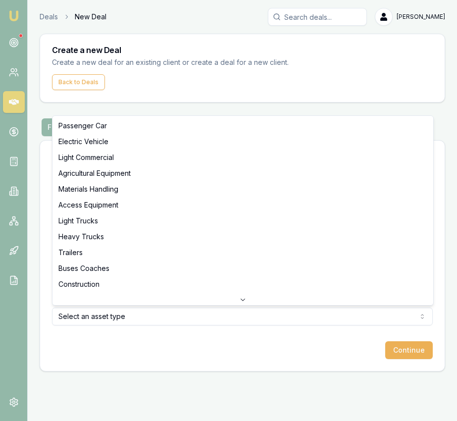
click at [190, 321] on html "Emu Broker Deals New Deal Eujin Ooi Toggle Menu Create a new Deal Create a new …" at bounding box center [228, 210] width 457 height 421
select select "HEAVY_TRUCKS"
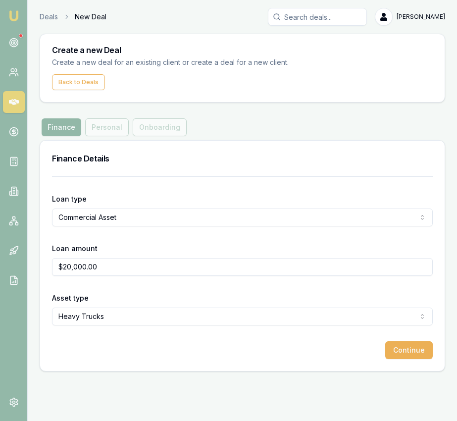
drag, startPoint x: 402, startPoint y: 353, endPoint x: 371, endPoint y: 344, distance: 32.6
click at [402, 353] on button "Continue" at bounding box center [409, 350] width 48 height 18
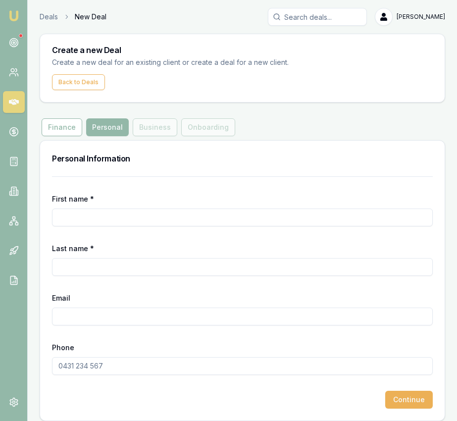
click at [107, 216] on input "First name *" at bounding box center [242, 217] width 381 height 18
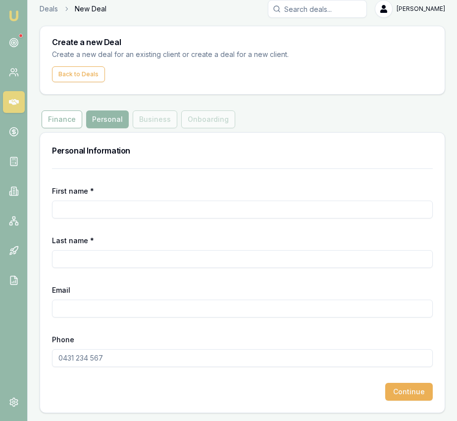
click at [83, 209] on input "First name *" at bounding box center [242, 209] width 381 height 18
paste input "RASHITH DILSAHAN"
type input "RASHITH DILSAHAN"
paste input "GUNETHTHI"
type input "GUNETHTHI"
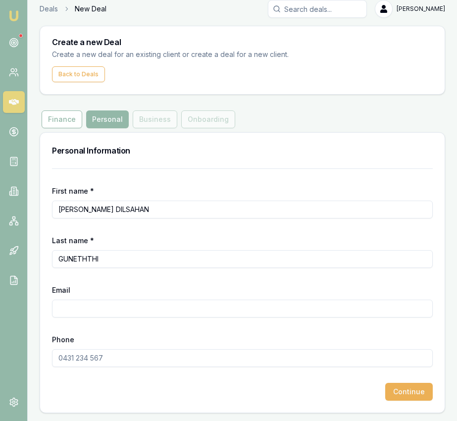
click at [158, 312] on input "Email" at bounding box center [242, 309] width 381 height 18
paste input "rashithdilsahan111@gmail.com"
type input "rashithdilsahan111@gmail.com"
click at [55, 358] on input "Phone" at bounding box center [242, 358] width 381 height 18
paste input "0451 718 711"
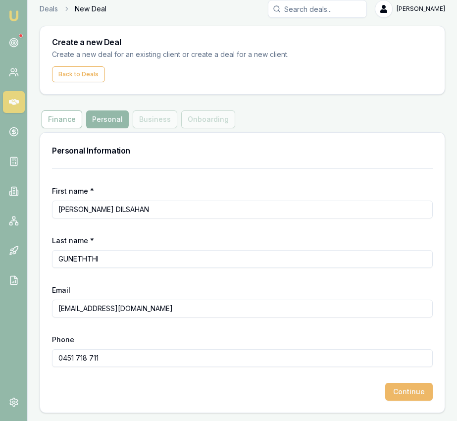
type input "0451 718 711"
drag, startPoint x: 428, startPoint y: 395, endPoint x: 420, endPoint y: 395, distance: 7.9
click at [428, 395] on button "Continue" at bounding box center [409, 392] width 48 height 18
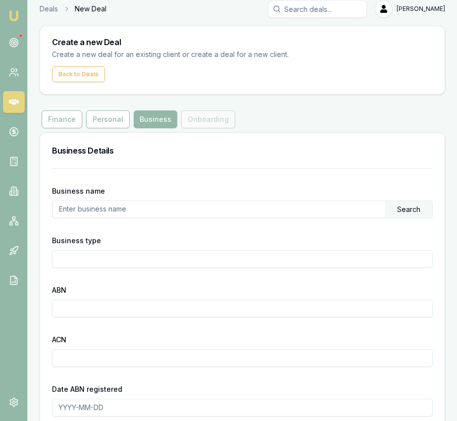
click at [130, 207] on input "text" at bounding box center [218, 209] width 333 height 16
click at [121, 205] on input "text" at bounding box center [218, 209] width 333 height 16
paste input "78324914881"
click at [405, 206] on div "Search" at bounding box center [408, 209] width 47 height 17
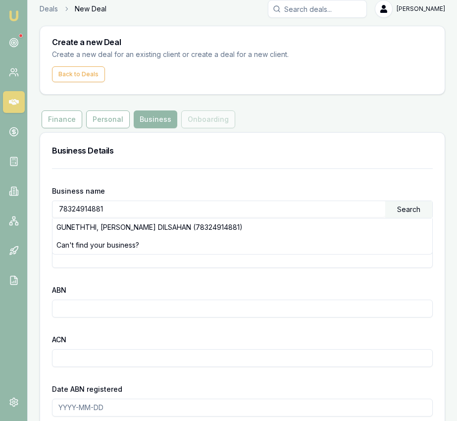
click at [126, 227] on div "GUNETHTHI, RASHITH DILSAHAN (78324914881)" at bounding box center [242, 227] width 380 height 18
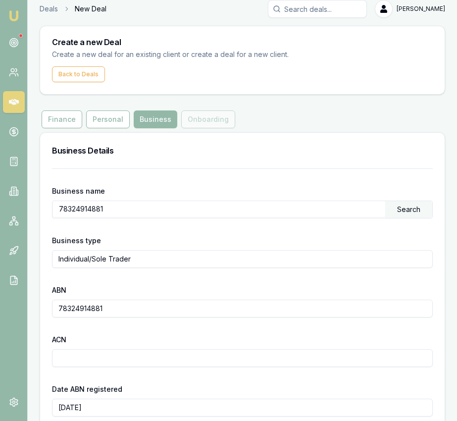
type input "GUNETHTHI, RASHITH DILSAHAN"
type input "Individual/Sole Trader"
type input "78324914881"
type input "2017-03-23"
type input "2019-10-12"
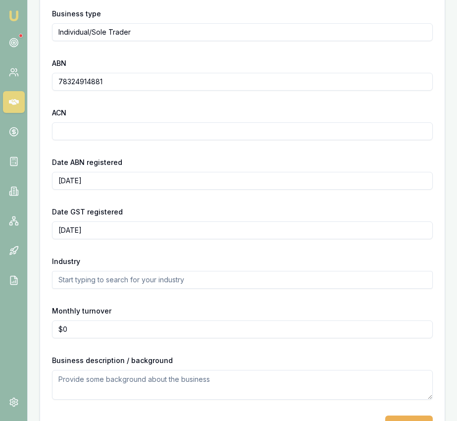
scroll to position [267, 0]
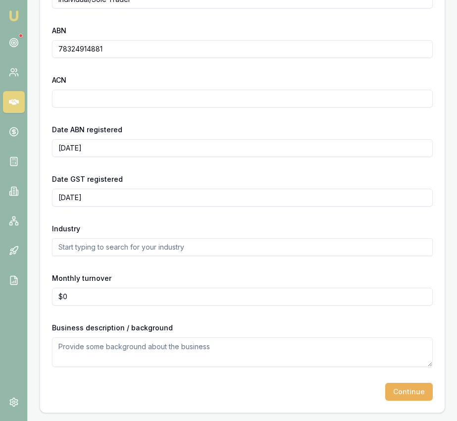
click at [127, 236] on div "Industry" at bounding box center [242, 239] width 381 height 34
click at [123, 243] on input "text" at bounding box center [242, 247] width 381 height 18
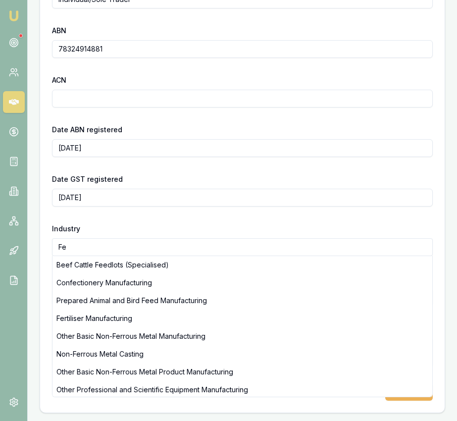
type input "F"
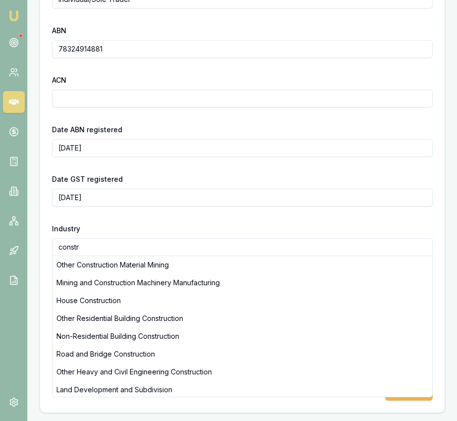
click at [157, 329] on div "Non-Residential Building Construction" at bounding box center [242, 336] width 380 height 18
type input "Non-Residential Building Construction"
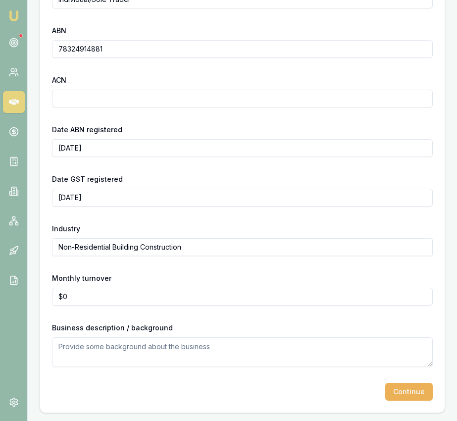
click at [162, 348] on textarea at bounding box center [242, 352] width 381 height 30
type textarea "fencing"
click at [420, 390] on button "Continue" at bounding box center [409, 392] width 48 height 18
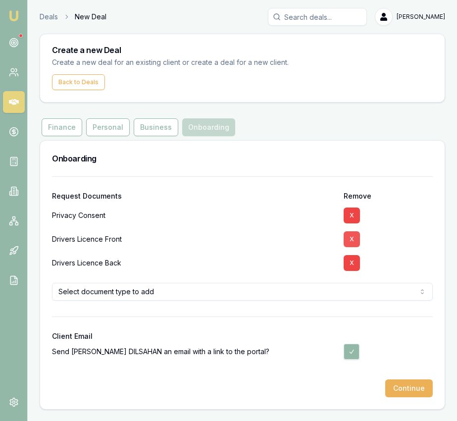
click at [351, 241] on button "X" at bounding box center [352, 239] width 16 height 16
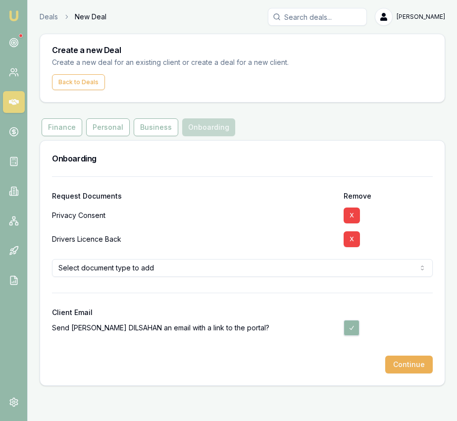
click at [352, 240] on button "X" at bounding box center [352, 239] width 16 height 16
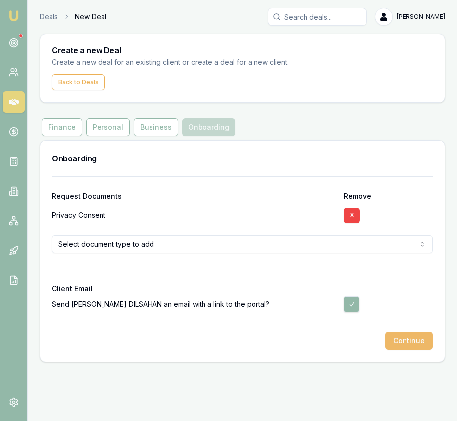
click at [407, 339] on button "Continue" at bounding box center [409, 341] width 48 height 18
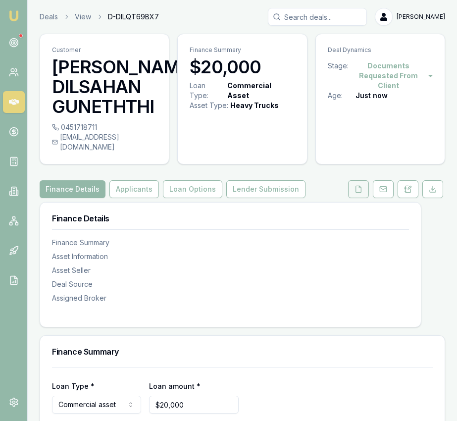
click at [358, 185] on icon at bounding box center [358, 189] width 8 height 8
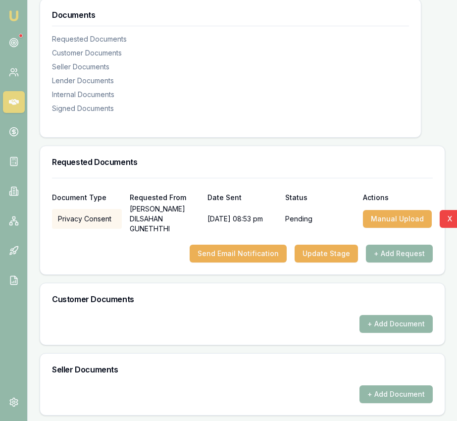
scroll to position [227, 0]
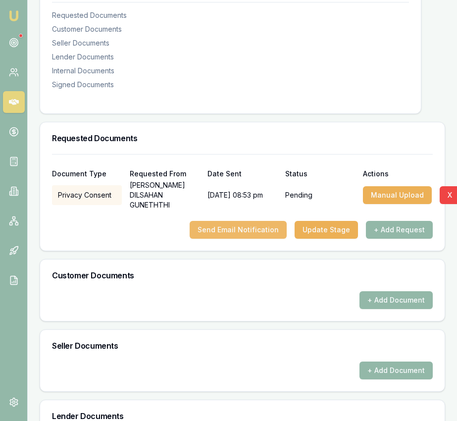
click at [256, 221] on button "Send Email Notification" at bounding box center [238, 230] width 97 height 18
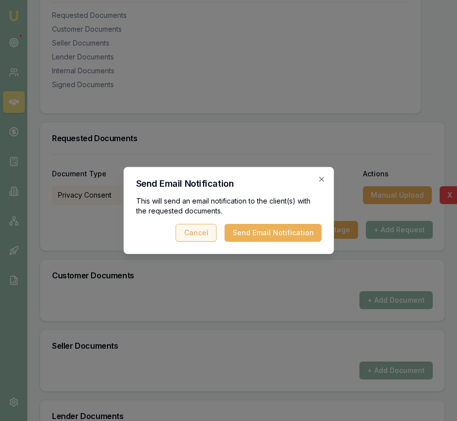
click at [258, 233] on button "Send Email Notification" at bounding box center [272, 233] width 97 height 18
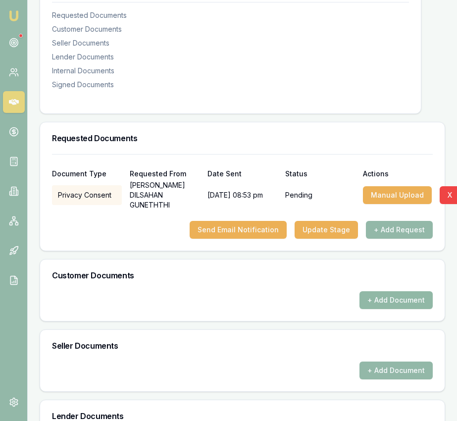
click at [389, 291] on button "+ Add Document" at bounding box center [395, 300] width 73 height 18
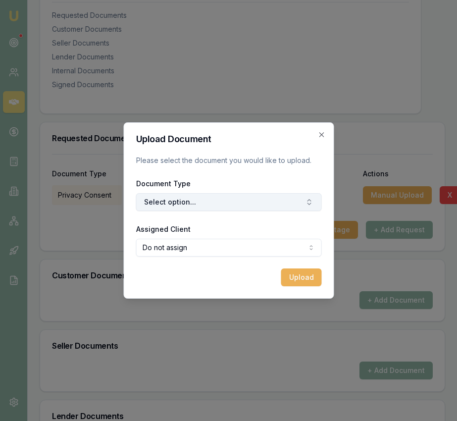
drag, startPoint x: 235, startPoint y: 189, endPoint x: 230, endPoint y: 201, distance: 13.3
click at [235, 189] on div "Document Type Select option..." at bounding box center [229, 194] width 186 height 34
click at [233, 198] on button "Select option..." at bounding box center [229, 202] width 186 height 18
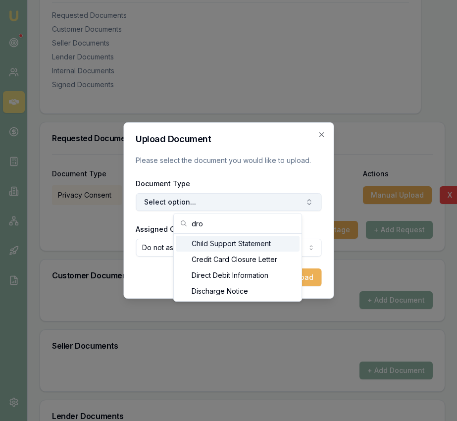
scroll to position [0, 0]
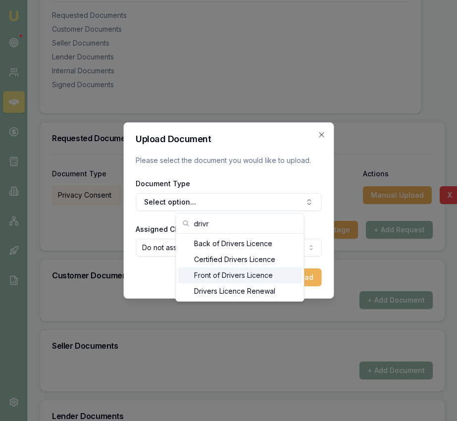
type input "drivr"
click at [239, 271] on div "Front of Drivers Licence" at bounding box center [240, 275] width 124 height 16
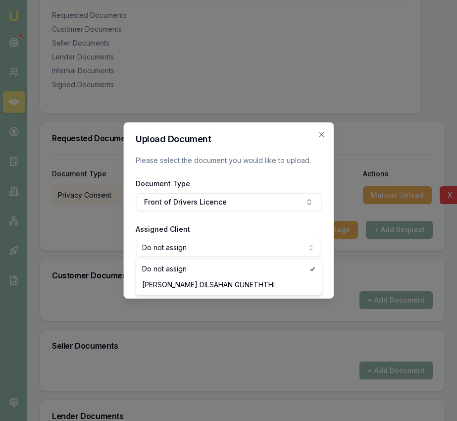
select select "U-KLLI9QO68Z"
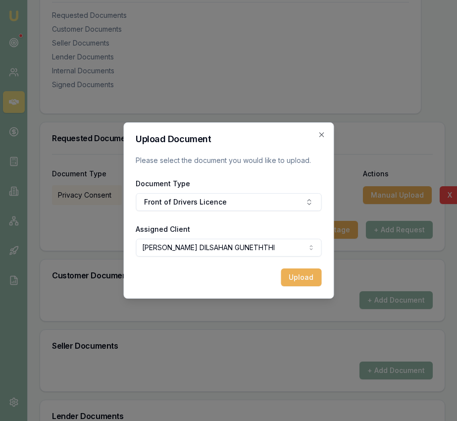
click at [301, 270] on button "Upload" at bounding box center [301, 277] width 41 height 18
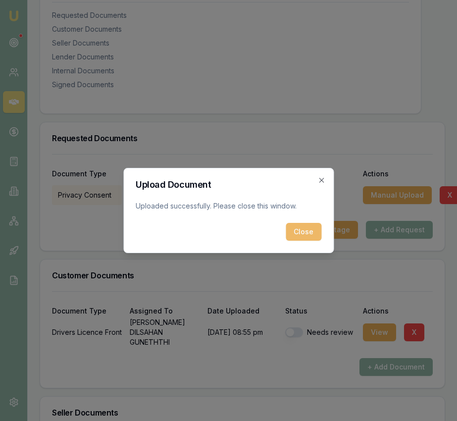
click at [298, 232] on button "Close" at bounding box center [304, 232] width 36 height 18
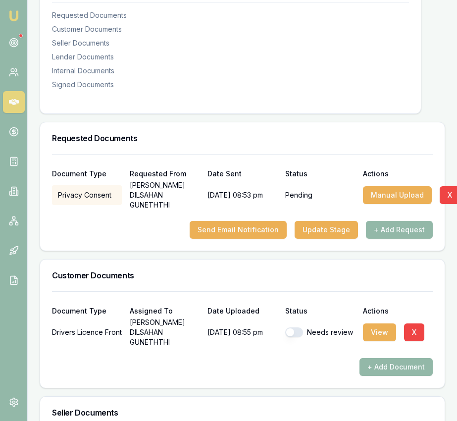
click at [290, 327] on button "button" at bounding box center [294, 332] width 18 height 10
checkbox input "true"
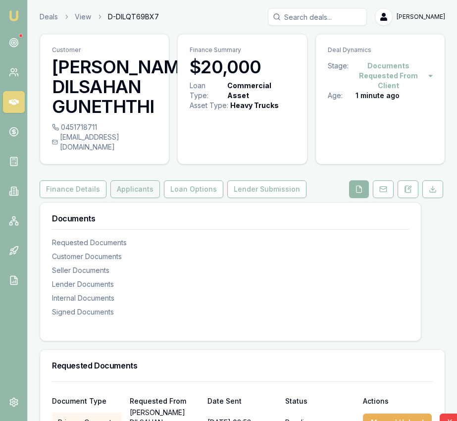
click at [138, 180] on button "Applicants" at bounding box center [135, 189] width 50 height 18
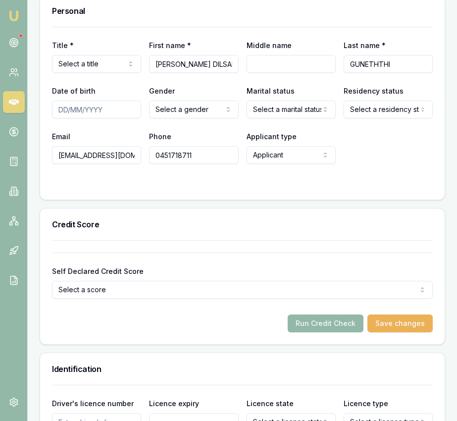
scroll to position [496, 0]
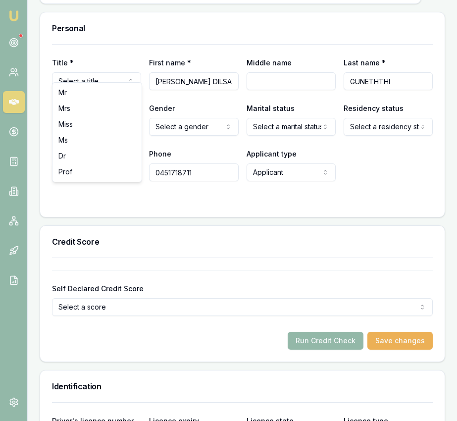
click at [189, 72] on input "RASHITH DILSAHAN" at bounding box center [193, 81] width 89 height 18
drag, startPoint x: 191, startPoint y: 70, endPoint x: 228, endPoint y: 73, distance: 37.2
click at [228, 73] on input "RASHITH DILSAHAN" at bounding box center [193, 81] width 89 height 18
type input "RASHITH"
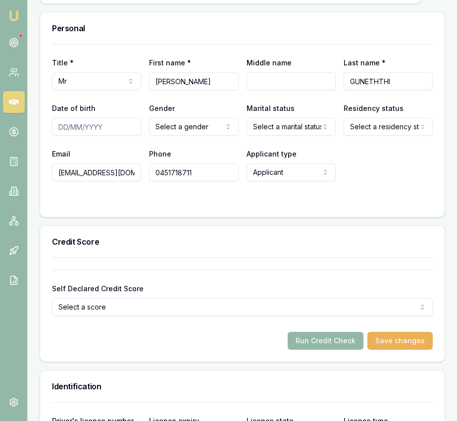
paste input "DILSAHAN"
type input "DILSAHAN"
click at [58, 118] on input "Date of birth" at bounding box center [96, 127] width 89 height 18
type input "07/08/1991"
select select "MARRIED"
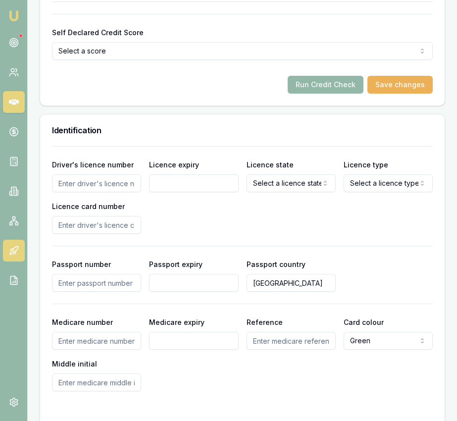
scroll to position [712, 0]
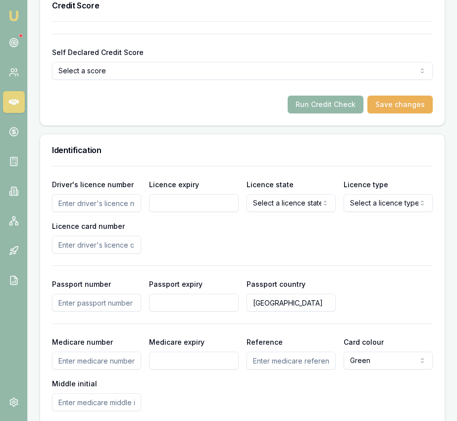
click at [106, 194] on input "Driver's licence number" at bounding box center [96, 203] width 89 height 18
type input "009575116"
type input "0"
type input "09/06/2026"
select select "VIC"
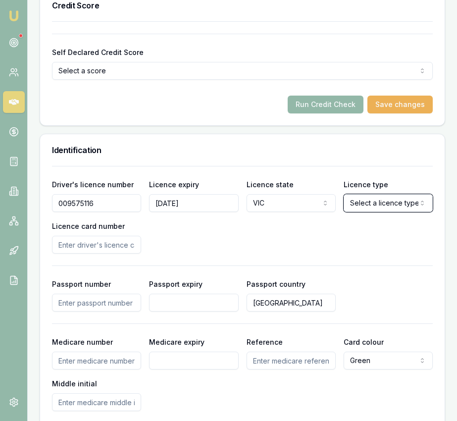
select select "OPEN_LICENCE"
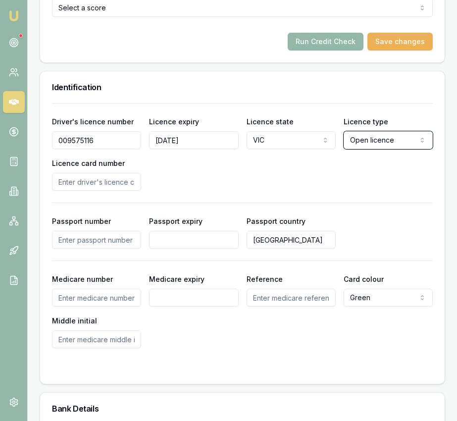
scroll to position [777, 0]
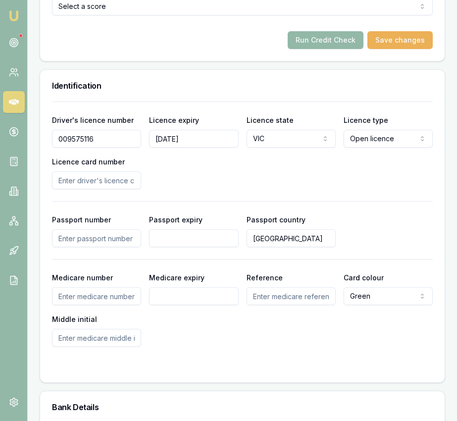
click at [111, 171] on input "Licence card number" at bounding box center [96, 180] width 89 height 18
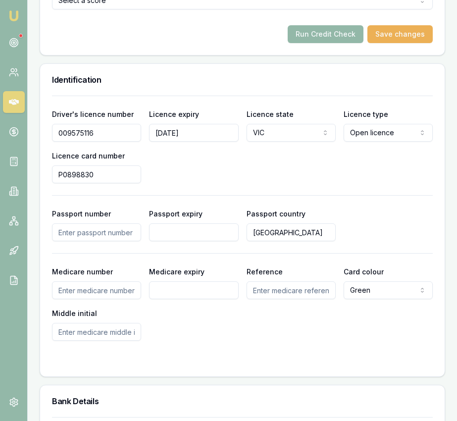
type input "P0898830"
click at [194, 166] on div "Driver's licence number 009575116 Licence expiry 09/06/2026 Licence state VIC N…" at bounding box center [242, 145] width 381 height 75
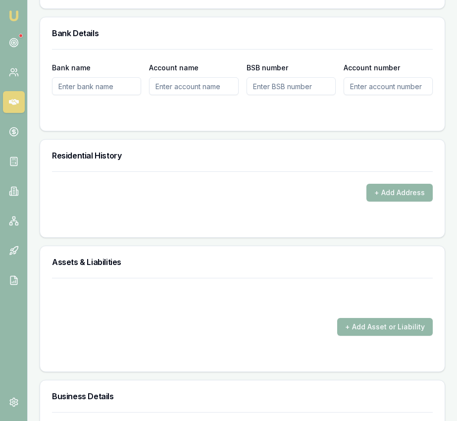
scroll to position [1155, 0]
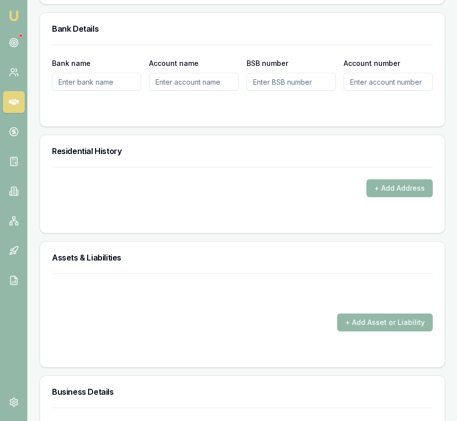
click at [396, 179] on button "+ Add Address" at bounding box center [399, 188] width 66 height 18
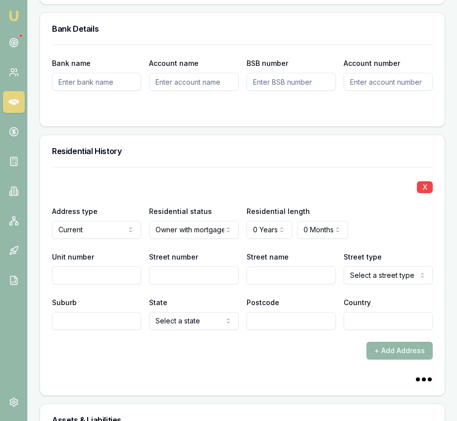
click at [264, 112] on div "Bank name Account name BSB number Account number" at bounding box center [242, 86] width 404 height 82
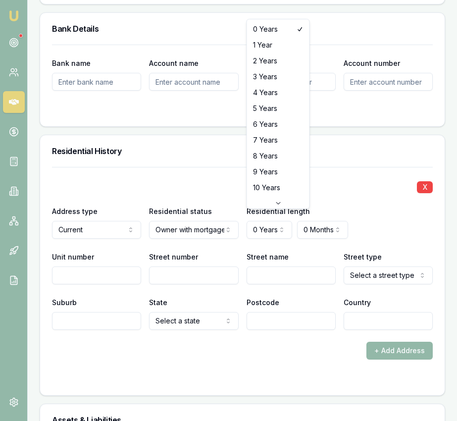
select select "4"
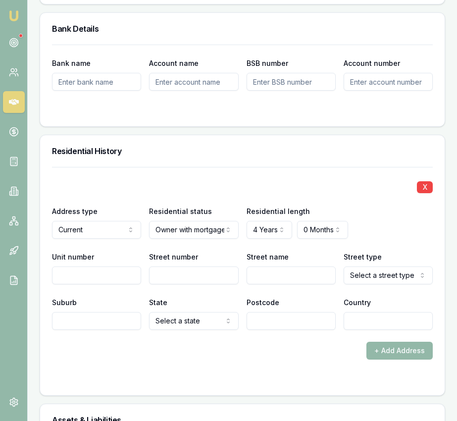
click at [69, 266] on input "Unit number" at bounding box center [96, 275] width 89 height 18
click at [151, 266] on input "Street number" at bounding box center [193, 275] width 89 height 18
type input "39"
type input "Pommel"
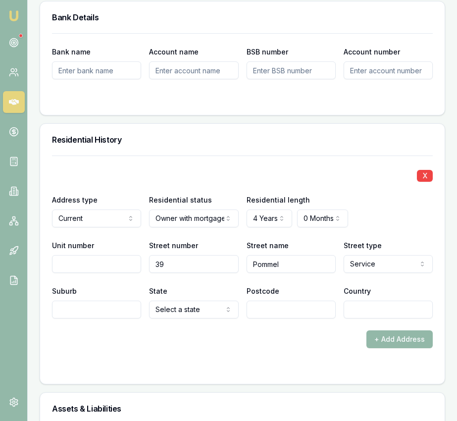
scroll to position [1175, 0]
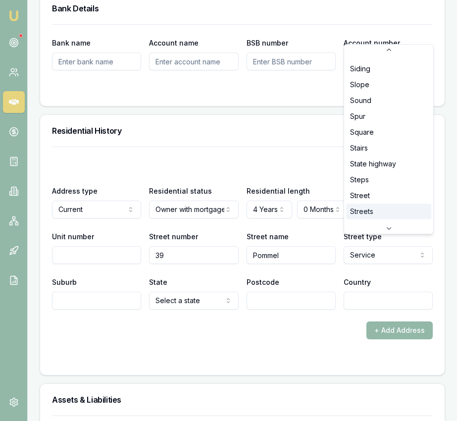
scroll to position [2603, 0]
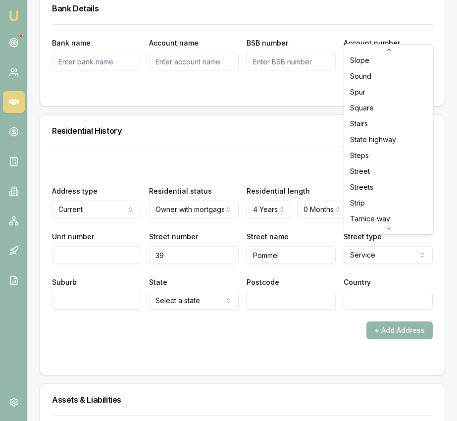
select select "Street"
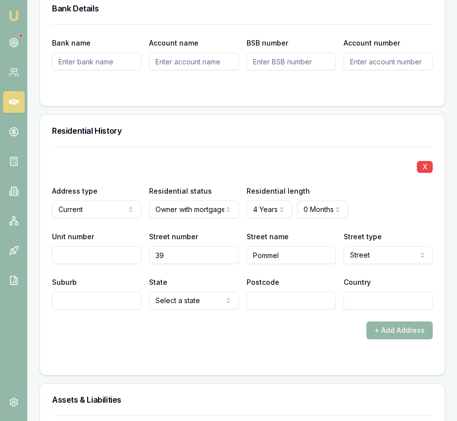
click at [101, 292] on input "Suburb" at bounding box center [96, 301] width 89 height 18
type input "Pakenham"
select select "VIC"
type input "3810"
type input "Australia"
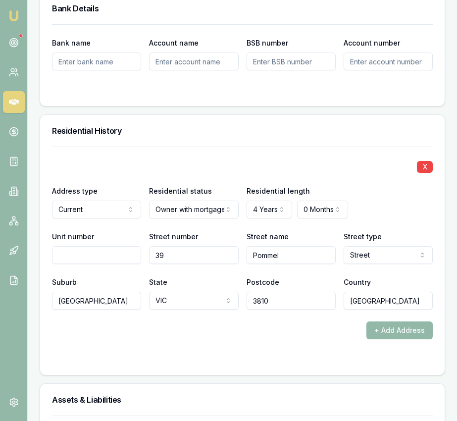
click at [136, 301] on div "X Address type Current Current Previous Residential status Owner with mortgage …" at bounding box center [242, 243] width 381 height 193
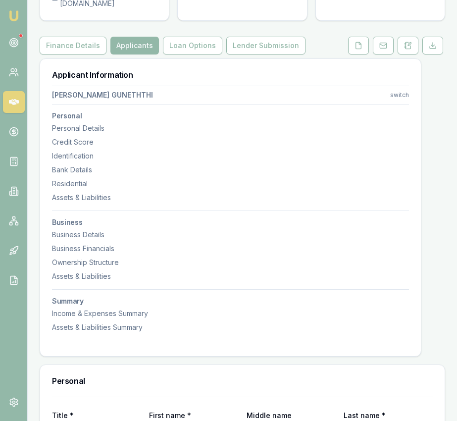
scroll to position [0, 0]
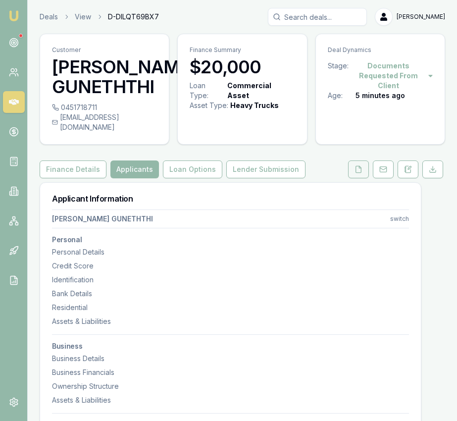
click at [352, 160] on button at bounding box center [358, 169] width 21 height 18
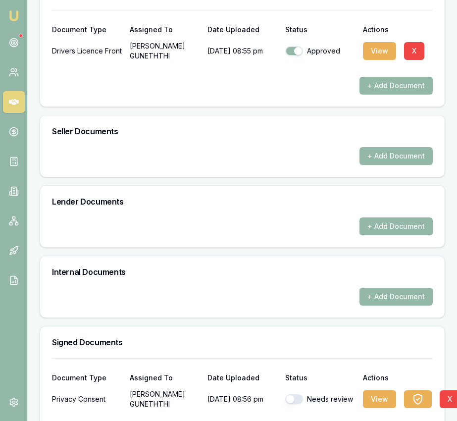
scroll to position [470, 0]
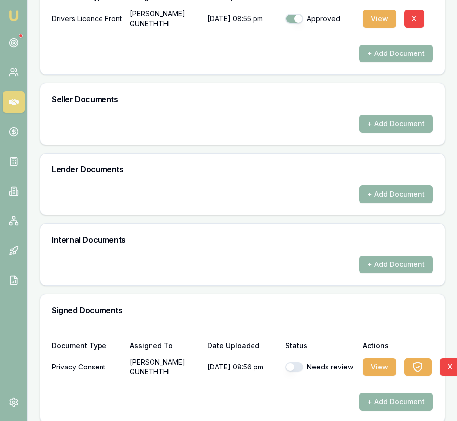
click at [293, 362] on button "button" at bounding box center [294, 367] width 18 height 10
checkbox input "true"
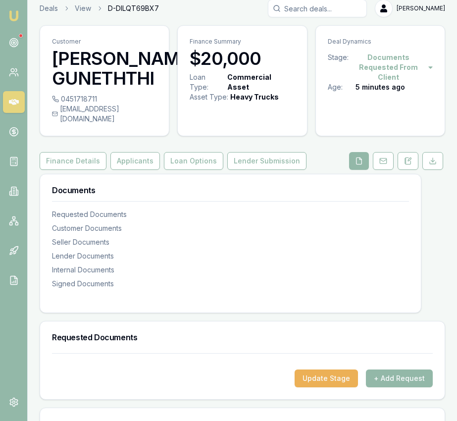
scroll to position [0, 0]
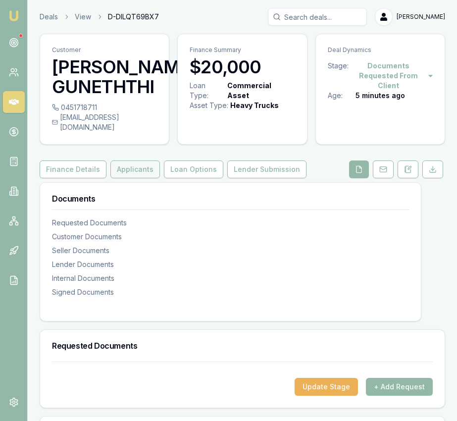
click at [140, 160] on button "Applicants" at bounding box center [135, 169] width 50 height 18
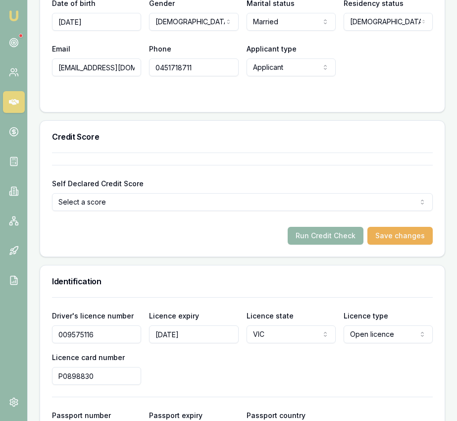
scroll to position [594, 0]
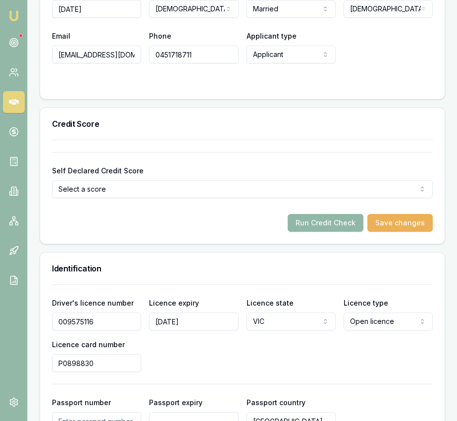
click at [299, 214] on button "Run Credit Check" at bounding box center [326, 223] width 76 height 18
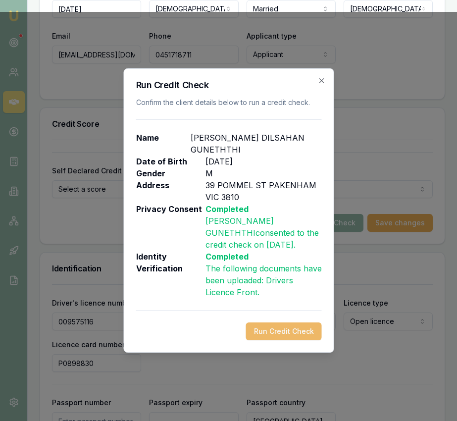
click at [284, 336] on button "Run Credit Check" at bounding box center [284, 331] width 76 height 18
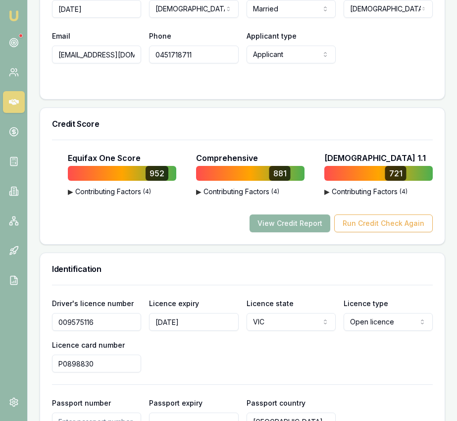
click at [304, 216] on button "View Credit Report" at bounding box center [290, 223] width 81 height 18
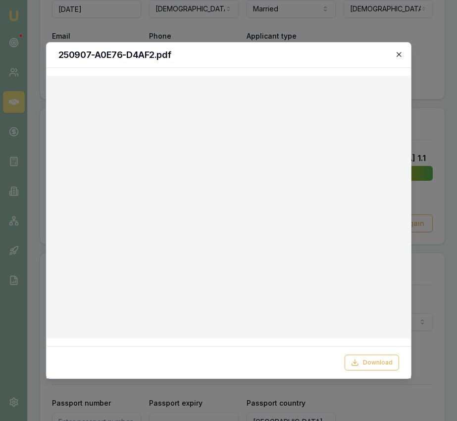
click at [397, 55] on icon "button" at bounding box center [399, 54] width 8 height 8
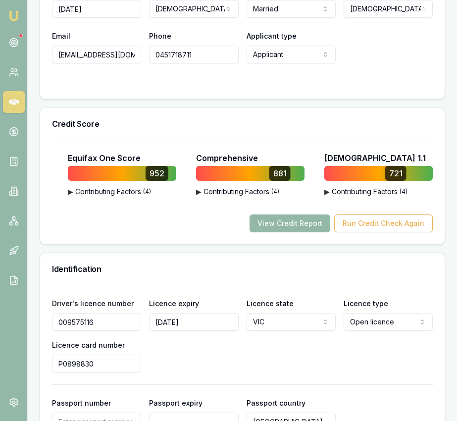
scroll to position [603, 0]
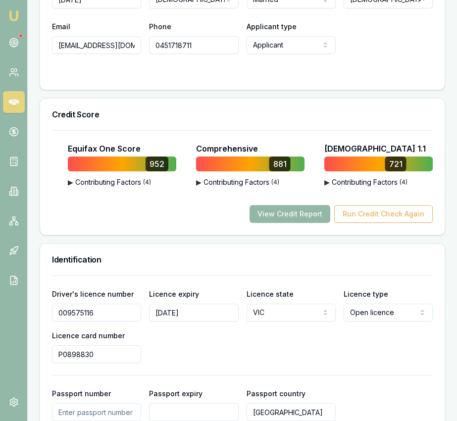
click at [18, 14] on img at bounding box center [14, 16] width 12 height 12
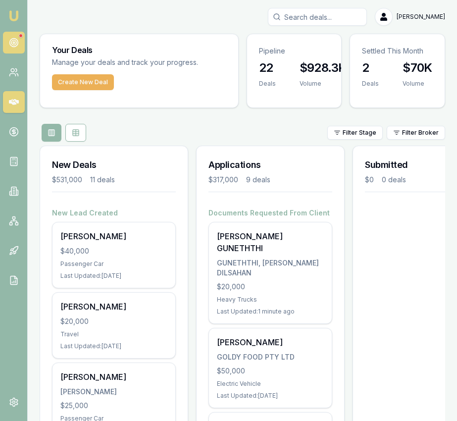
click at [16, 42] on circle at bounding box center [13, 42] width 5 height 5
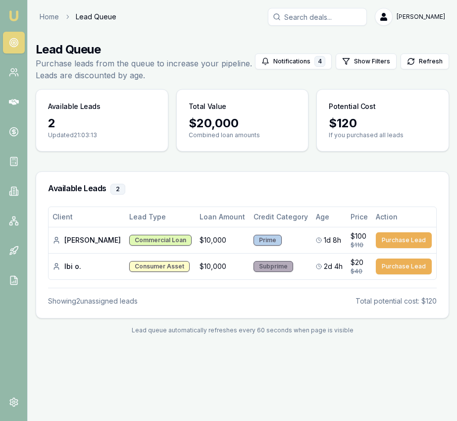
click at [200, 185] on h3 "Available Leads 2" at bounding box center [242, 189] width 389 height 11
click at [18, 19] on img at bounding box center [14, 16] width 12 height 12
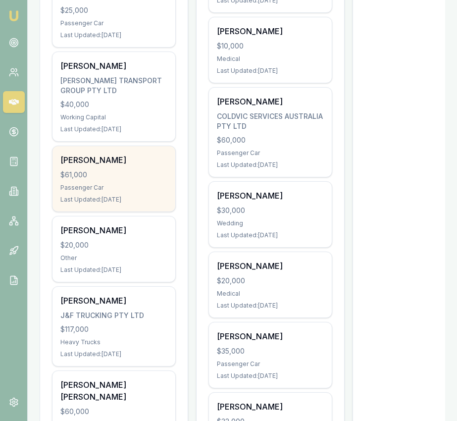
scroll to position [401, 0]
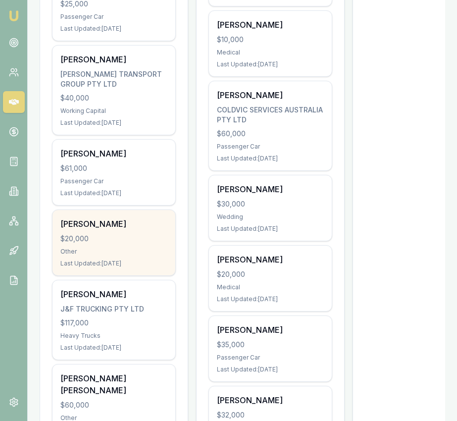
click at [155, 257] on div "HARVEY HAYS $20,000 Other Last Updated: 10 days ago" at bounding box center [113, 242] width 123 height 65
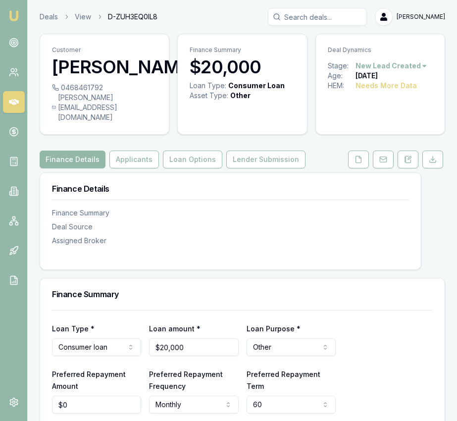
click at [392, 64] on html "Emu Broker Deals View D-ZUH3EQ0IL8 [PERSON_NAME] Toggle Menu Customer [PERSON_N…" at bounding box center [228, 210] width 457 height 421
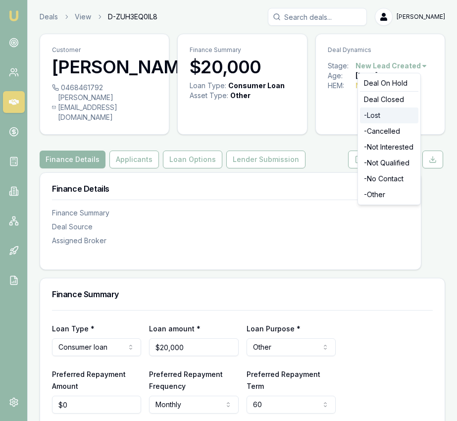
click at [394, 114] on div "- Lost" at bounding box center [389, 115] width 58 height 16
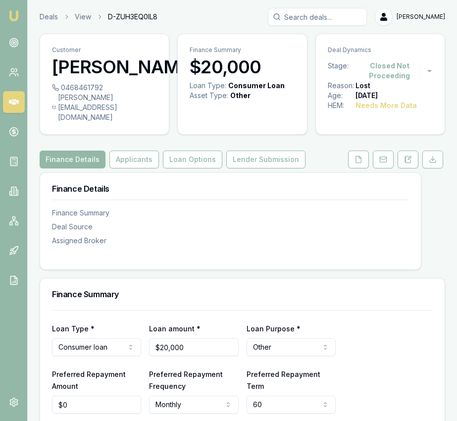
drag, startPoint x: 12, startPoint y: 12, endPoint x: 21, endPoint y: 5, distance: 11.3
click at [12, 12] on img at bounding box center [14, 16] width 12 height 12
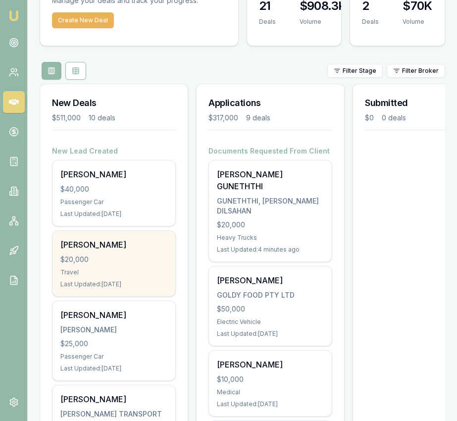
scroll to position [67, 0]
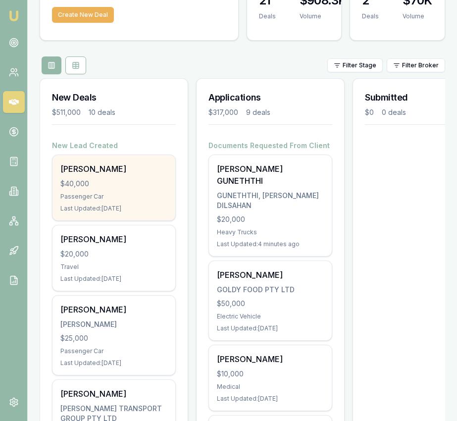
click at [138, 189] on div "[PERSON_NAME] $40,000 Passenger Car Last Updated: [DATE]" at bounding box center [113, 187] width 123 height 65
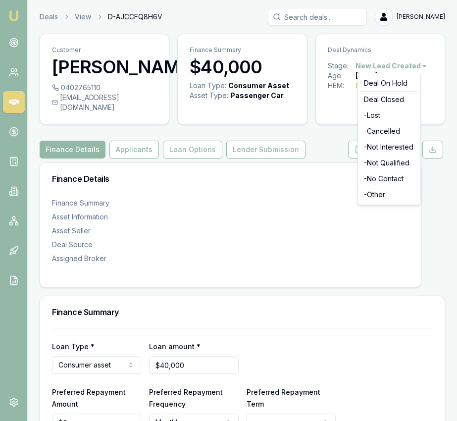
click at [395, 65] on html "Emu Broker Deals View D-AJCCFQ8H6V [PERSON_NAME] Toggle Menu Customer [PERSON_N…" at bounding box center [228, 210] width 457 height 421
click at [401, 146] on div "- Not Interested" at bounding box center [389, 147] width 58 height 16
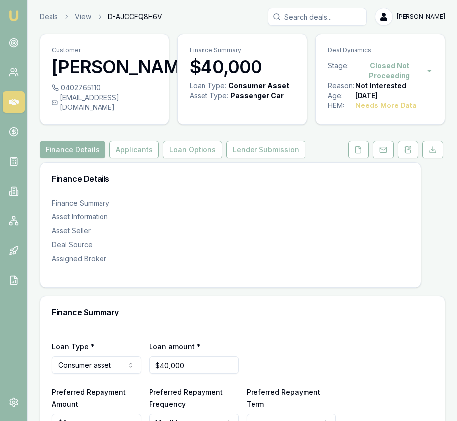
click at [14, 17] on img at bounding box center [14, 16] width 12 height 12
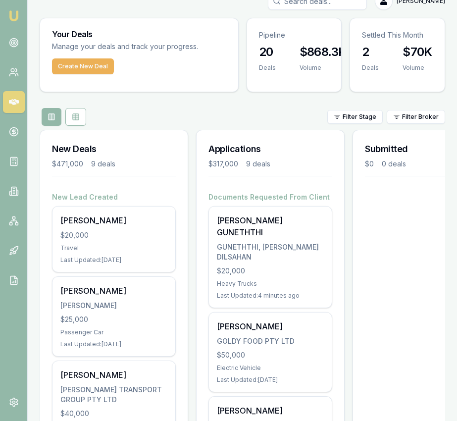
scroll to position [15, 0]
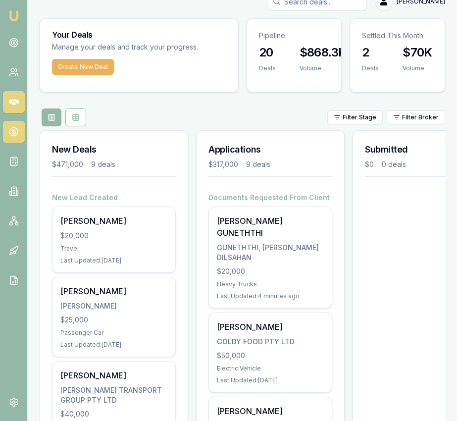
click at [12, 134] on icon at bounding box center [14, 132] width 10 height 10
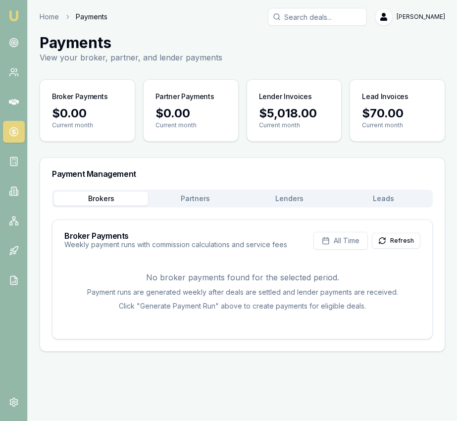
click at [303, 195] on button "Lenders" at bounding box center [290, 199] width 94 height 14
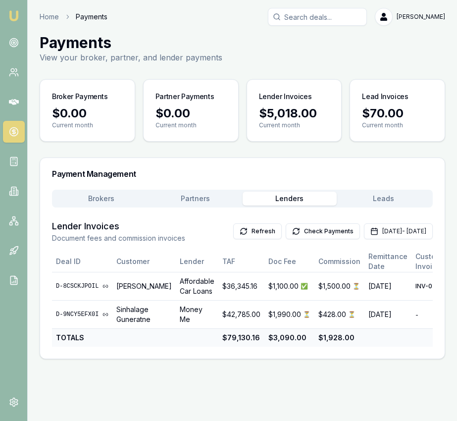
click at [209, 197] on button "Partners" at bounding box center [195, 199] width 94 height 14
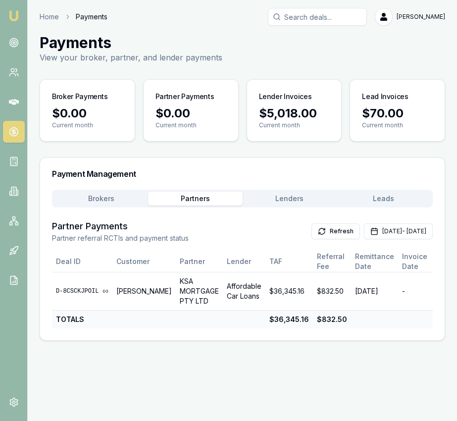
click at [14, 16] on img at bounding box center [14, 16] width 12 height 12
